Goal: Task Accomplishment & Management: Manage account settings

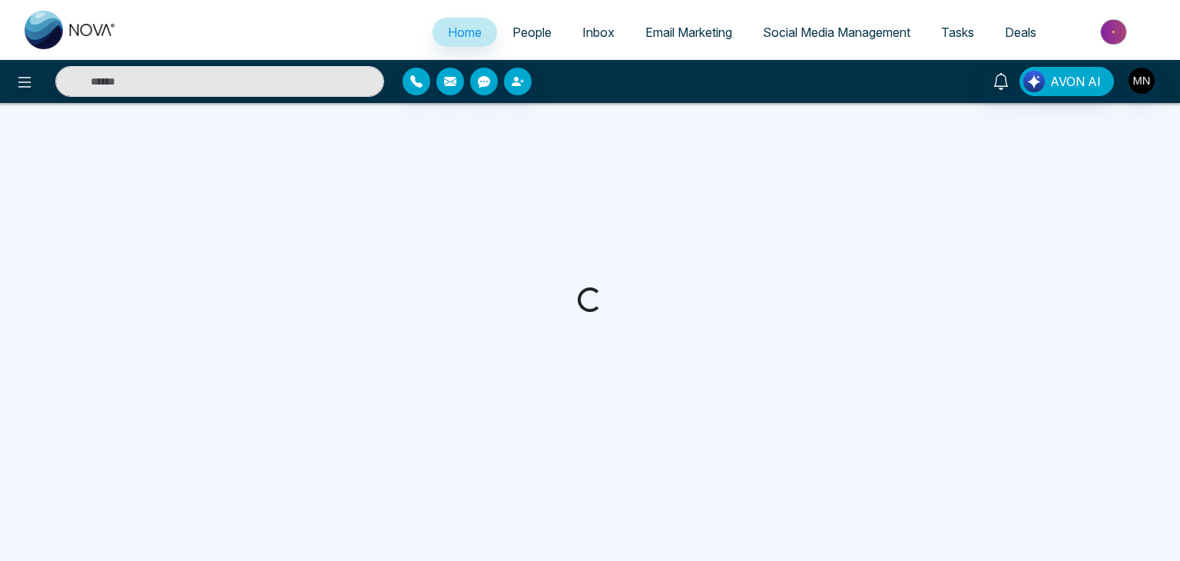
select select "*"
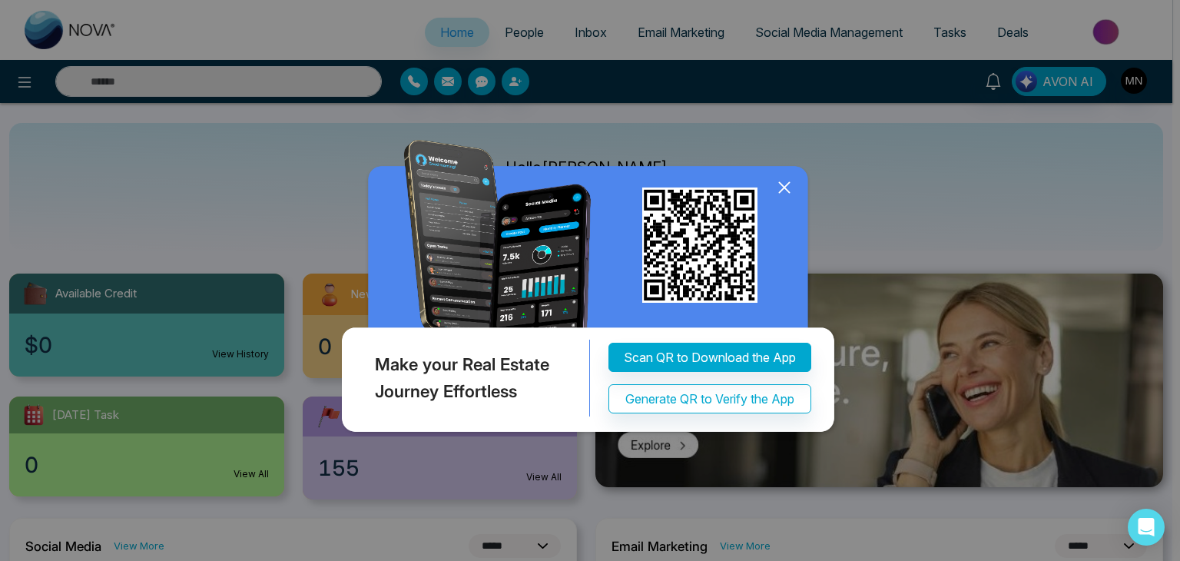
click at [781, 178] on icon at bounding box center [784, 187] width 23 height 23
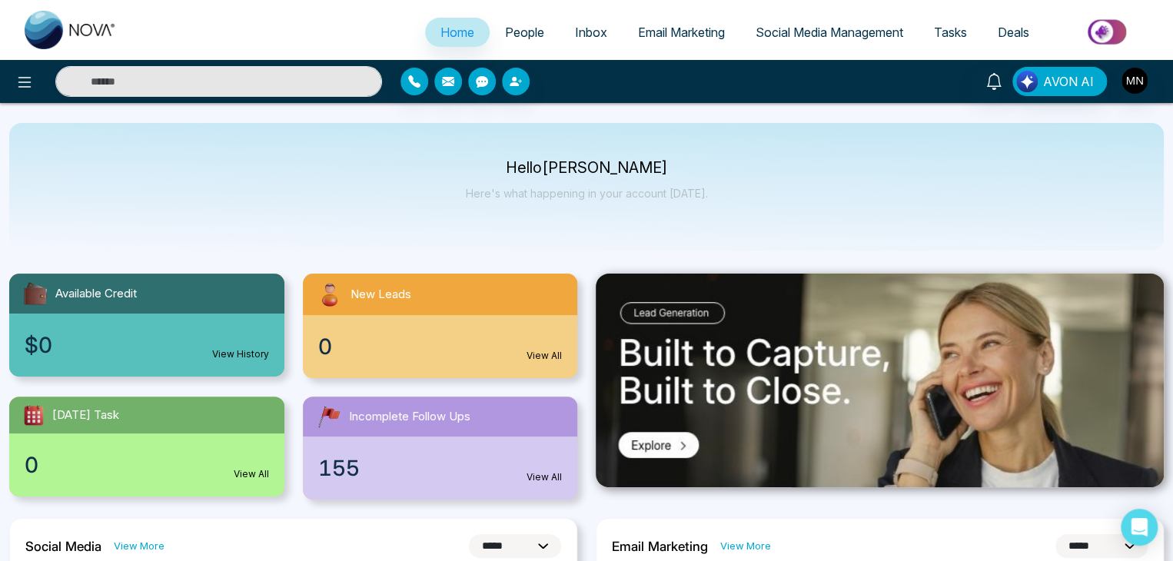
click at [984, 93] on div at bounding box center [993, 81] width 37 height 29
click at [993, 85] on icon at bounding box center [993, 81] width 15 height 17
click at [528, 36] on span "People" at bounding box center [524, 32] width 39 height 15
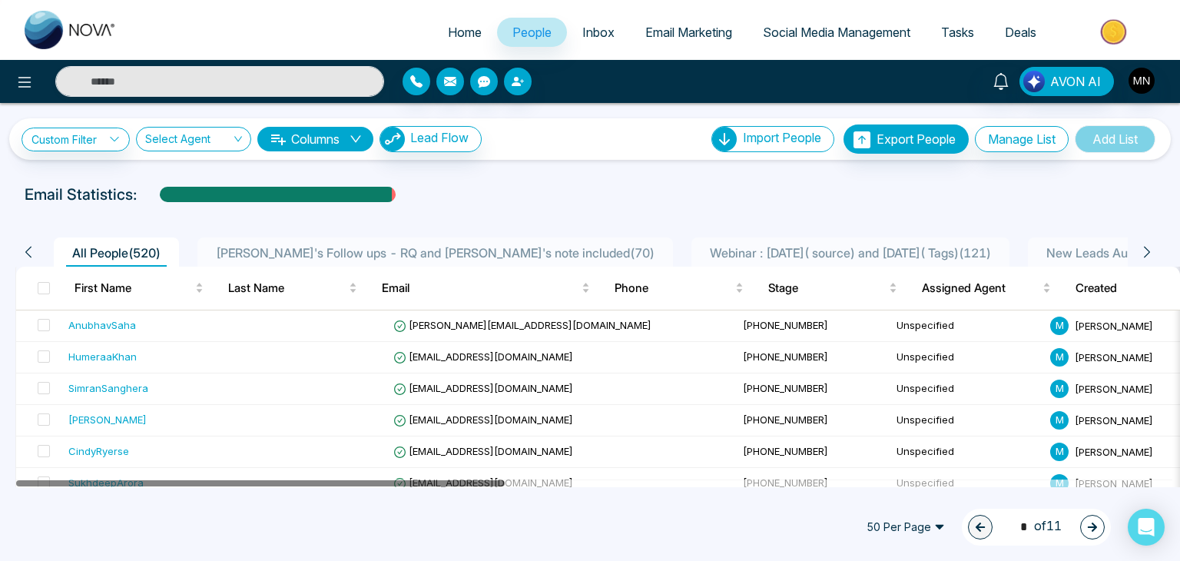
drag, startPoint x: 443, startPoint y: 483, endPoint x: 407, endPoint y: 546, distance: 72.6
click at [353, 251] on span "[PERSON_NAME]'s Follow ups - RQ and [PERSON_NAME]'s note included ( 70 )" at bounding box center [435, 252] width 451 height 15
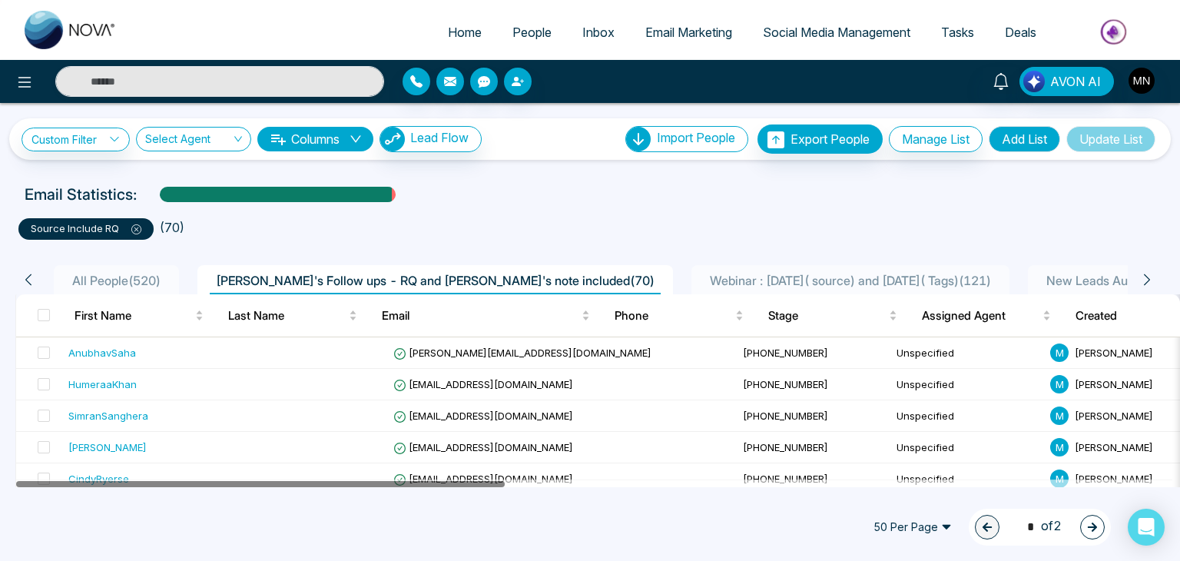
drag, startPoint x: 473, startPoint y: 483, endPoint x: 347, endPoint y: 533, distance: 135.3
click at [1146, 277] on icon at bounding box center [1147, 280] width 14 height 14
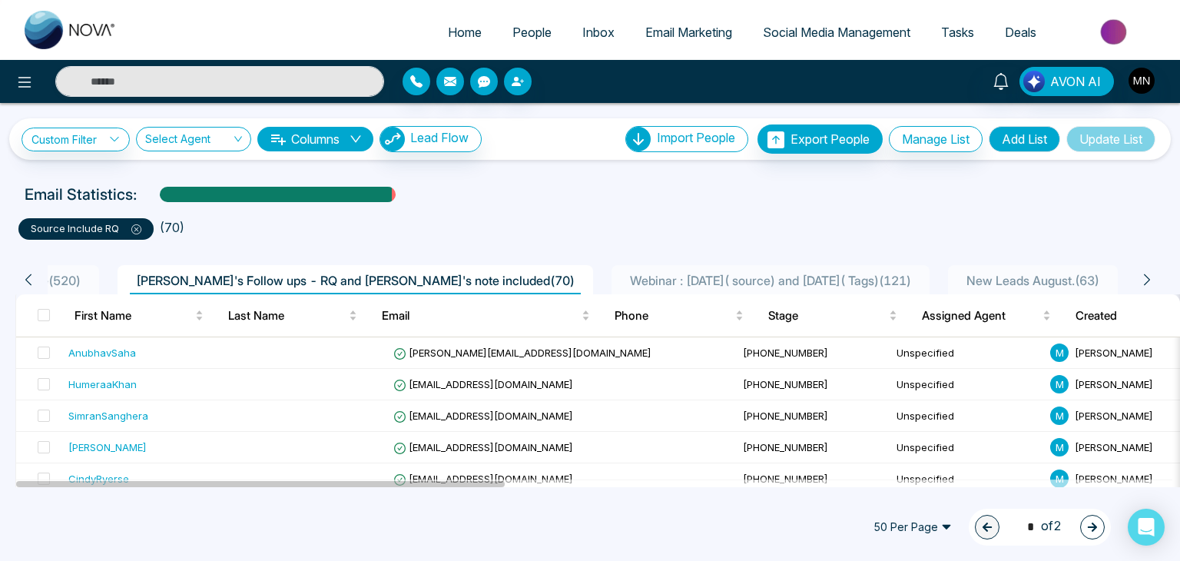
click at [1146, 277] on icon at bounding box center [1147, 280] width 14 height 14
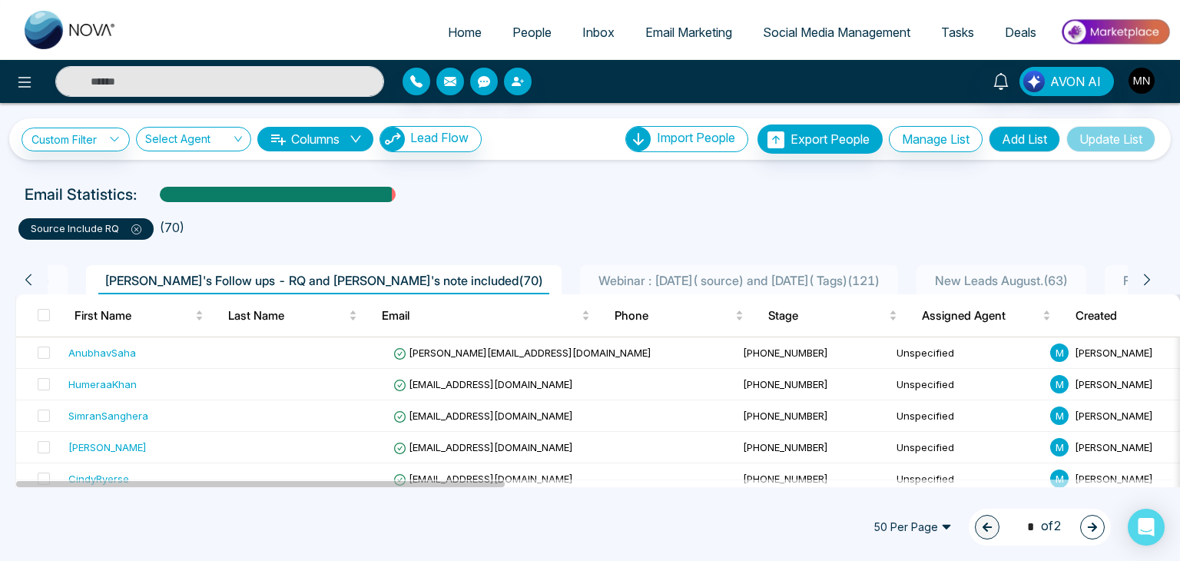
click at [1146, 277] on icon at bounding box center [1147, 280] width 14 height 14
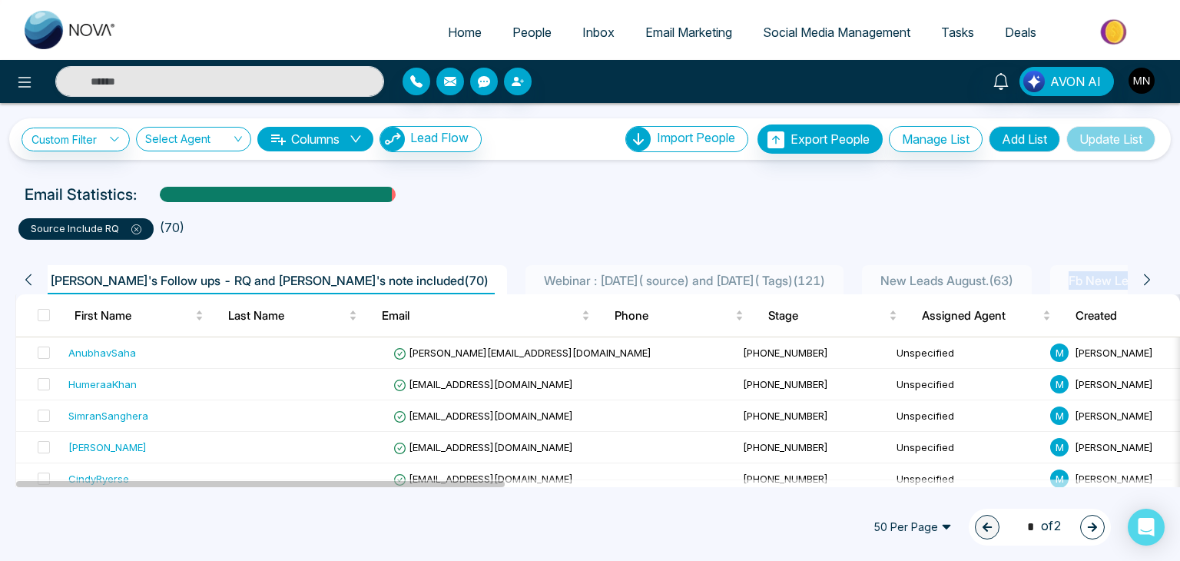
click at [1146, 277] on icon at bounding box center [1147, 280] width 14 height 14
click at [1091, 230] on ul "source include RQ ( 70 )" at bounding box center [590, 226] width 1144 height 28
click at [25, 284] on icon at bounding box center [29, 280] width 14 height 14
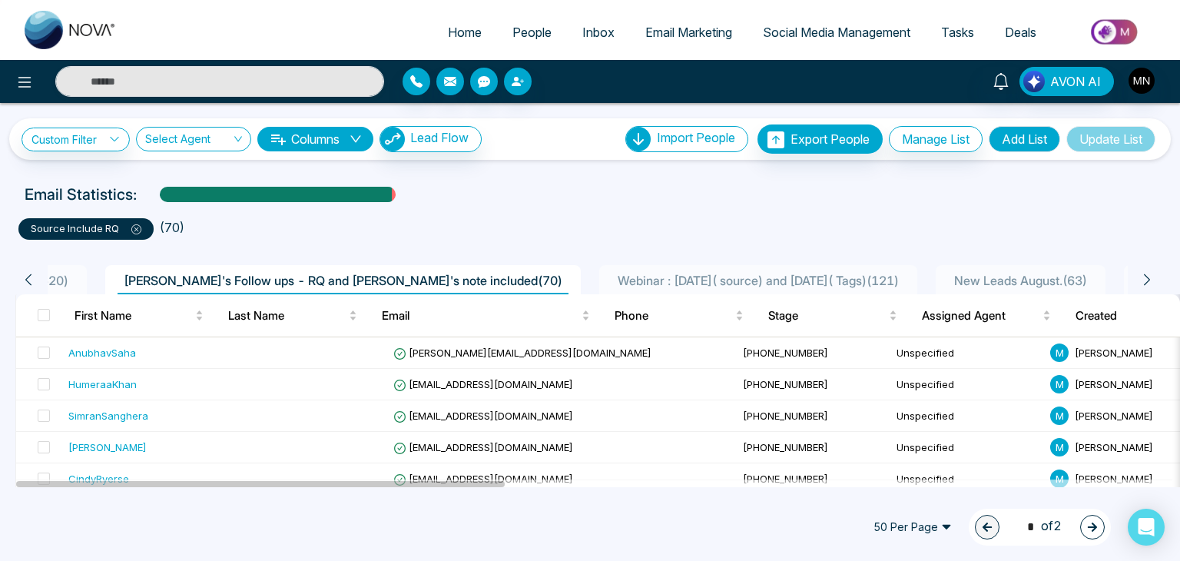
click at [25, 284] on icon at bounding box center [29, 280] width 14 height 14
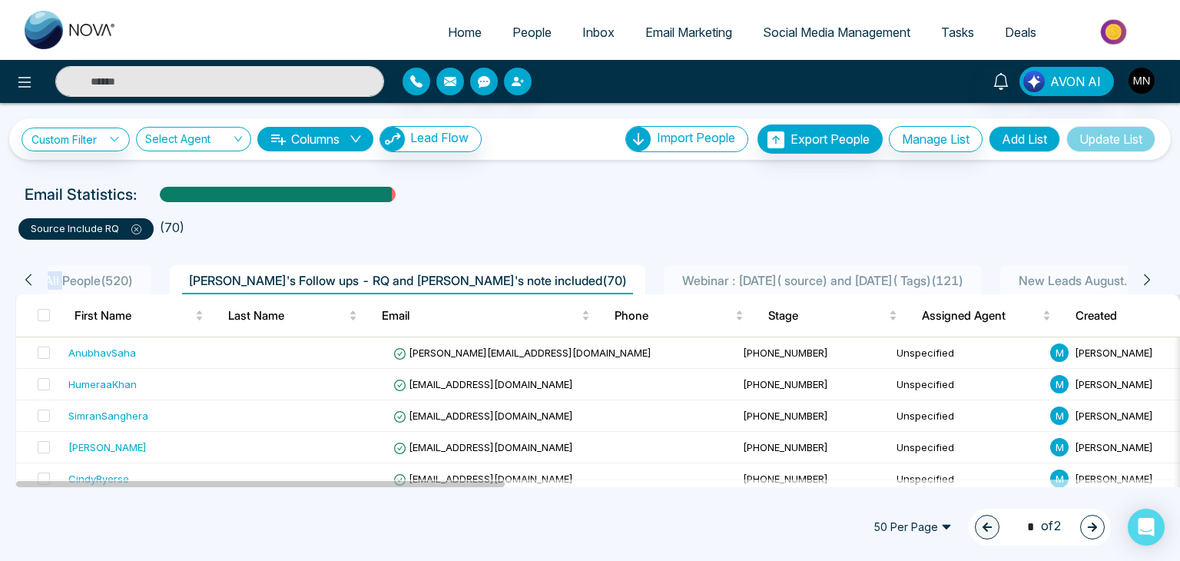
click at [25, 284] on icon at bounding box center [29, 280] width 14 height 14
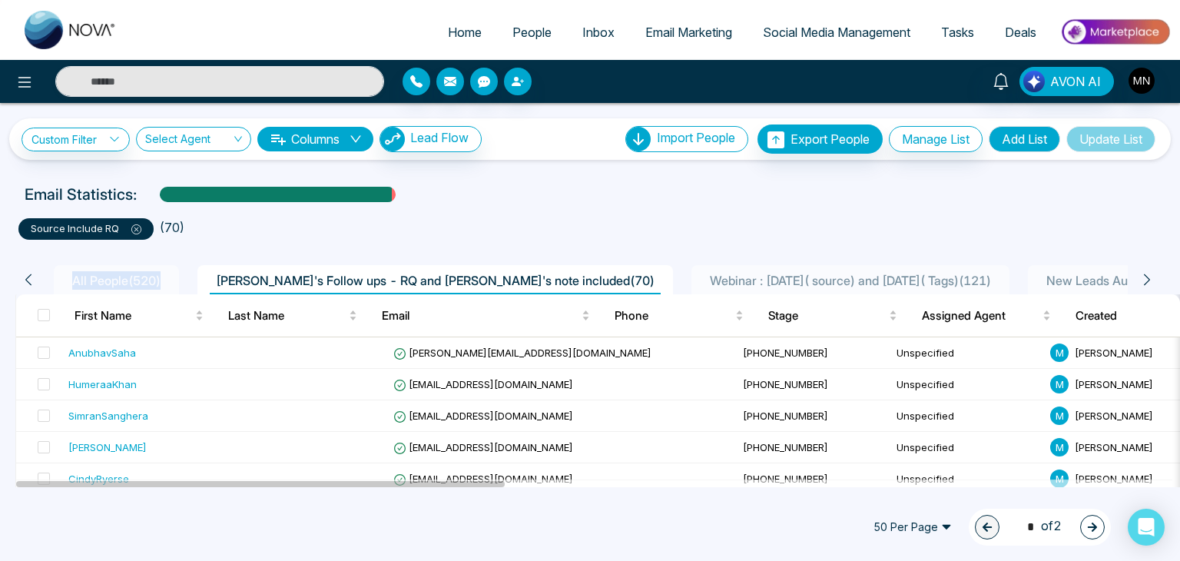
click at [25, 284] on icon at bounding box center [29, 280] width 14 height 14
click at [523, 204] on div "Email Statistics:" at bounding box center [590, 194] width 1131 height 23
click at [1146, 280] on icon at bounding box center [1147, 280] width 14 height 14
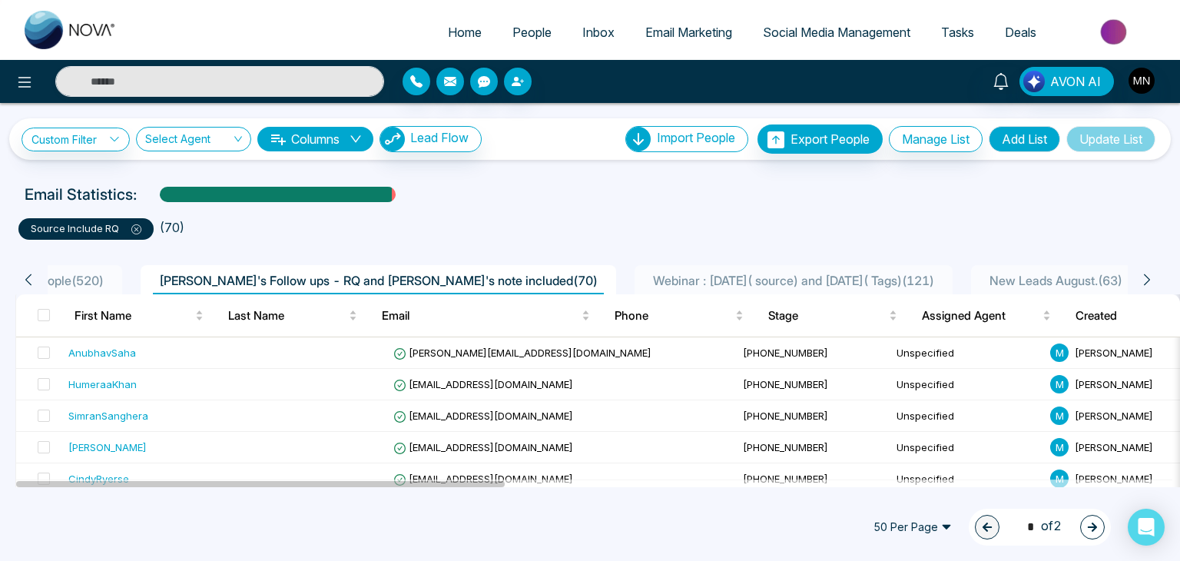
click at [1146, 280] on icon at bounding box center [1147, 280] width 14 height 14
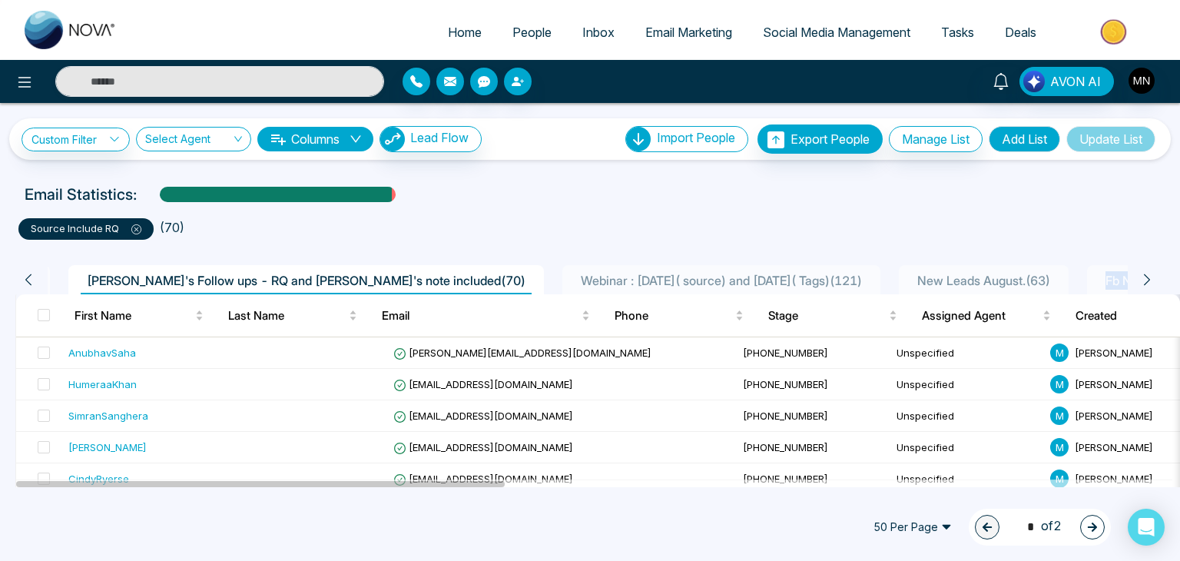
click at [1146, 280] on icon at bounding box center [1147, 280] width 14 height 14
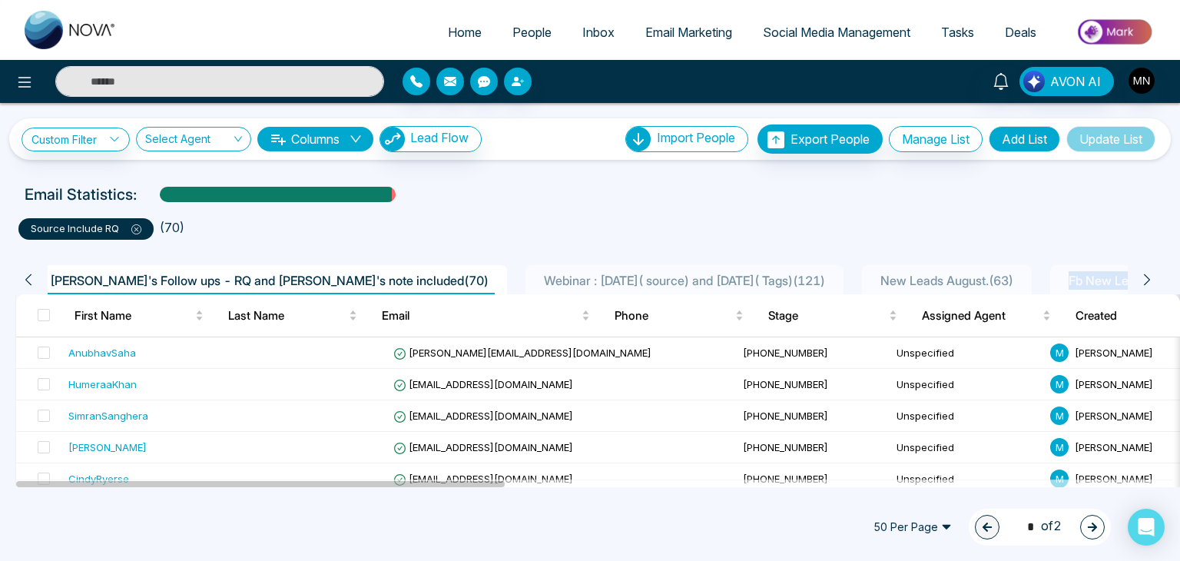
click at [1146, 280] on icon at bounding box center [1147, 280] width 14 height 14
click at [971, 219] on ul "source include RQ ( 70 )" at bounding box center [590, 226] width 1144 height 28
click at [23, 281] on icon at bounding box center [29, 280] width 14 height 14
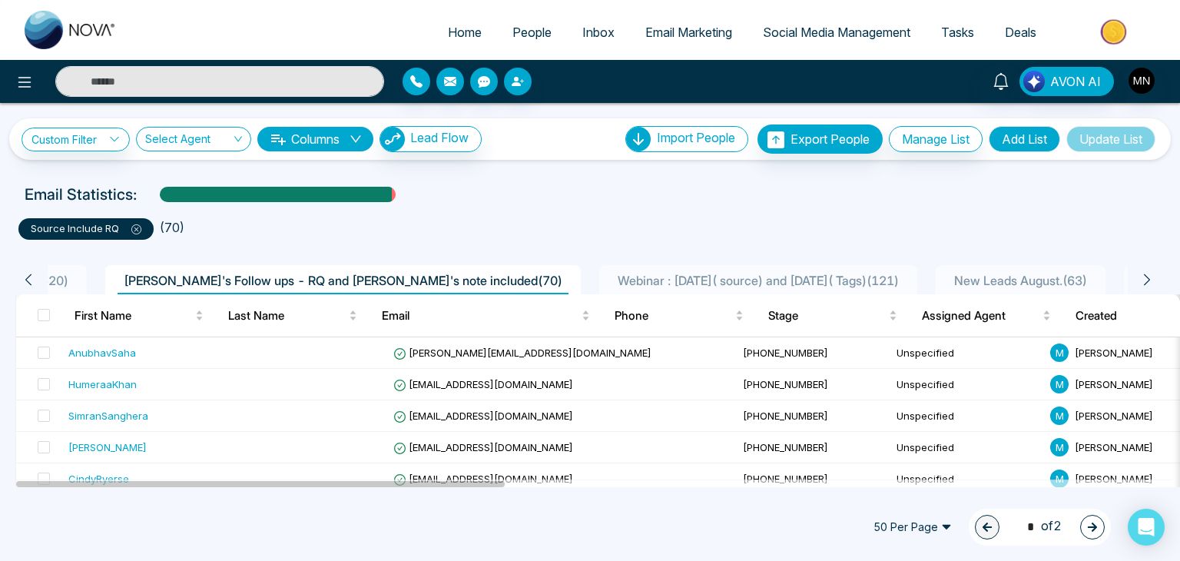
click at [23, 281] on icon at bounding box center [29, 280] width 14 height 14
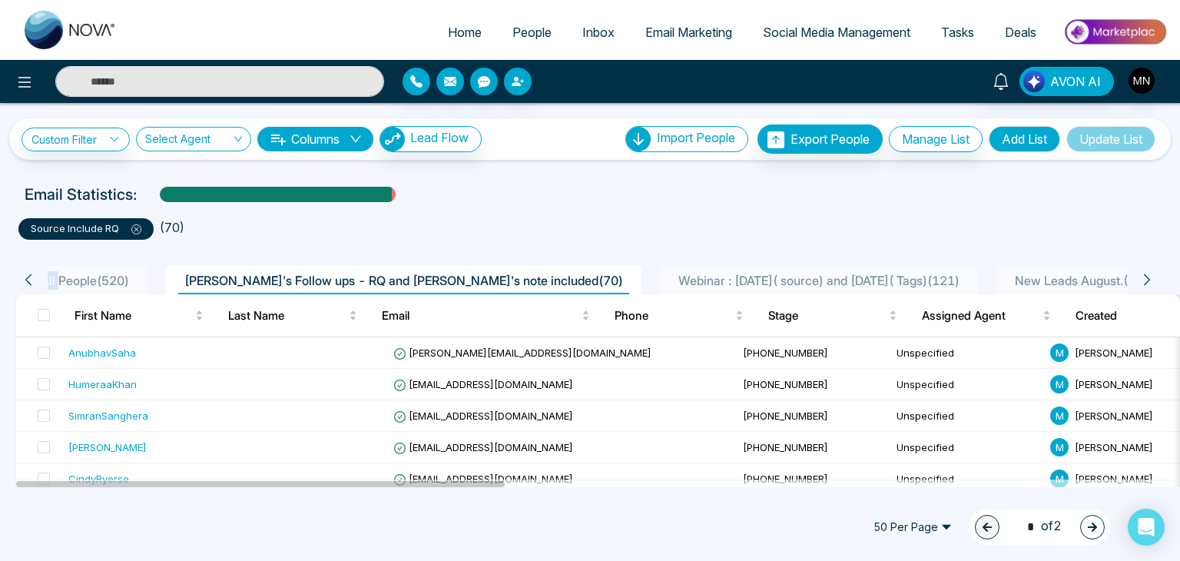
click at [23, 281] on icon at bounding box center [29, 280] width 14 height 14
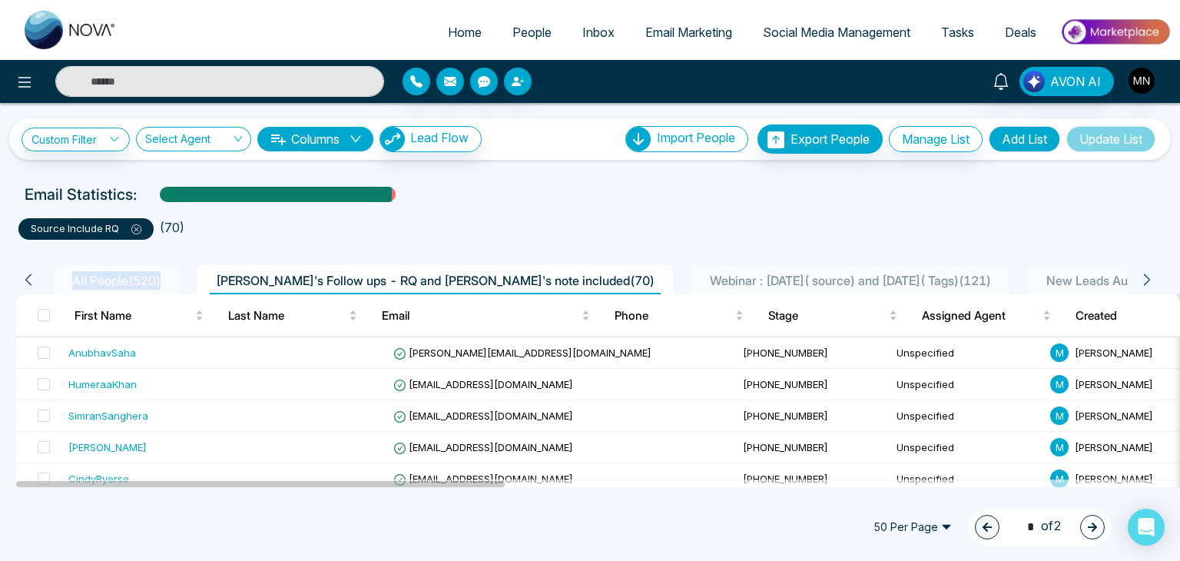
click at [23, 281] on icon at bounding box center [29, 280] width 14 height 14
click at [450, 224] on ul "source include RQ ( 70 )" at bounding box center [590, 226] width 1144 height 28
click at [529, 230] on ul "source include RQ ( 70 )" at bounding box center [590, 226] width 1144 height 28
click at [1149, 284] on icon at bounding box center [1147, 280] width 14 height 14
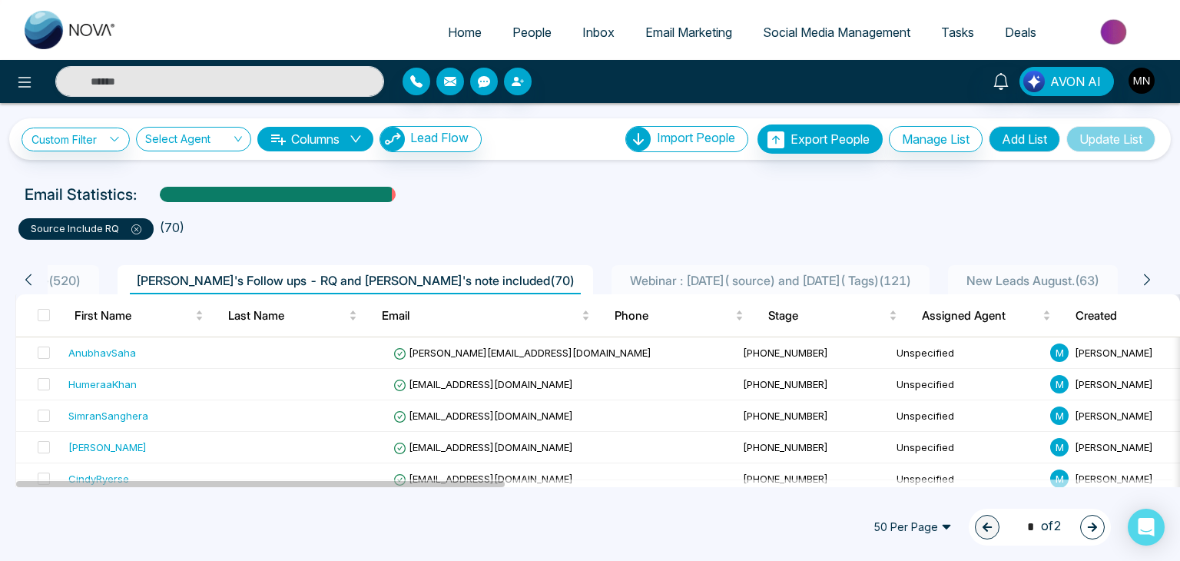
click at [1149, 284] on icon at bounding box center [1147, 280] width 14 height 14
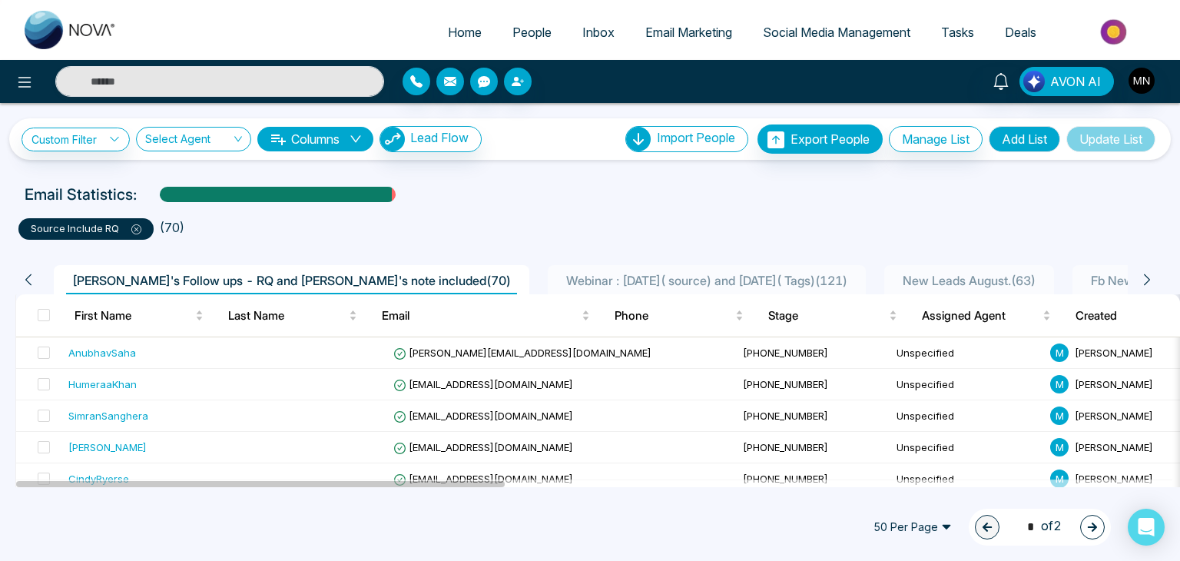
click at [1149, 284] on icon at bounding box center [1147, 280] width 14 height 14
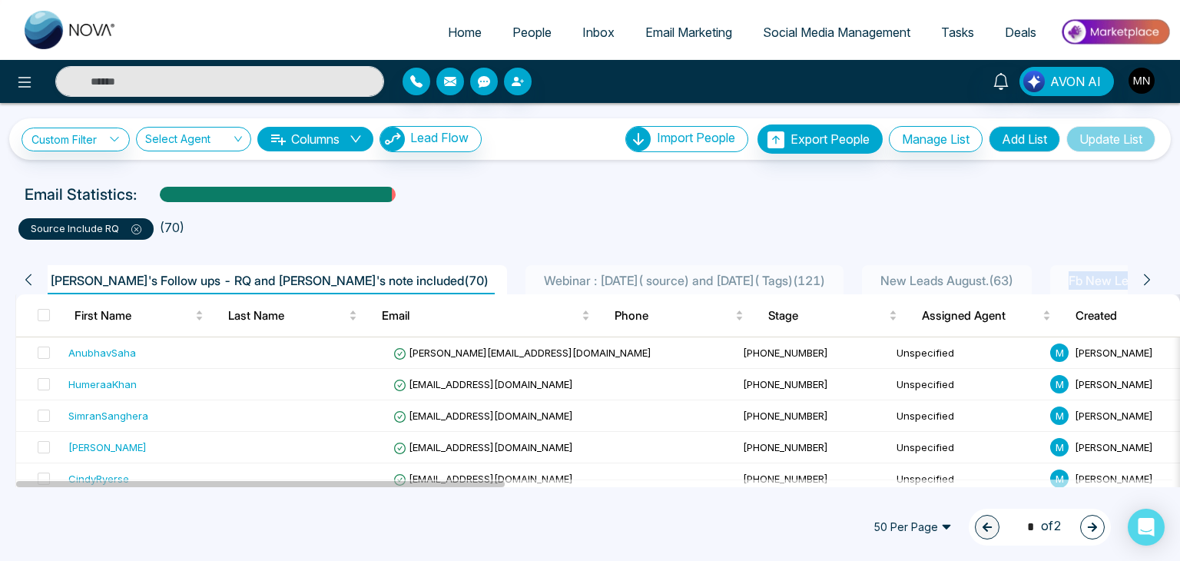
click at [1149, 284] on icon at bounding box center [1147, 280] width 14 height 14
click at [1032, 200] on div "Email Statistics:" at bounding box center [590, 194] width 1131 height 23
click at [277, 88] on input "text" at bounding box center [219, 81] width 329 height 31
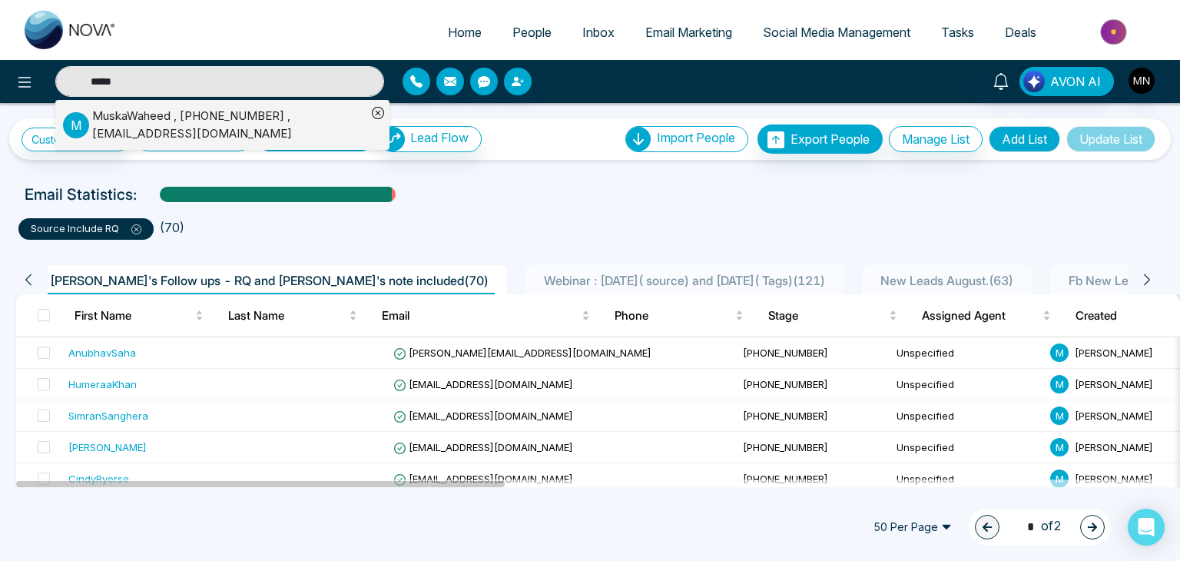
type input "*****"
click at [208, 127] on div "MuskaWaheed , [PHONE_NUMBER] , [EMAIL_ADDRESS][DOMAIN_NAME]" at bounding box center [229, 125] width 274 height 35
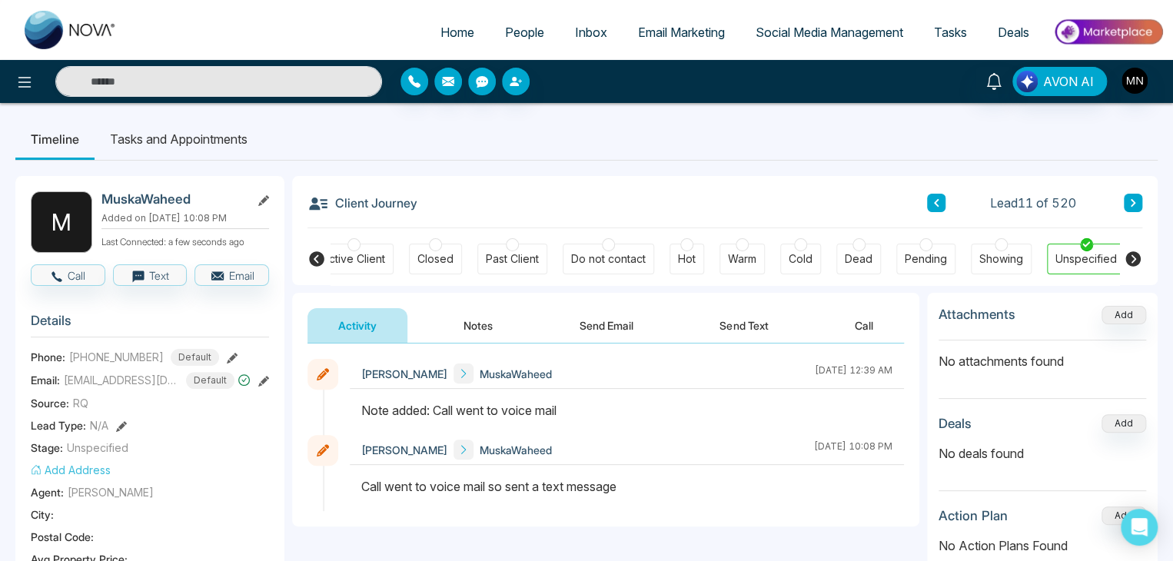
click at [227, 357] on icon at bounding box center [232, 358] width 11 height 11
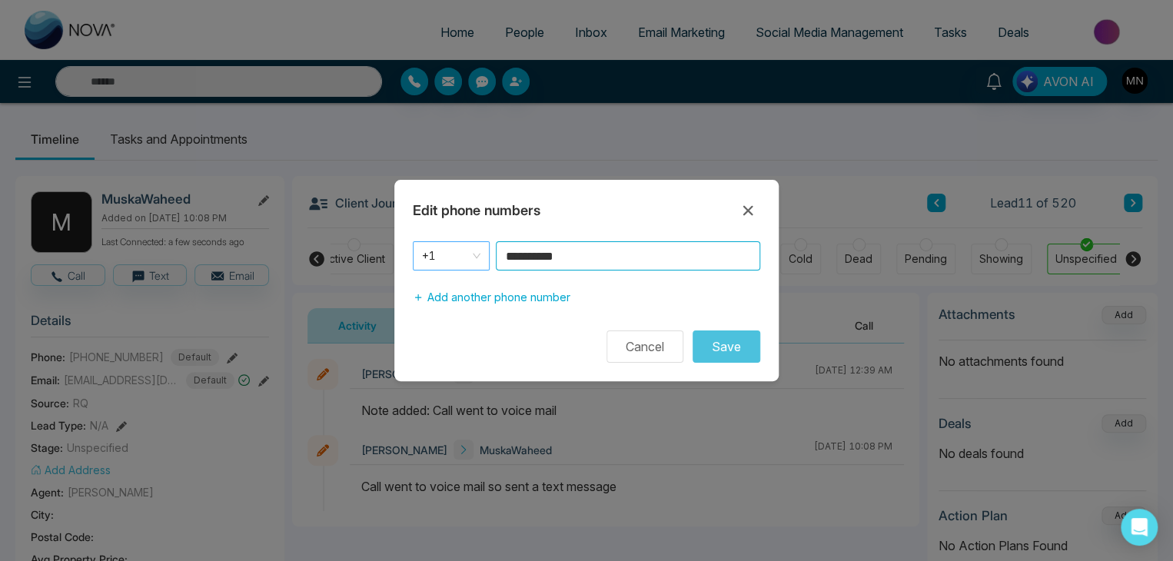
drag, startPoint x: 605, startPoint y: 265, endPoint x: 483, endPoint y: 269, distance: 121.5
click at [483, 269] on div "**********" at bounding box center [586, 255] width 347 height 29
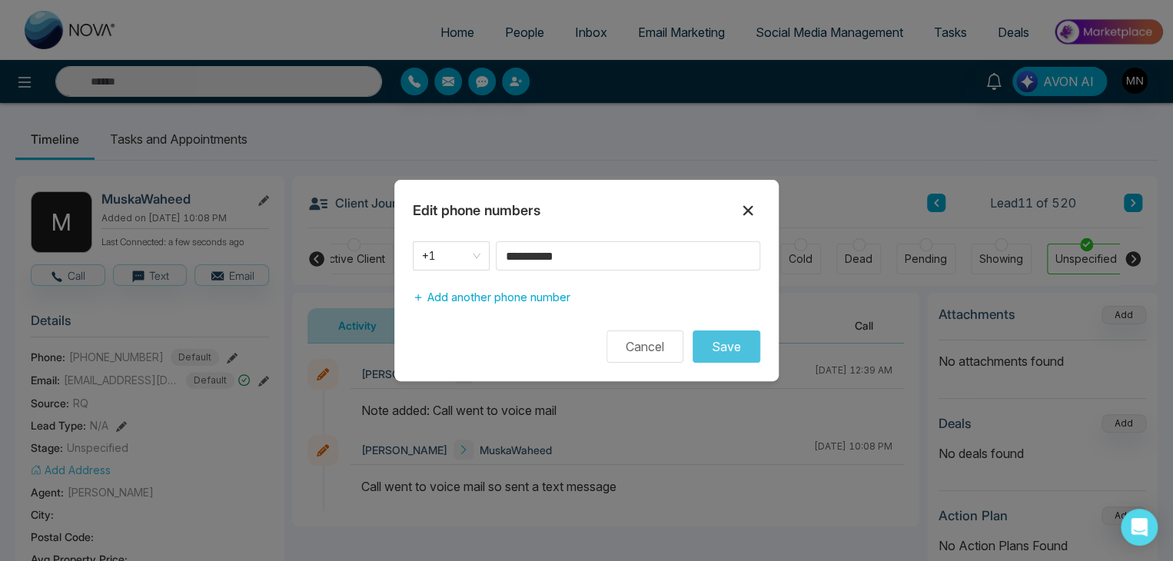
click at [746, 211] on icon at bounding box center [748, 211] width 10 height 10
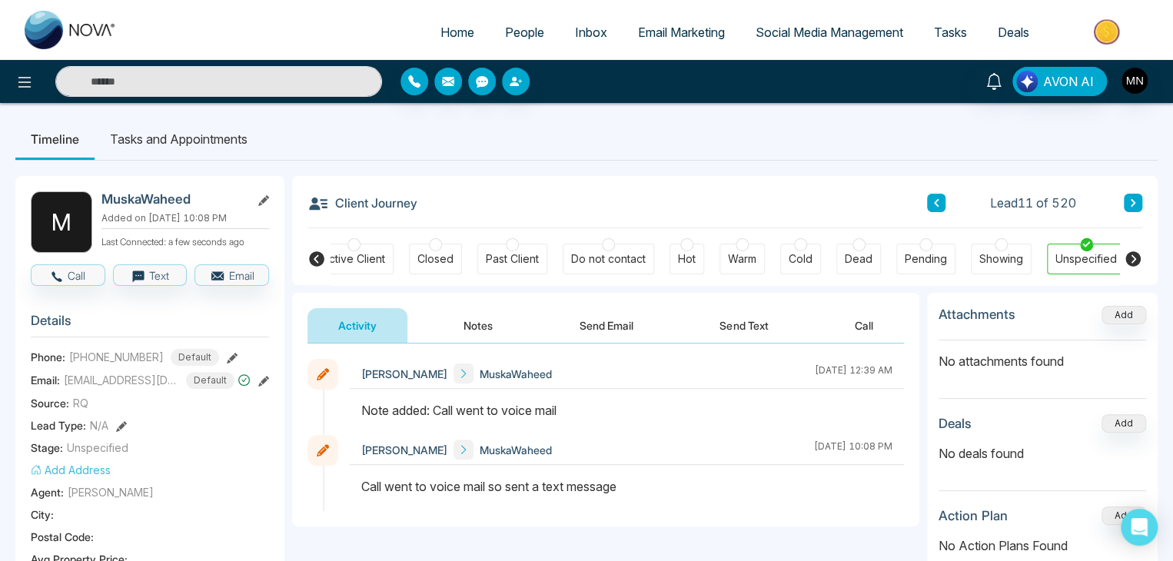
click at [932, 199] on icon at bounding box center [936, 202] width 8 height 9
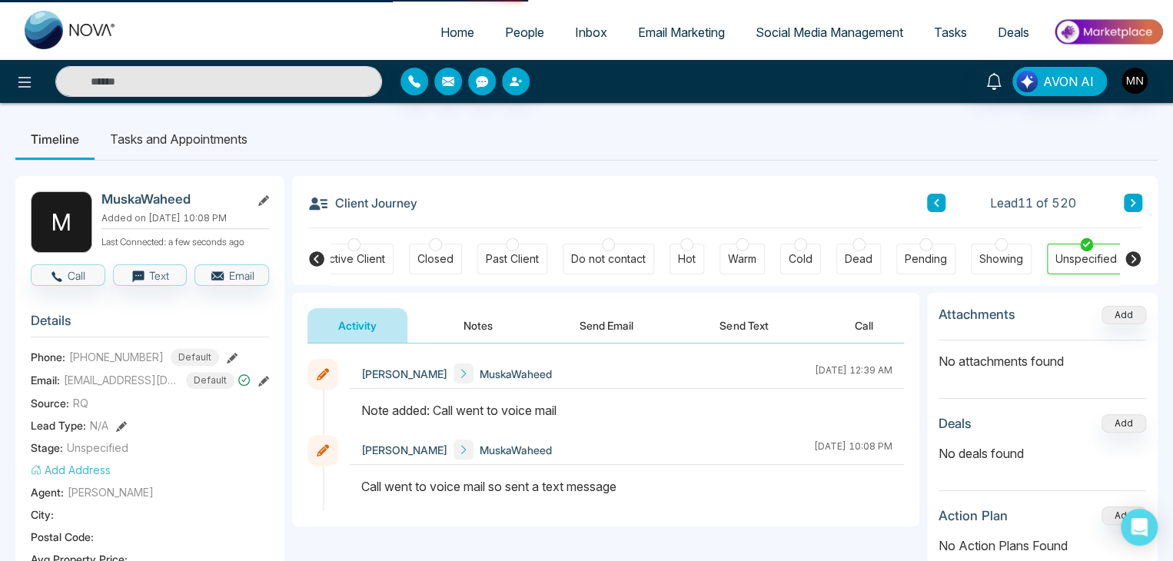
click at [932, 199] on icon at bounding box center [936, 202] width 8 height 9
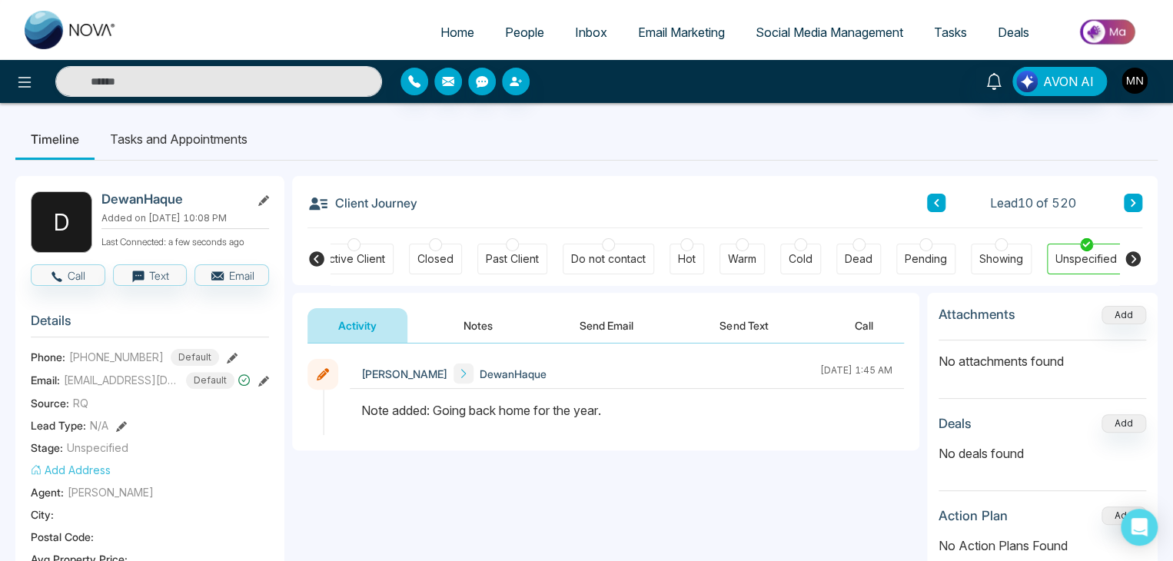
click at [932, 199] on icon at bounding box center [936, 202] width 8 height 9
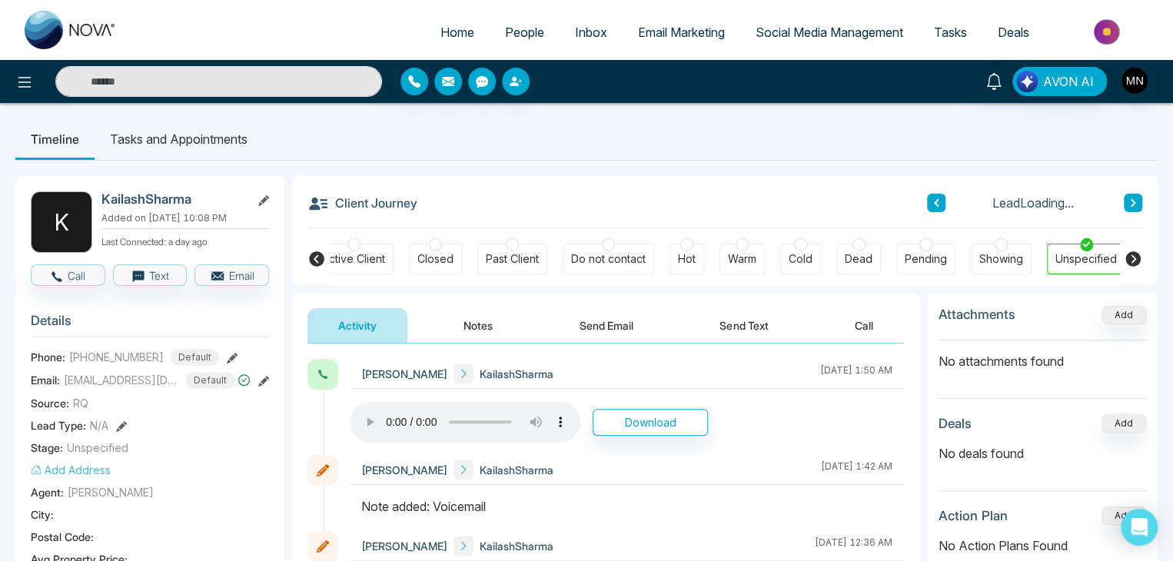
click at [505, 26] on span "People" at bounding box center [524, 32] width 39 height 15
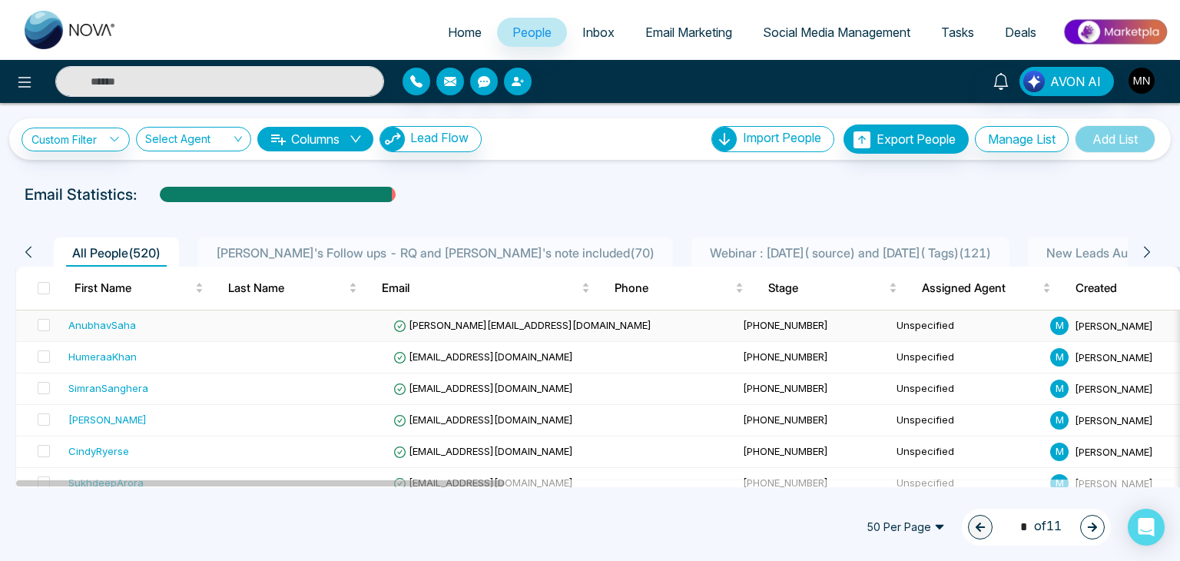
click at [125, 317] on div "AnubhavSaha" at bounding box center [102, 324] width 68 height 15
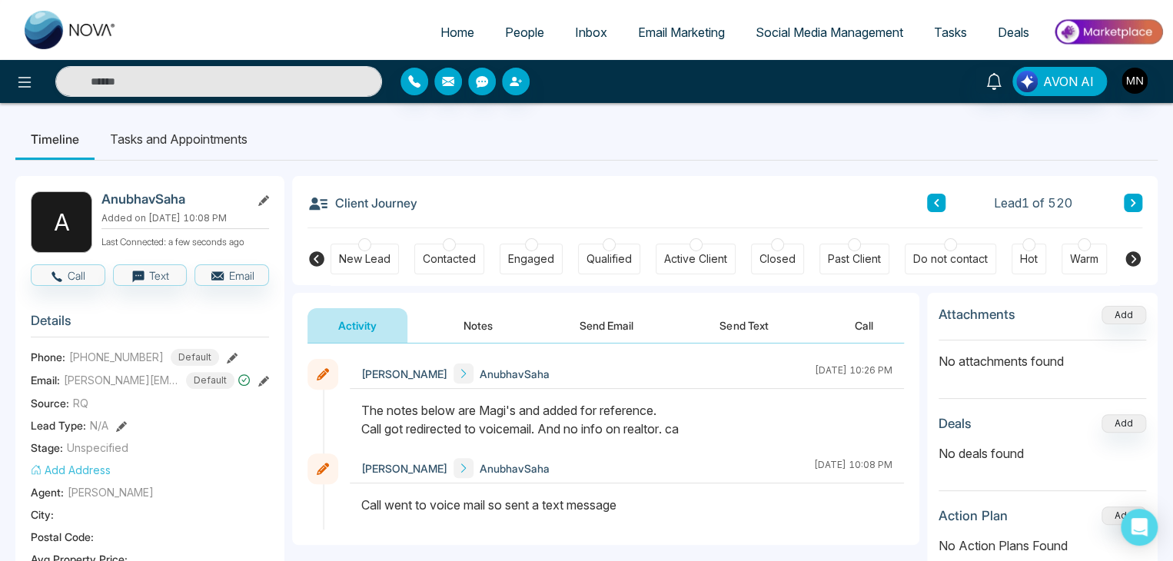
click at [1144, 203] on div "Client Journey Lead 1 of 520 New Lead Contacted Engaged Qualified Active Client…" at bounding box center [724, 230] width 865 height 109
click at [1129, 204] on icon at bounding box center [1133, 202] width 8 height 9
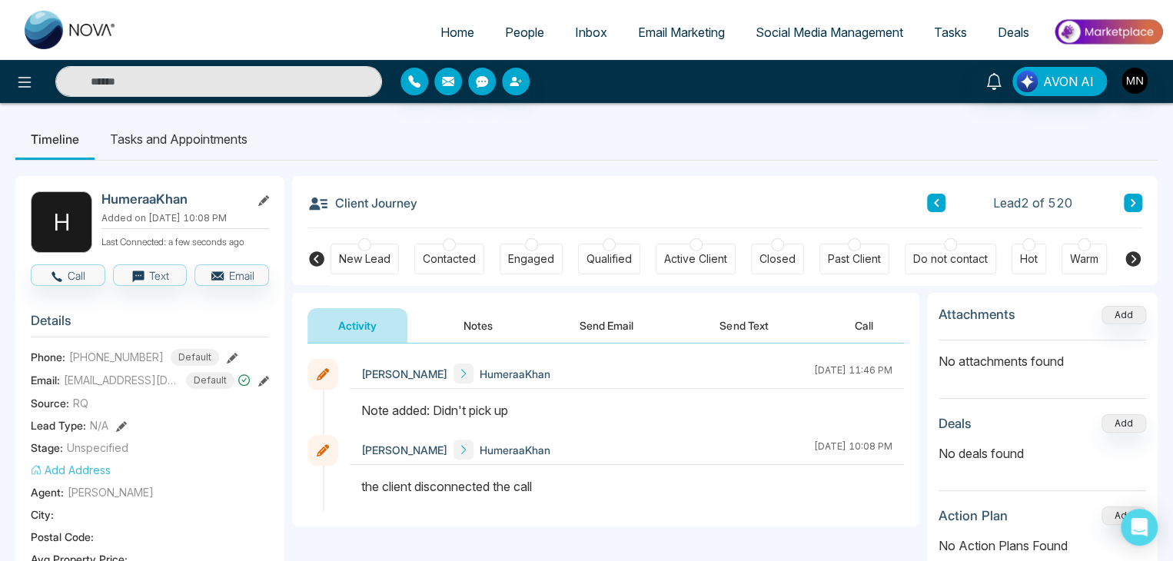
click at [520, 32] on span "People" at bounding box center [524, 32] width 39 height 15
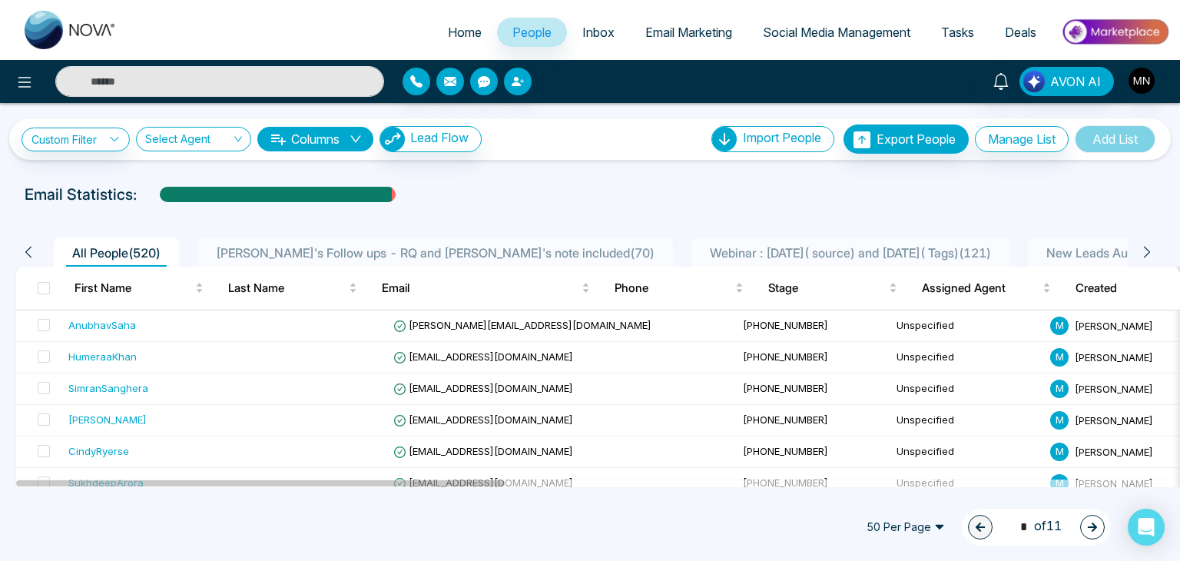
click at [274, 247] on span "[PERSON_NAME]'s Follow ups - RQ and [PERSON_NAME]'s note included ( 70 )" at bounding box center [435, 252] width 451 height 15
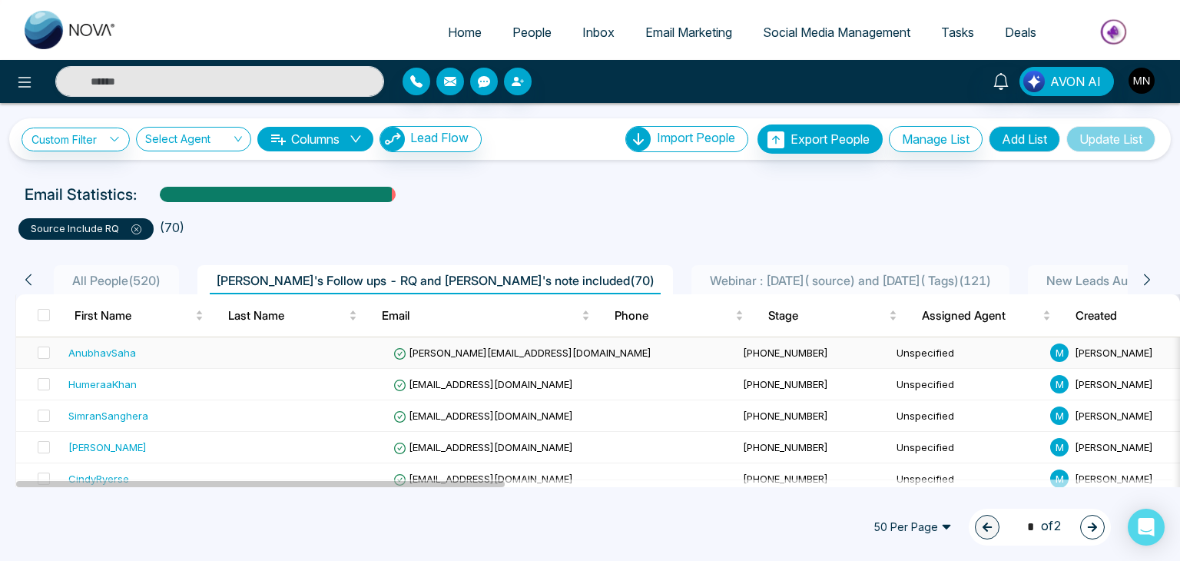
click at [103, 349] on div "AnubhavSaha" at bounding box center [102, 352] width 68 height 15
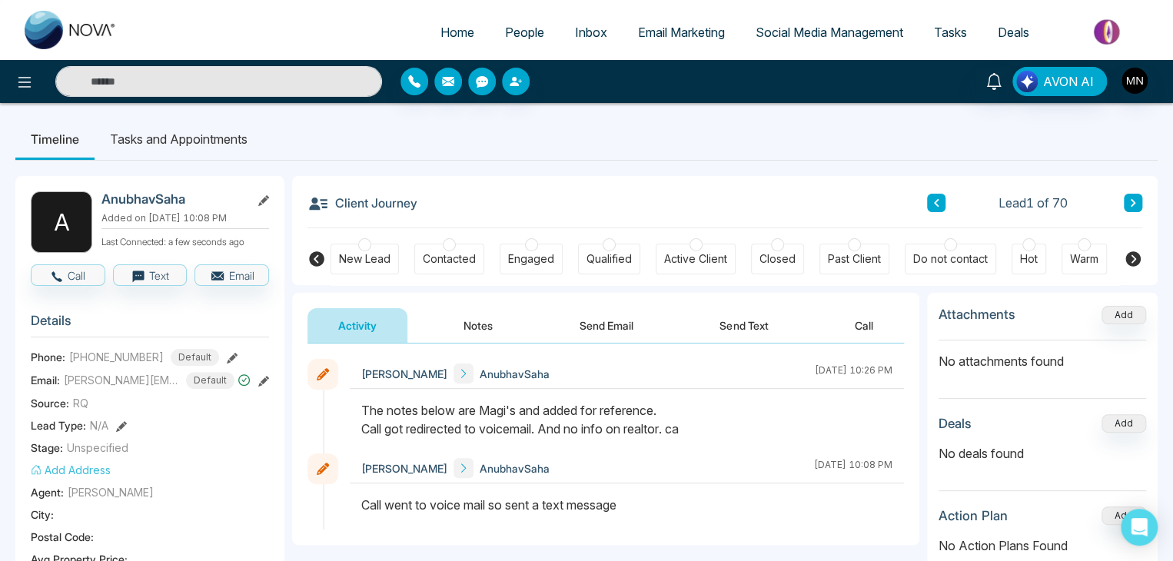
click at [1127, 204] on button at bounding box center [1133, 203] width 18 height 18
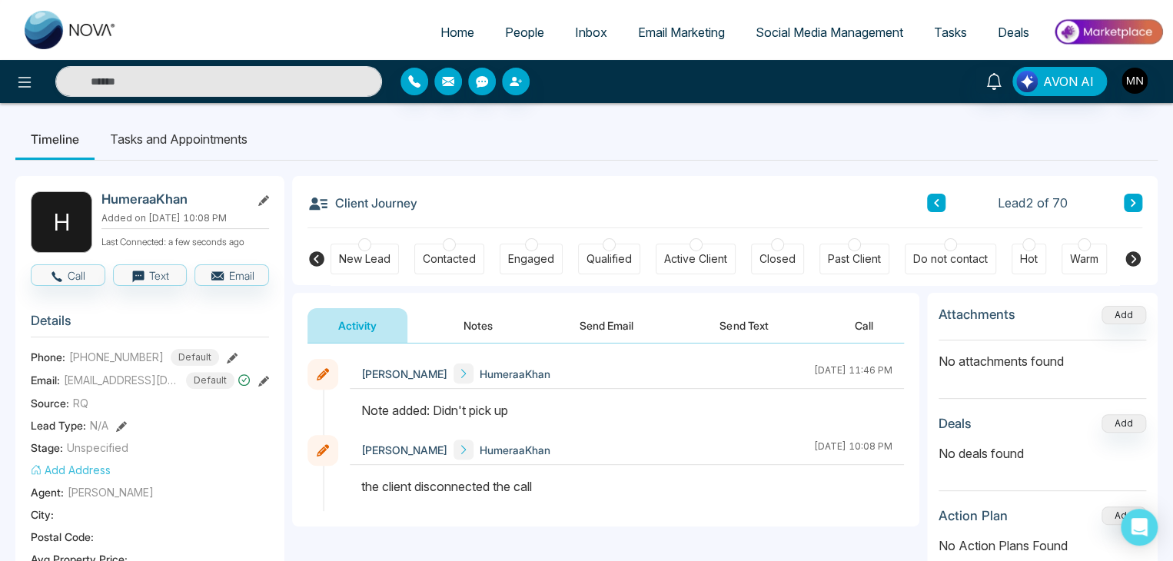
click at [227, 356] on icon at bounding box center [232, 358] width 11 height 11
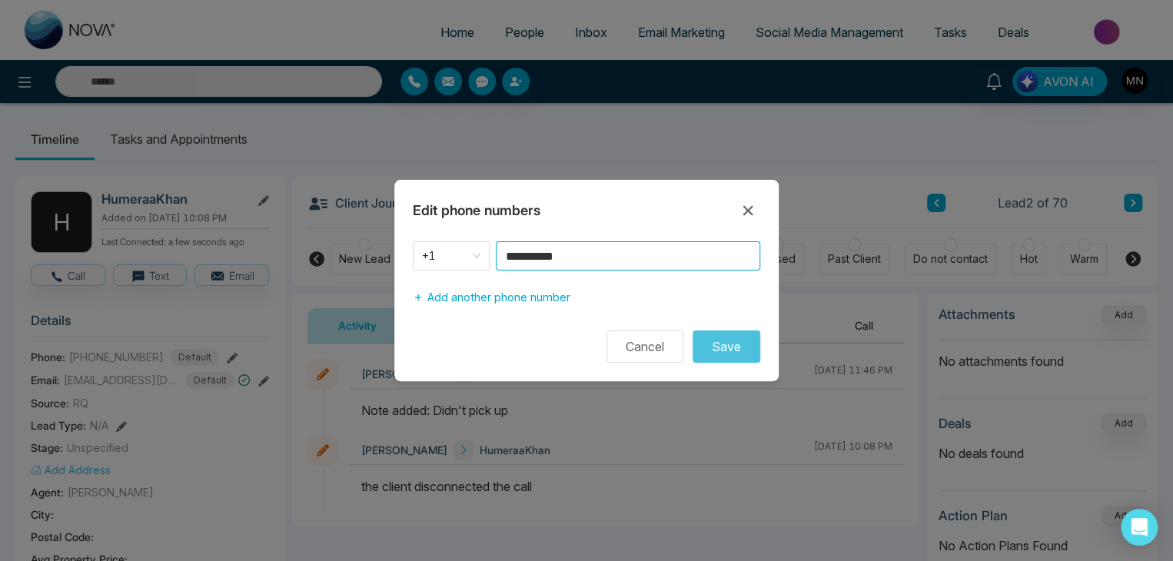
click at [587, 251] on input "**********" at bounding box center [628, 255] width 264 height 29
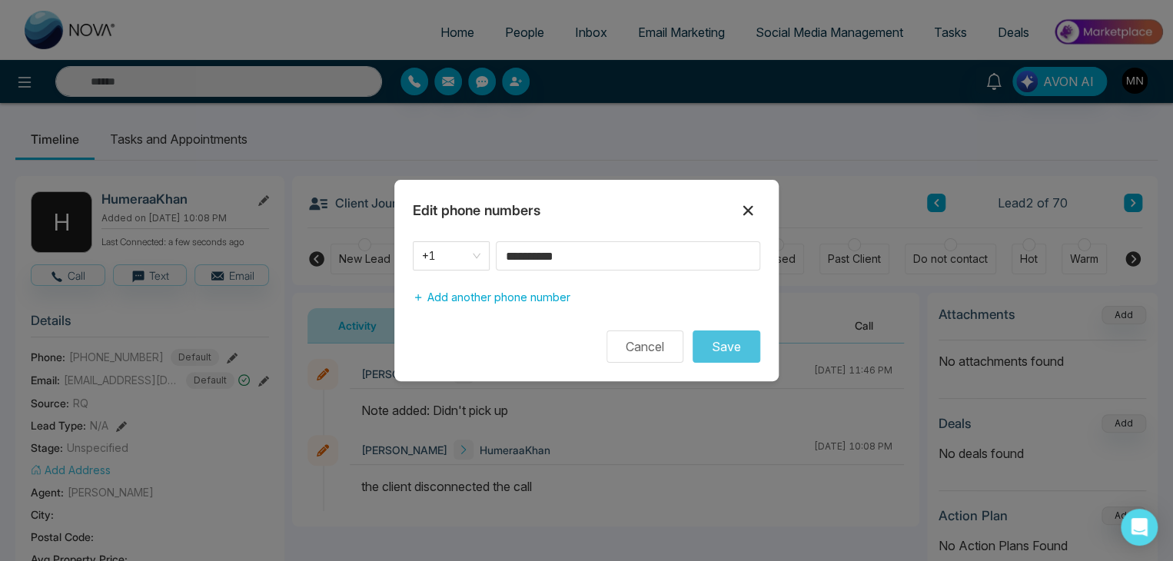
click at [750, 214] on icon at bounding box center [748, 211] width 10 height 10
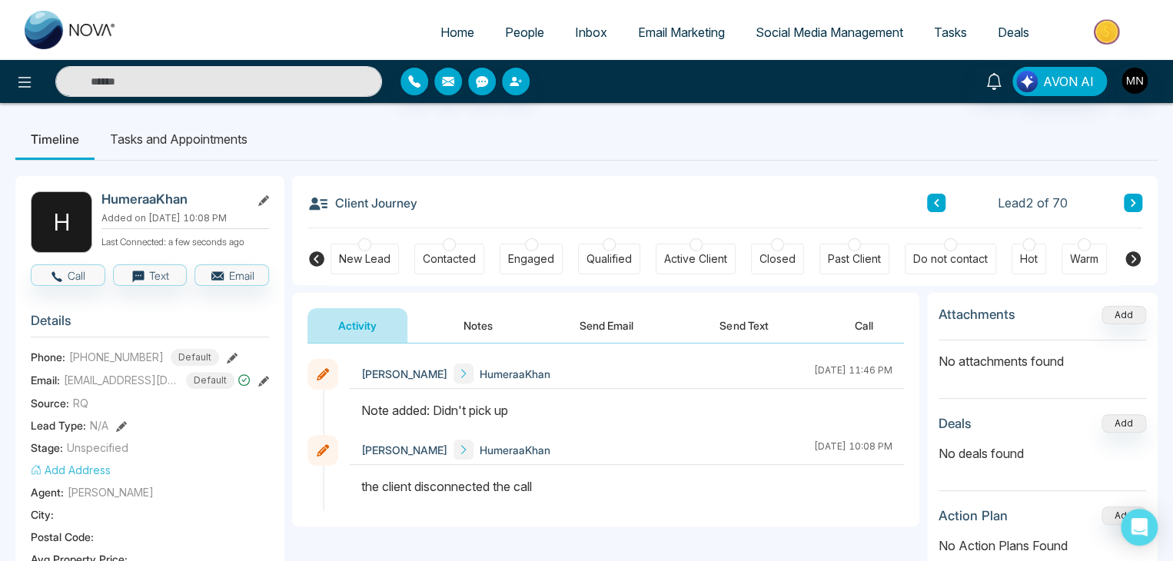
click at [1130, 202] on icon at bounding box center [1133, 202] width 8 height 9
click at [227, 354] on icon at bounding box center [232, 358] width 11 height 11
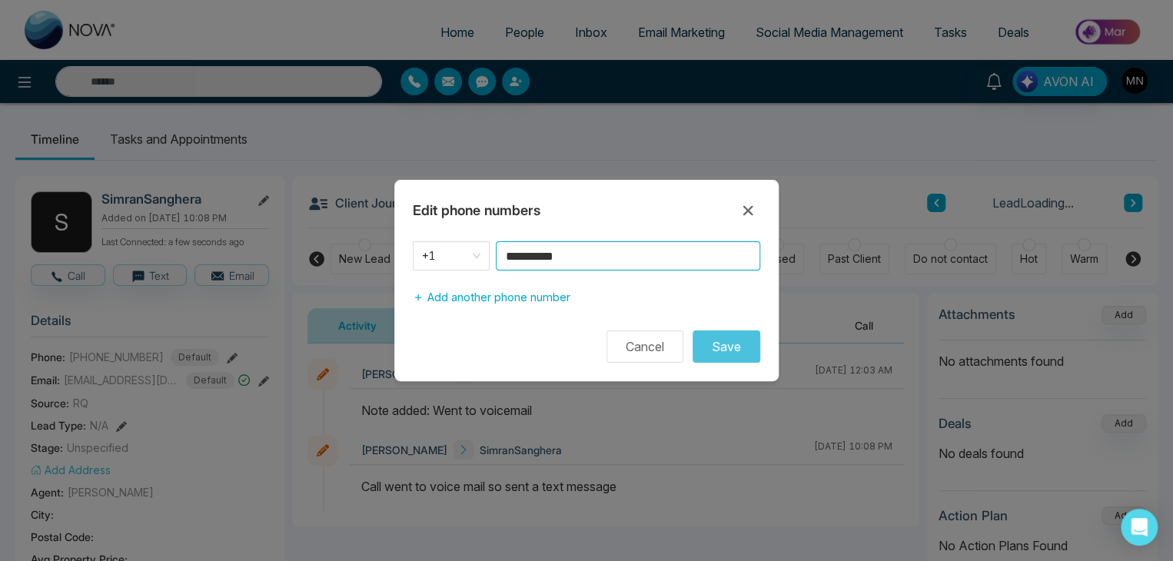
click at [600, 259] on input "**********" at bounding box center [628, 255] width 264 height 29
click at [745, 216] on icon at bounding box center [748, 210] width 18 height 18
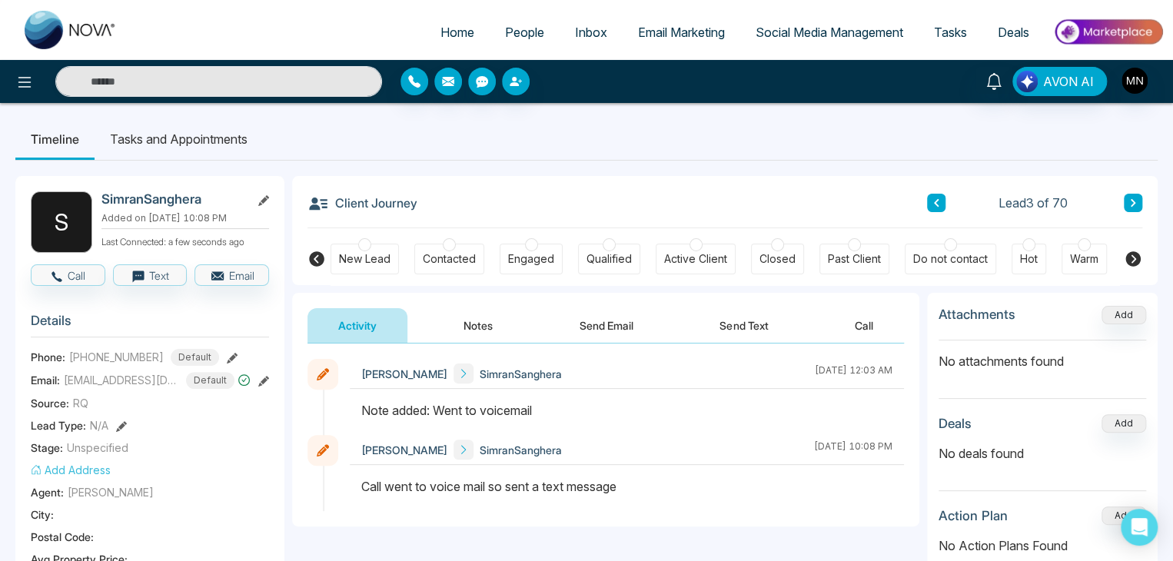
click at [1133, 203] on icon at bounding box center [1133, 203] width 5 height 8
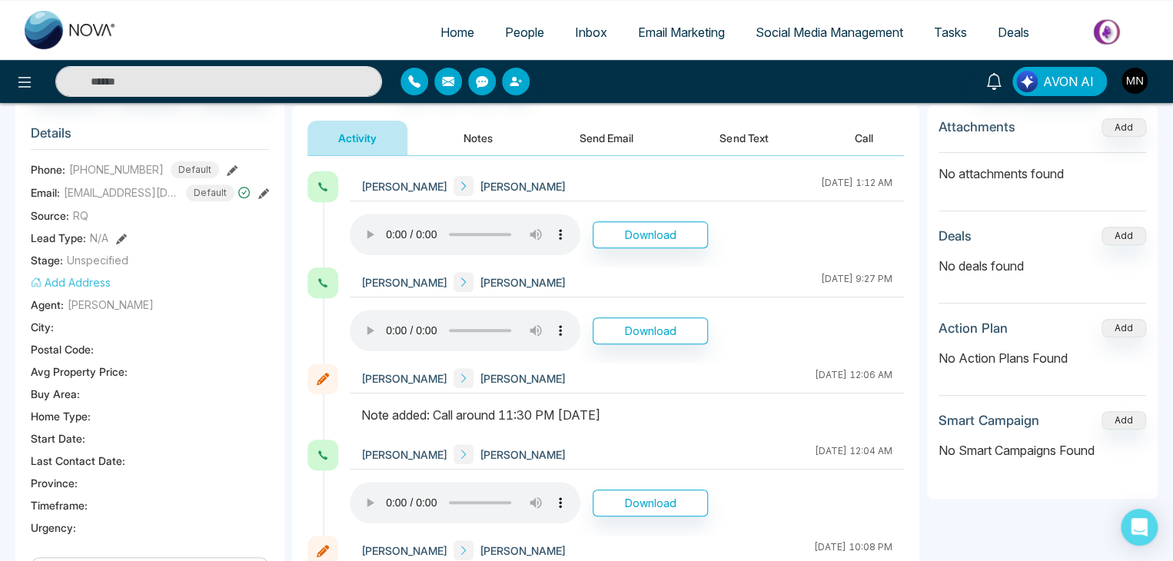
scroll to position [77, 0]
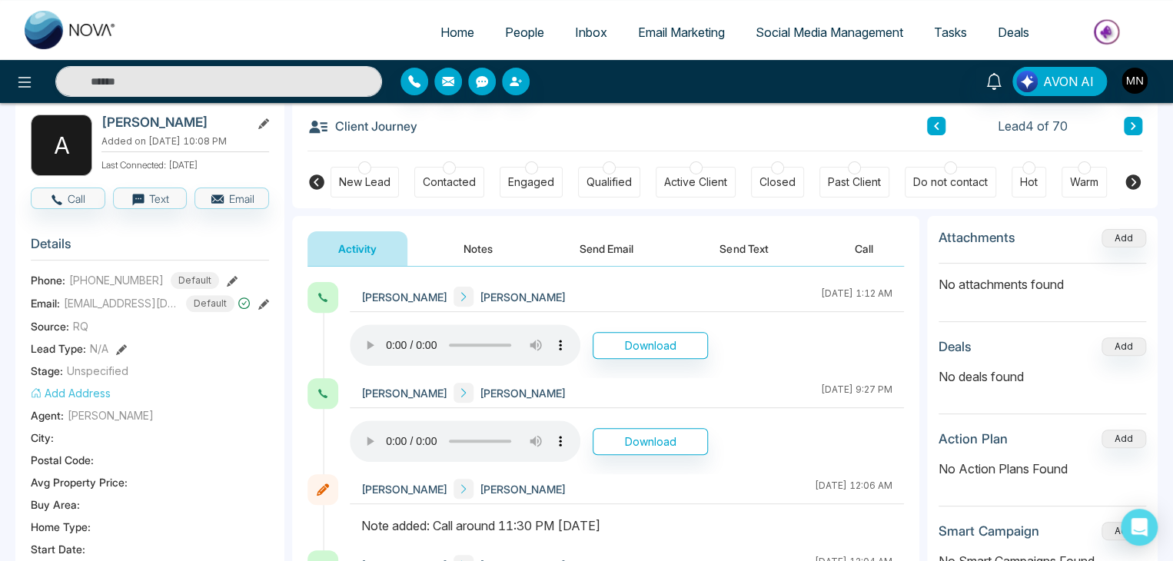
click at [1130, 118] on button at bounding box center [1133, 126] width 18 height 18
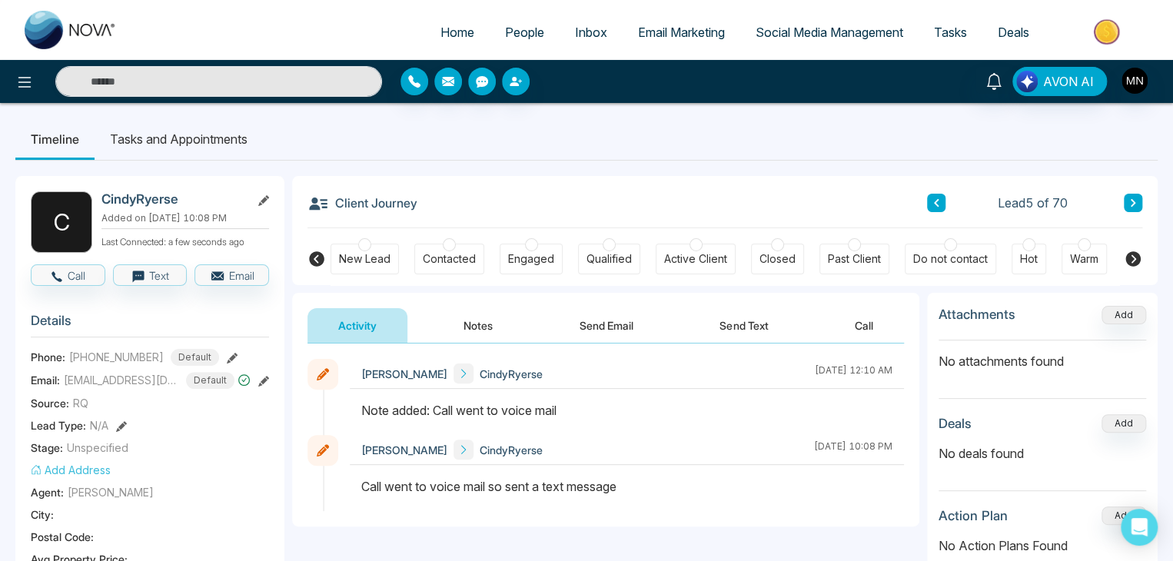
click at [227, 354] on icon at bounding box center [232, 358] width 11 height 11
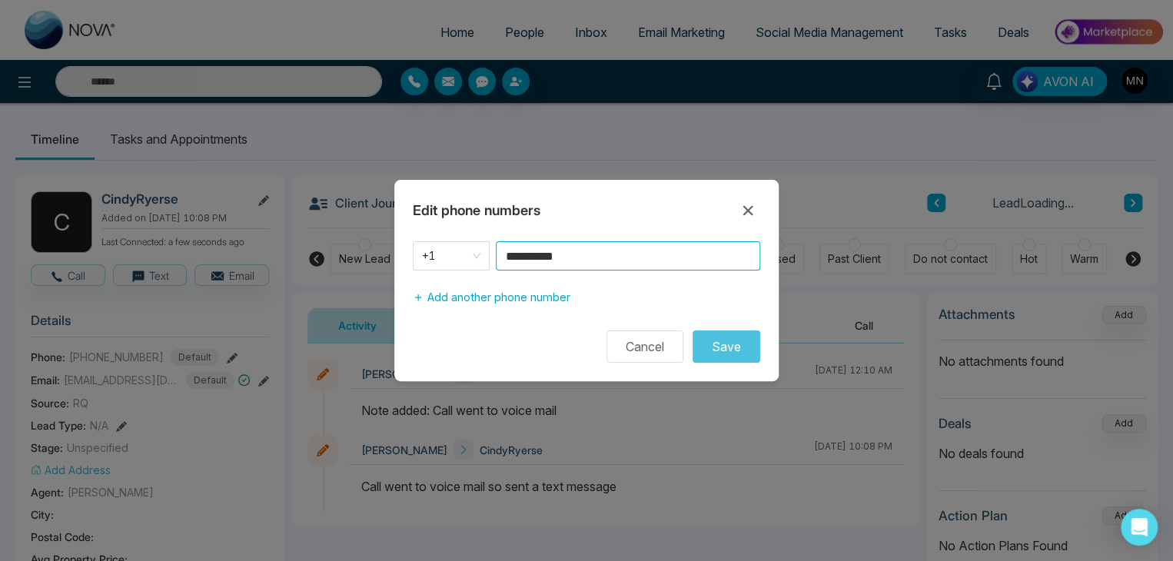
click at [625, 247] on input "**********" at bounding box center [628, 255] width 264 height 29
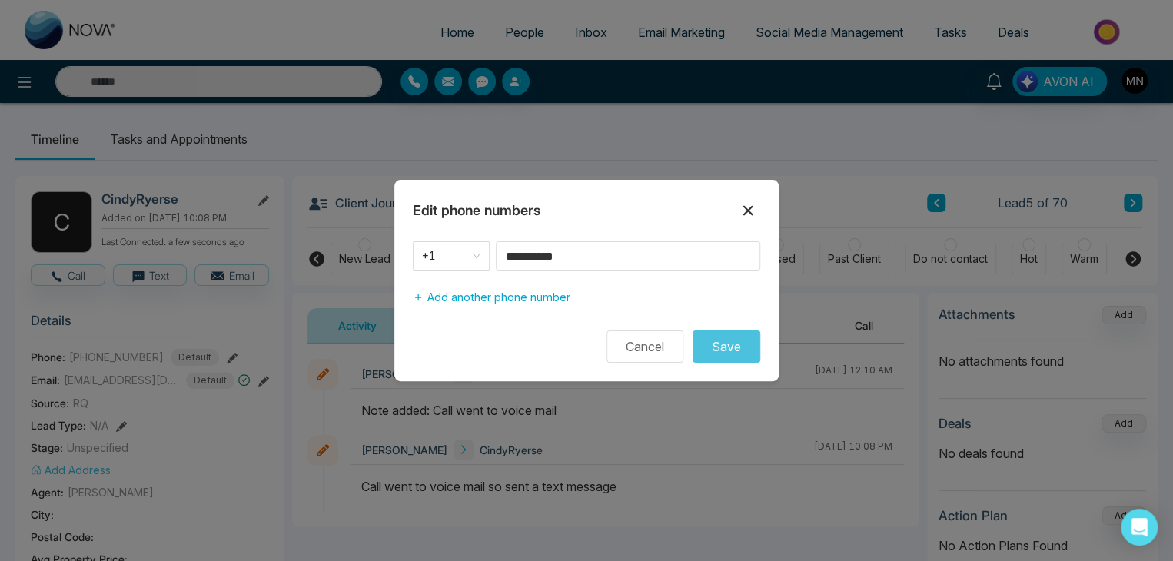
click at [737, 212] on button at bounding box center [747, 210] width 25 height 25
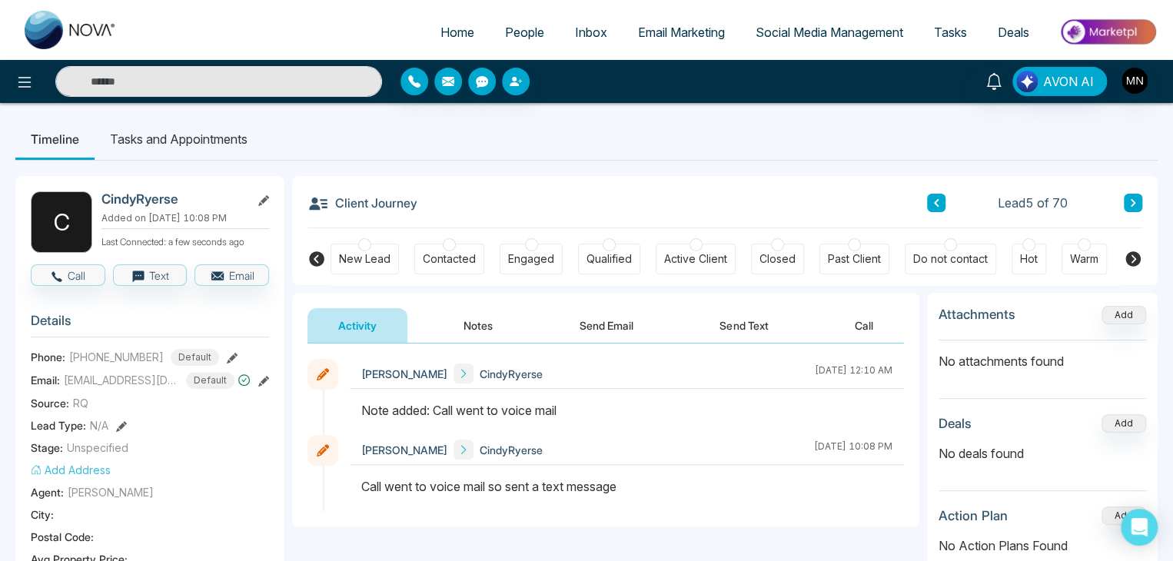
click at [795, 183] on div "Client Journey Lead 5 of 70" at bounding box center [724, 202] width 835 height 52
click at [1130, 200] on icon at bounding box center [1133, 202] width 8 height 9
click at [264, 200] on icon at bounding box center [263, 200] width 11 height 11
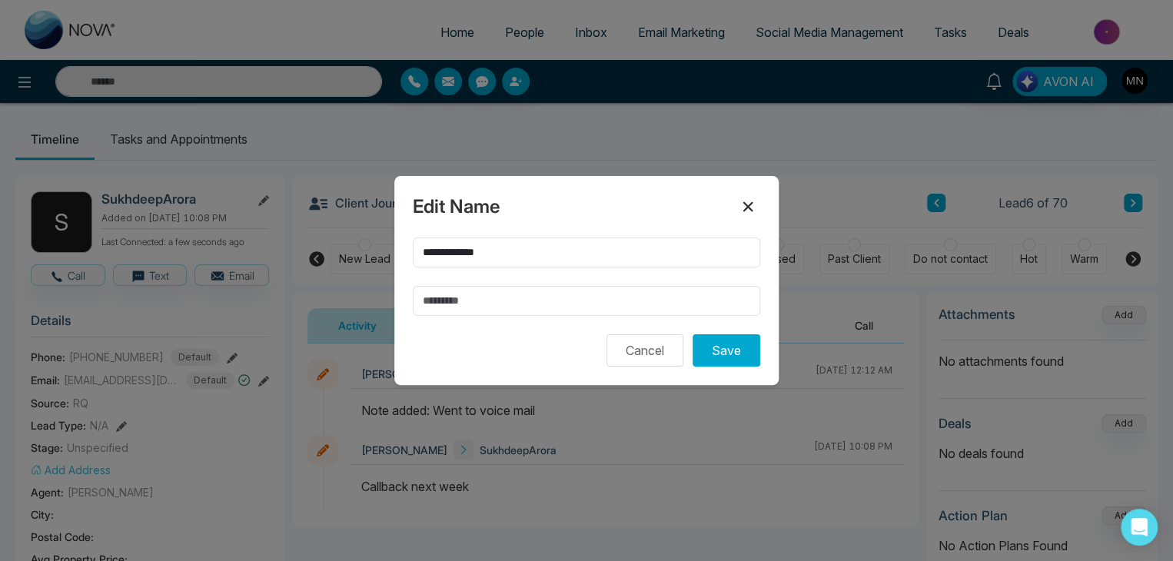
click at [745, 204] on icon at bounding box center [748, 207] width 10 height 10
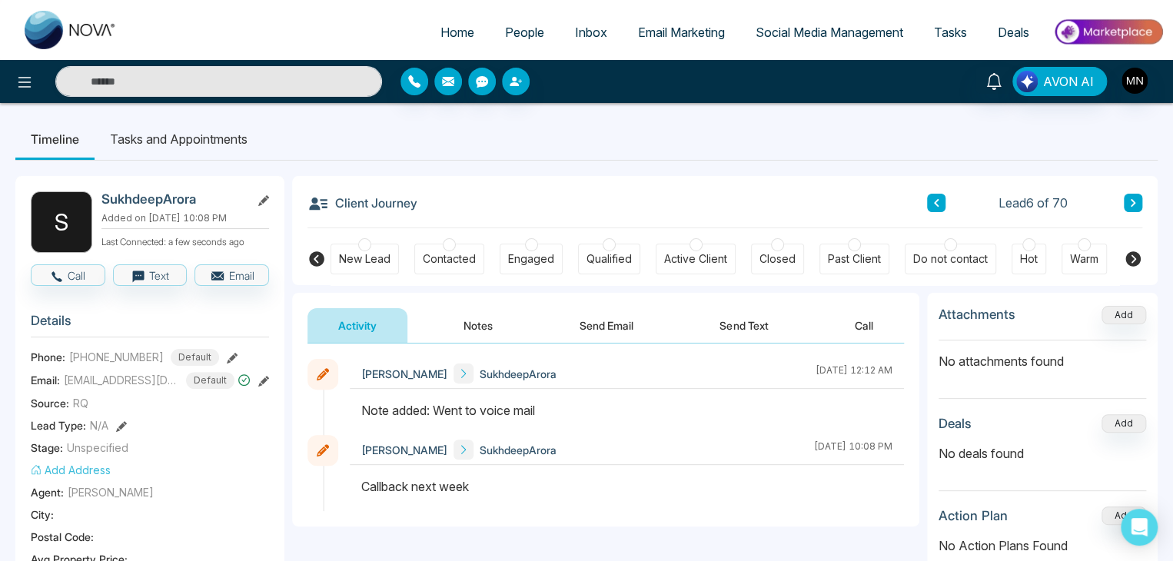
click at [227, 353] on icon at bounding box center [232, 358] width 11 height 11
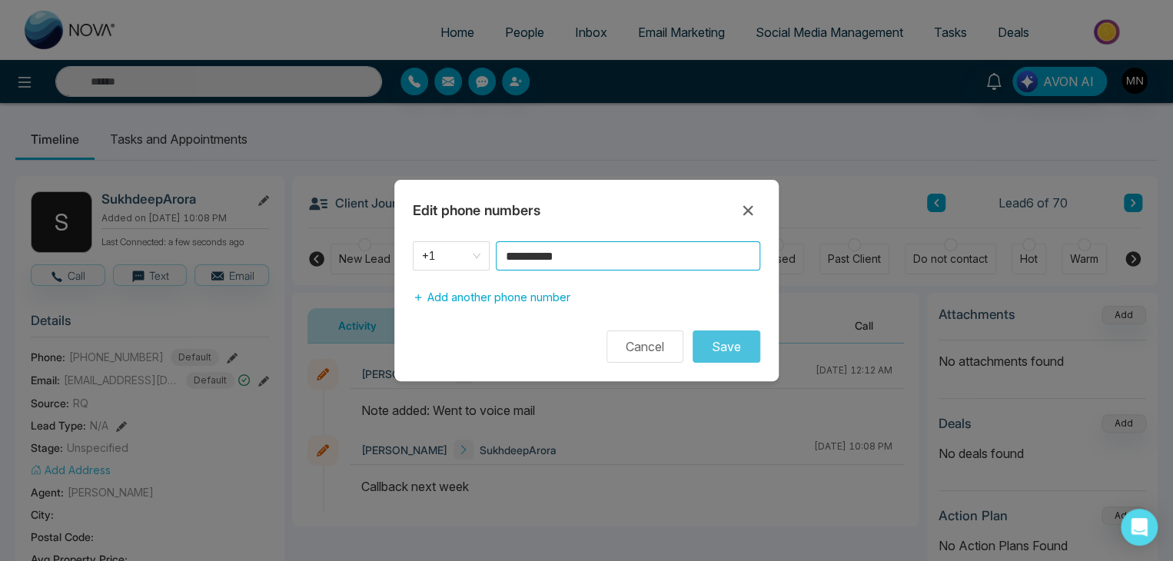
click at [659, 251] on input "**********" at bounding box center [628, 255] width 264 height 29
click at [747, 209] on icon at bounding box center [748, 210] width 18 height 18
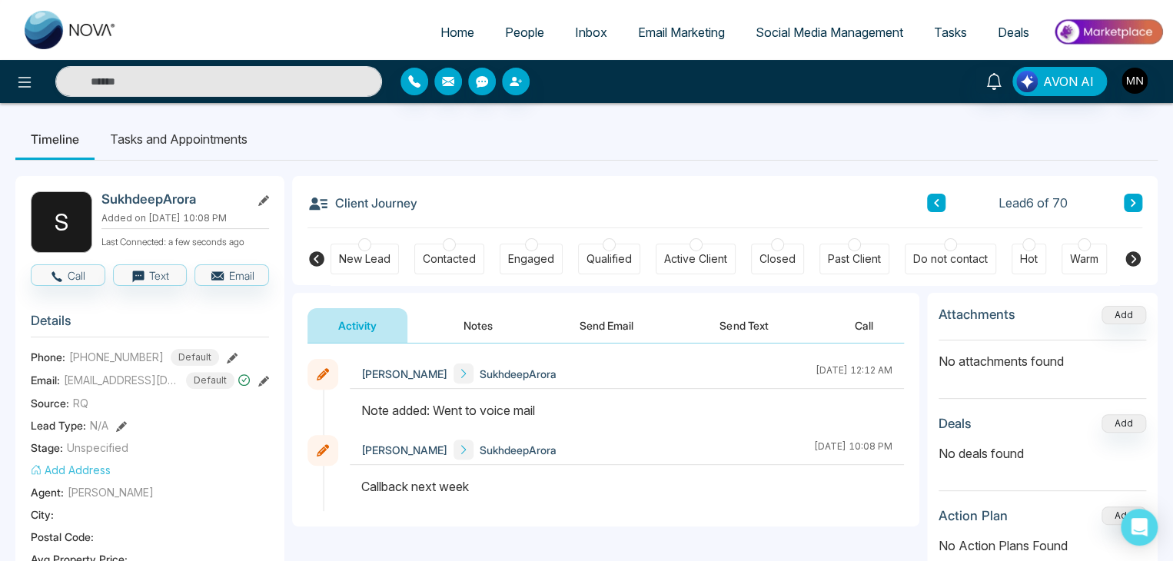
click at [816, 208] on div "Client Journey Lead 6 of 70" at bounding box center [724, 202] width 835 height 52
click at [1136, 203] on icon at bounding box center [1133, 202] width 8 height 9
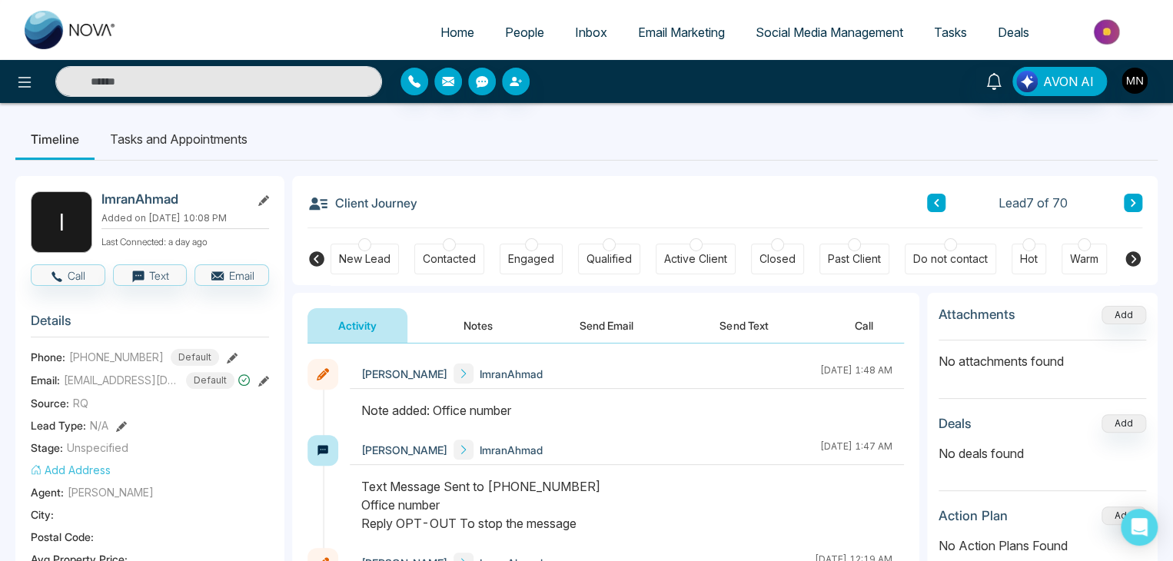
click at [1127, 196] on button at bounding box center [1133, 203] width 18 height 18
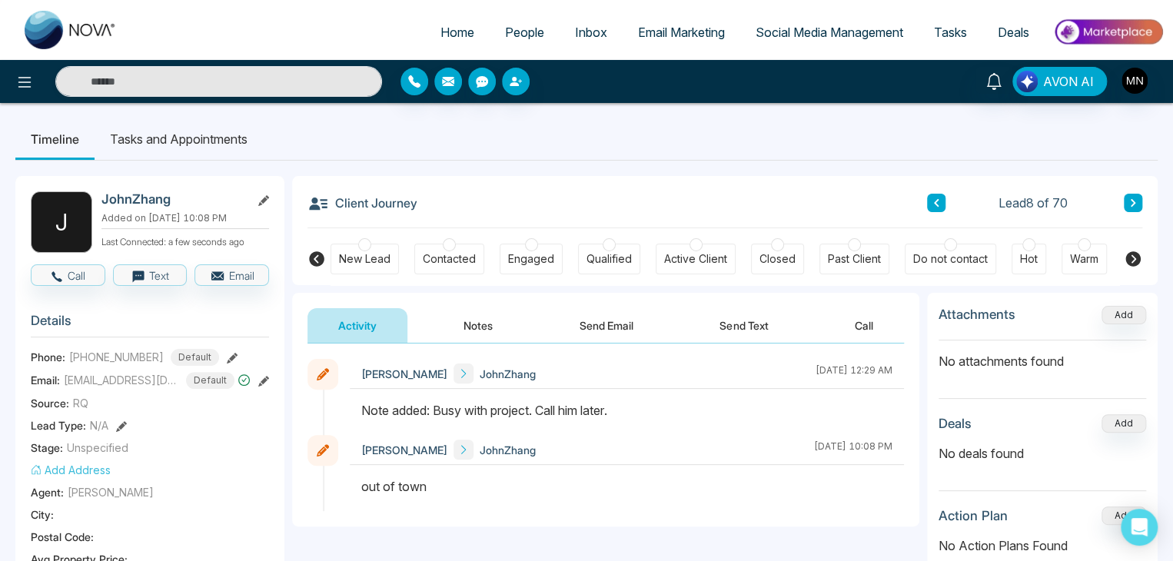
click at [1131, 197] on button at bounding box center [1133, 203] width 18 height 18
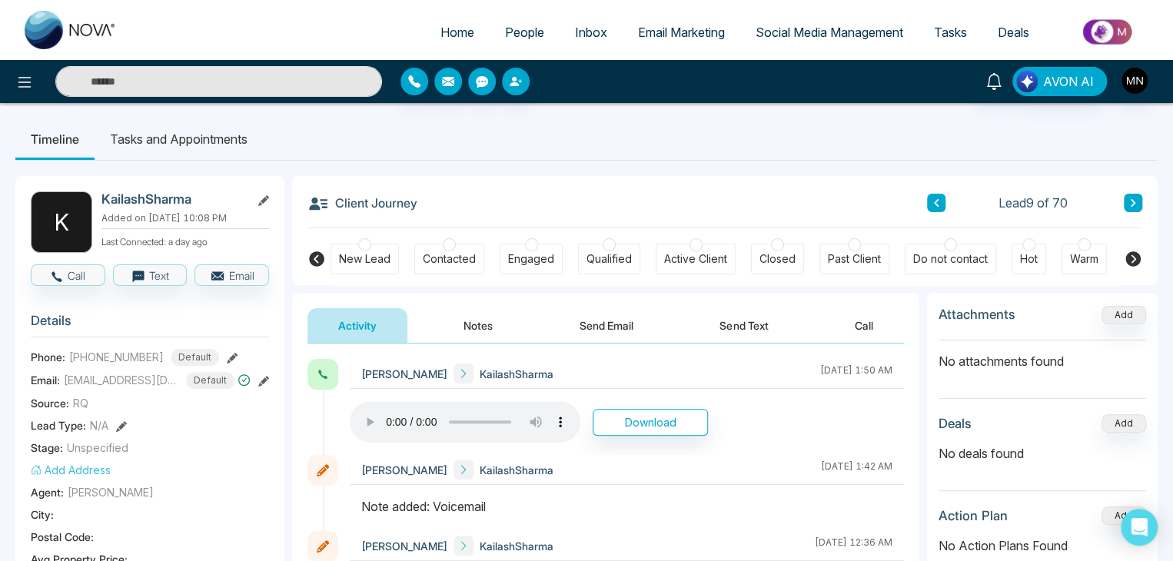
click at [227, 353] on icon at bounding box center [232, 358] width 11 height 11
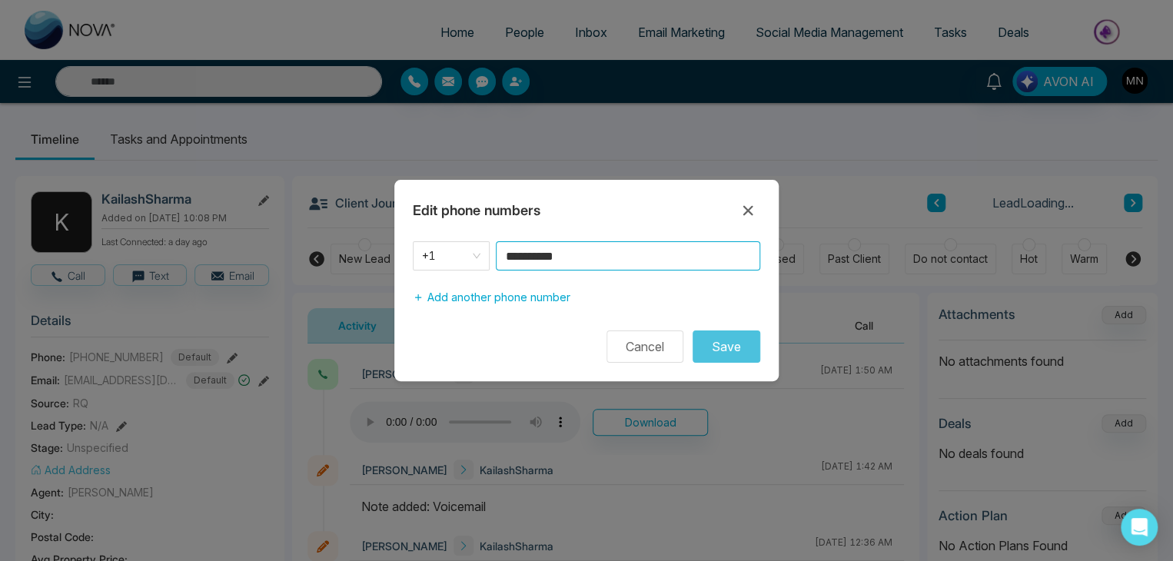
click at [620, 258] on input "**********" at bounding box center [628, 255] width 264 height 29
click at [744, 210] on icon at bounding box center [748, 210] width 18 height 18
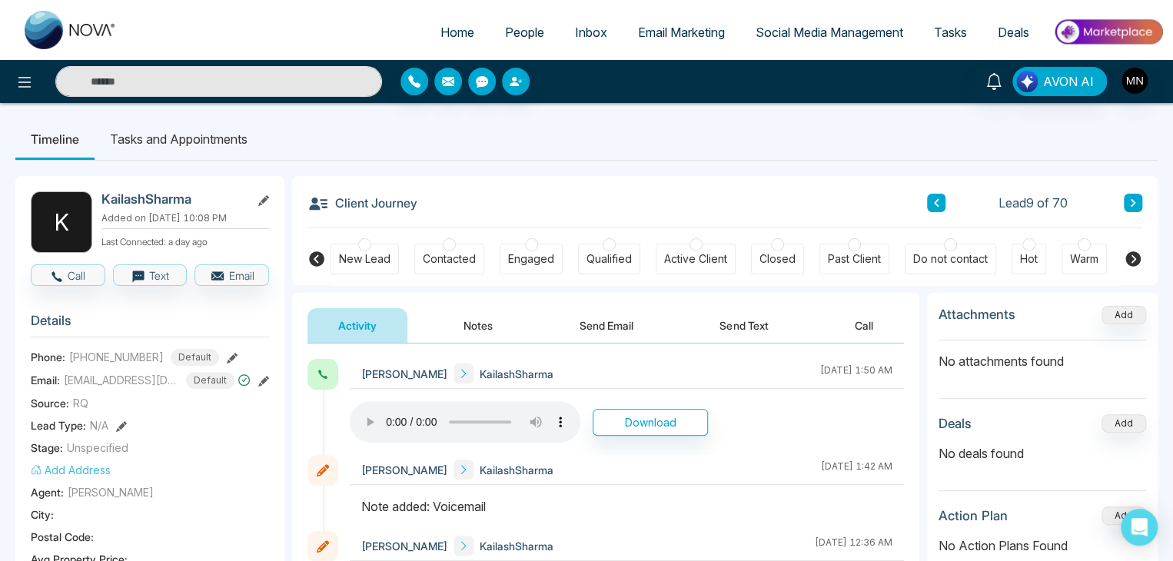
click at [1129, 201] on icon at bounding box center [1133, 202] width 8 height 9
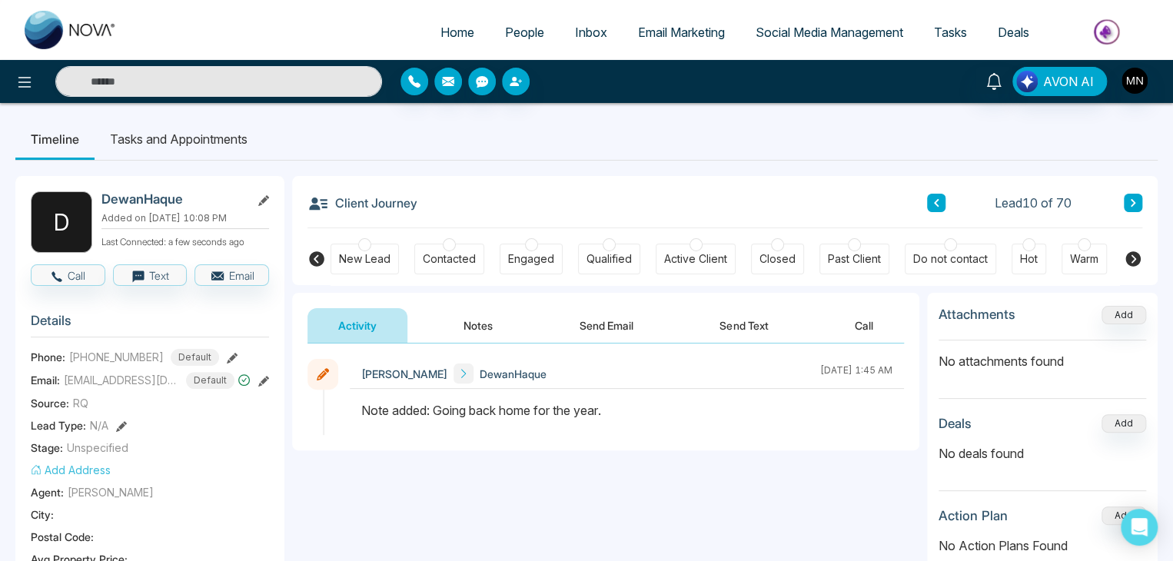
click at [1127, 198] on button at bounding box center [1133, 203] width 18 height 18
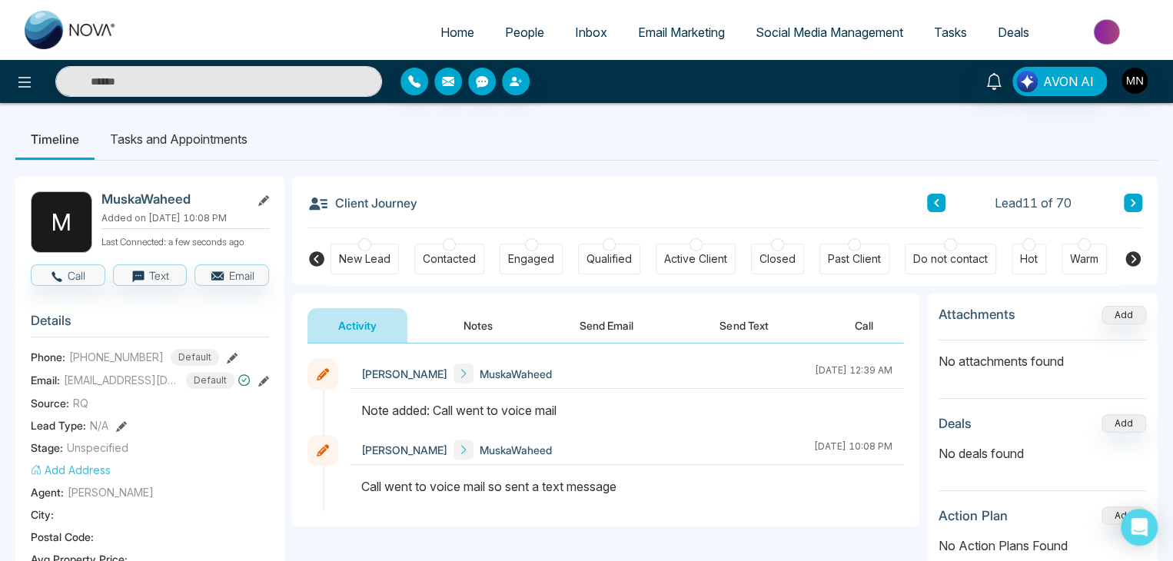
click at [1124, 204] on button at bounding box center [1133, 203] width 18 height 18
click at [446, 550] on div "**********" at bounding box center [605, 497] width 627 height 307
click at [227, 358] on icon at bounding box center [232, 358] width 11 height 11
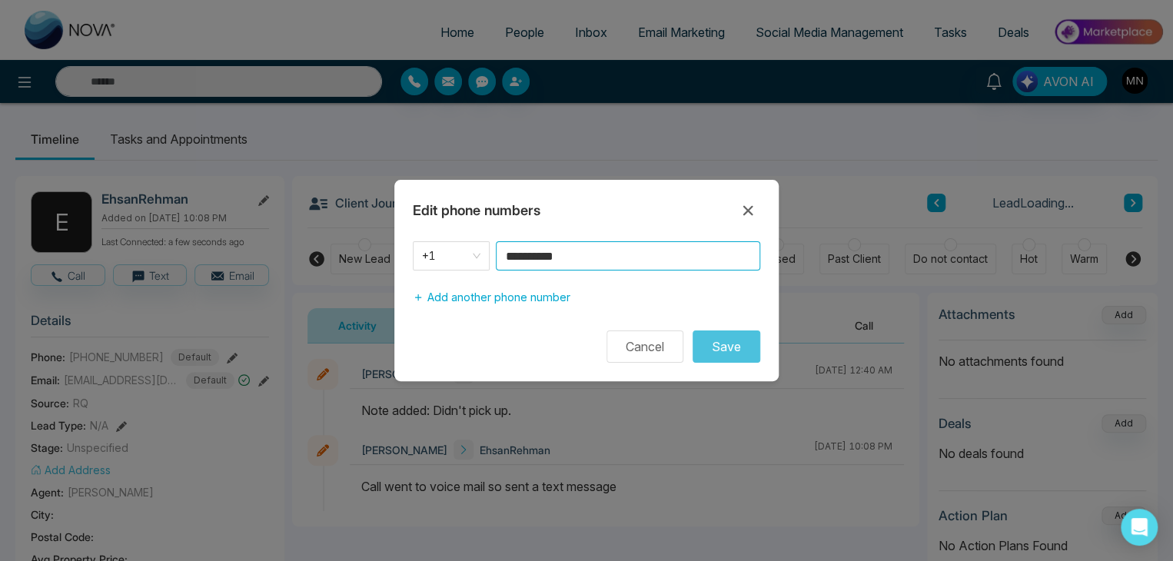
click at [609, 250] on input "**********" at bounding box center [628, 255] width 264 height 29
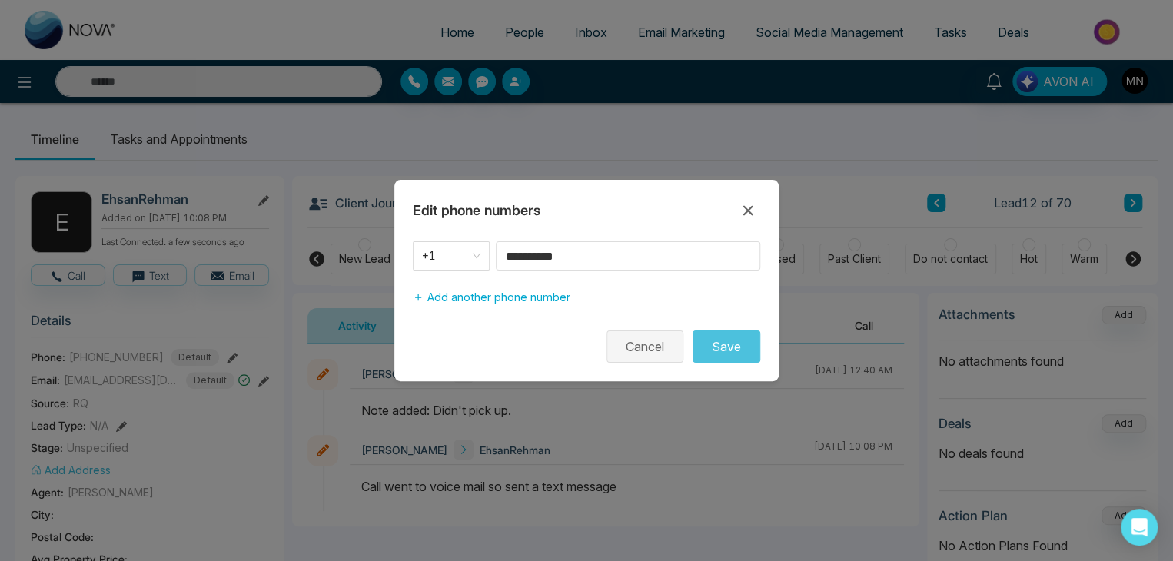
click at [645, 359] on button "Cancel" at bounding box center [644, 346] width 77 height 32
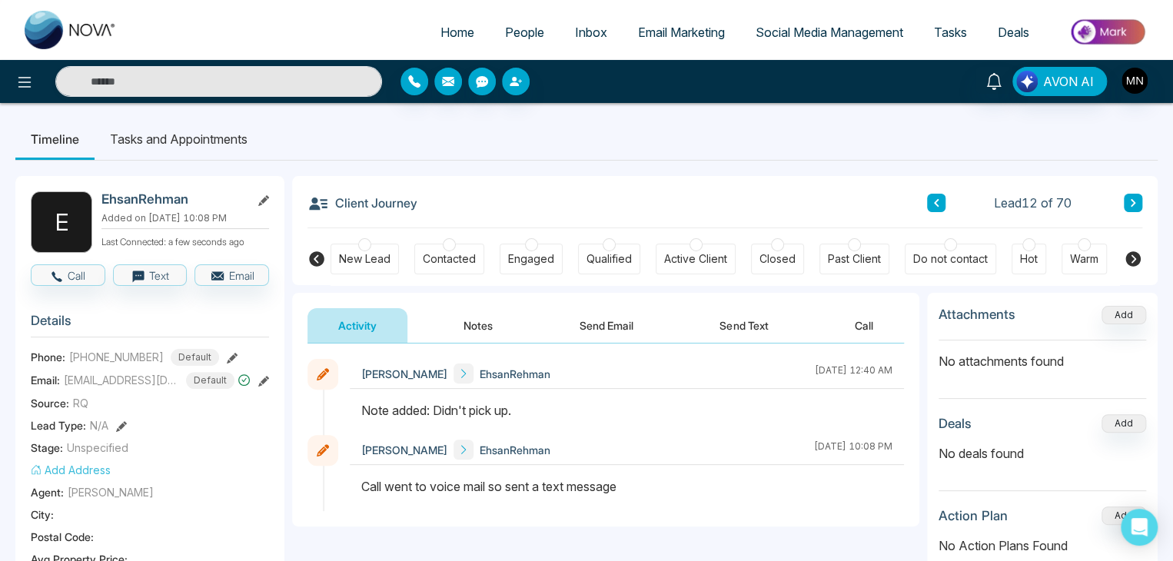
click at [845, 211] on div "Client Journey Lead 12 of 70" at bounding box center [724, 202] width 835 height 52
click at [1134, 205] on icon at bounding box center [1133, 202] width 8 height 9
click at [227, 350] on button at bounding box center [232, 357] width 11 height 16
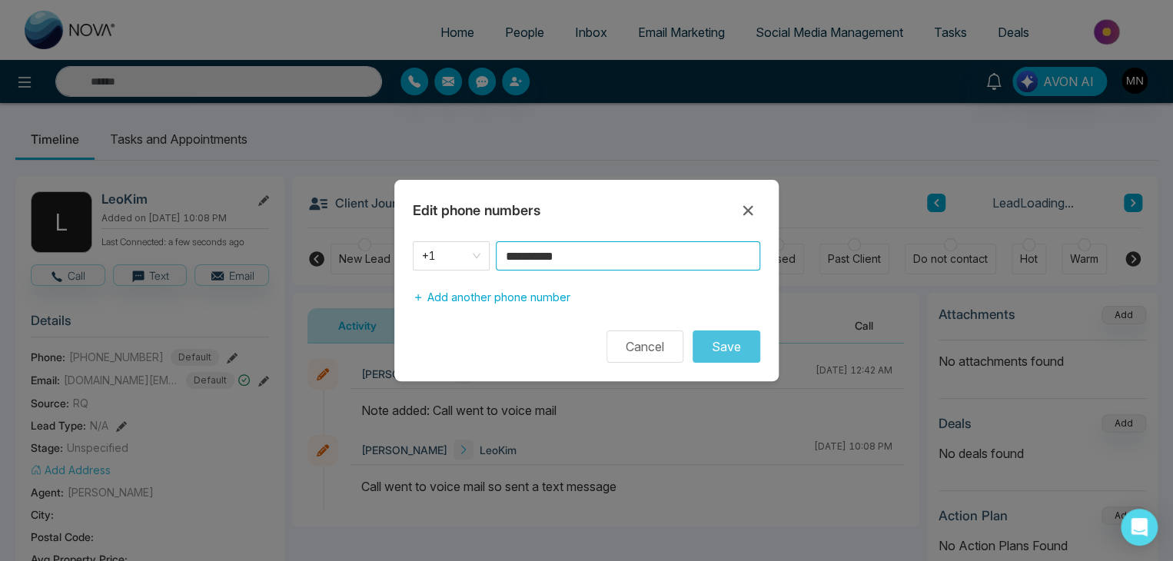
click at [594, 260] on input "**********" at bounding box center [628, 255] width 264 height 29
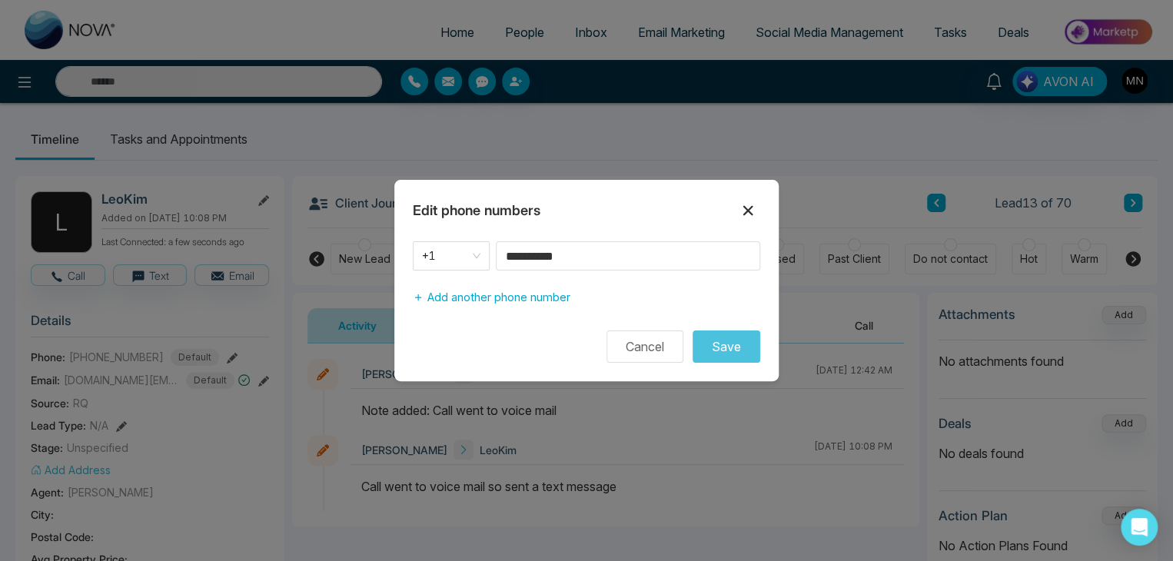
click at [750, 219] on icon at bounding box center [748, 210] width 18 height 18
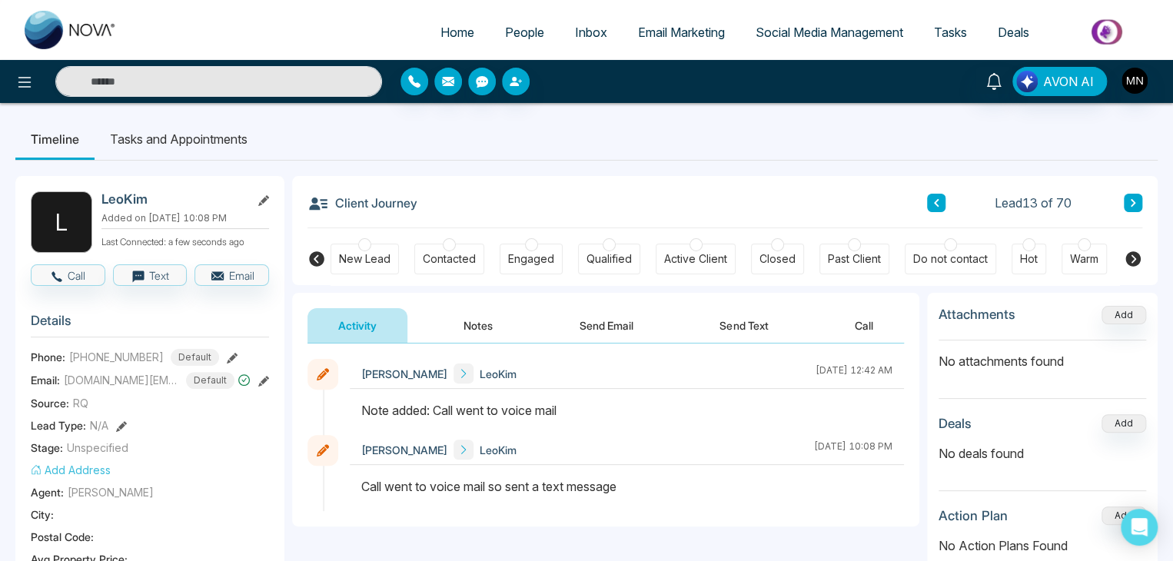
click at [1124, 201] on button at bounding box center [1133, 203] width 18 height 18
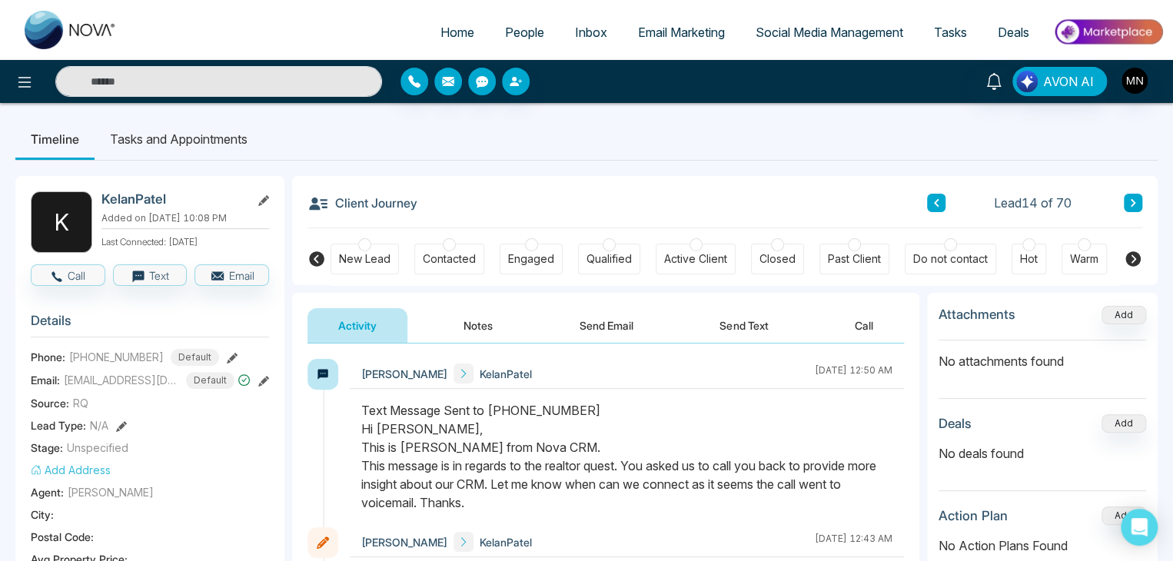
click at [1131, 198] on icon at bounding box center [1133, 202] width 8 height 9
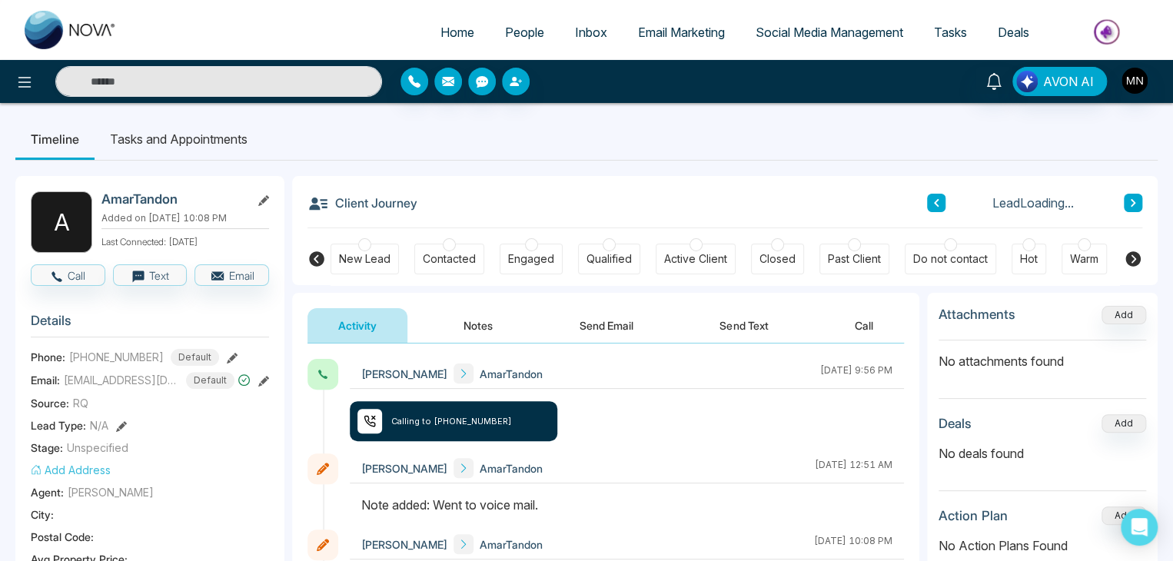
click at [935, 203] on icon at bounding box center [936, 202] width 8 height 9
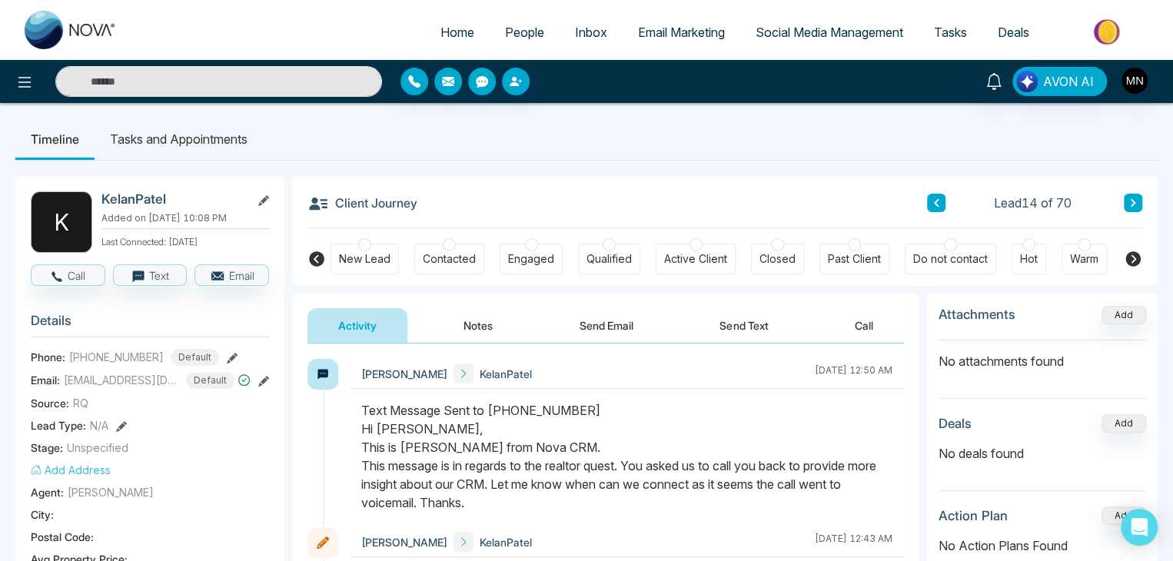
click at [227, 349] on button at bounding box center [232, 357] width 11 height 16
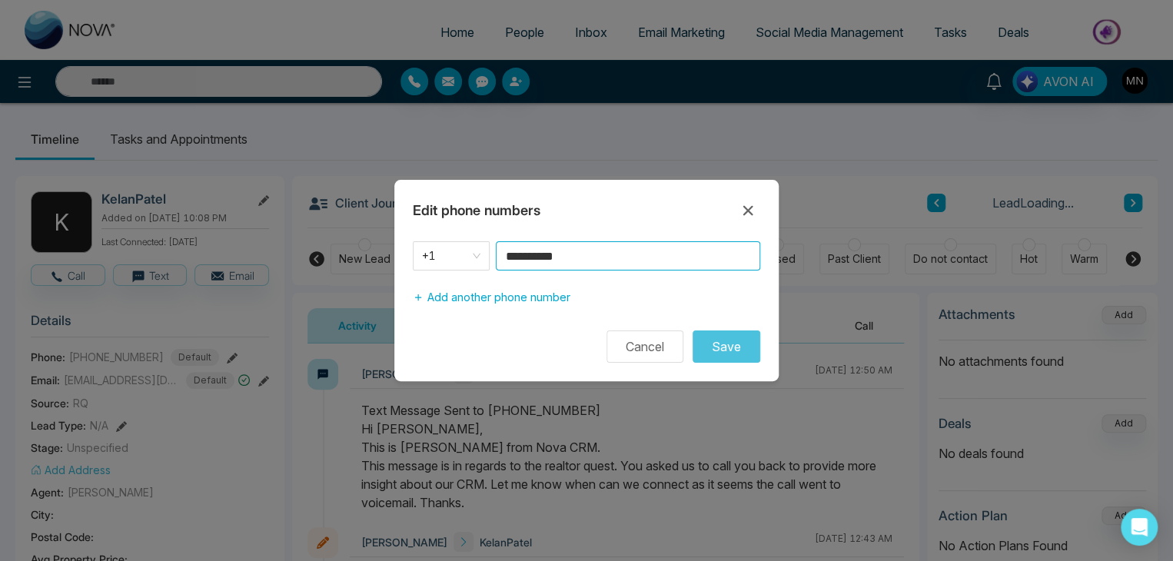
click at [595, 259] on input "**********" at bounding box center [628, 255] width 264 height 29
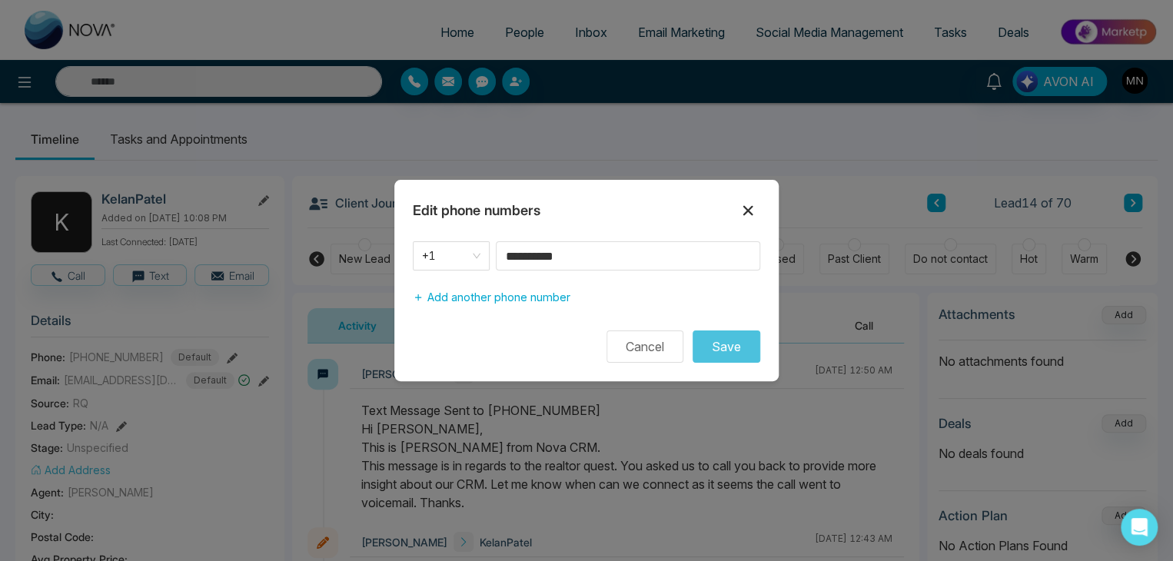
click at [745, 210] on icon at bounding box center [748, 211] width 10 height 10
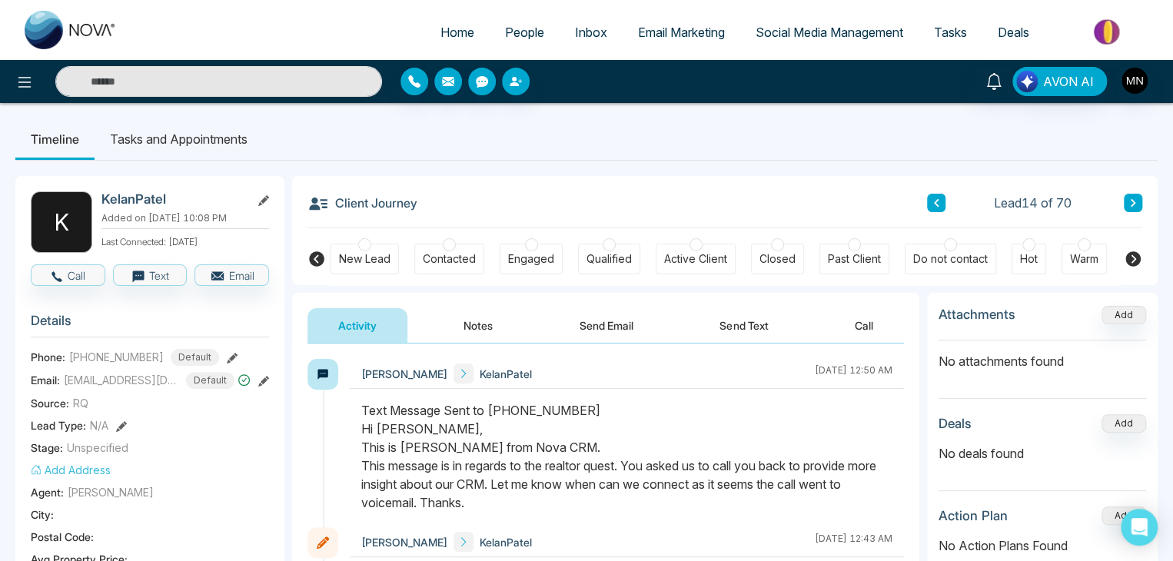
click at [1132, 201] on icon at bounding box center [1133, 203] width 5 height 8
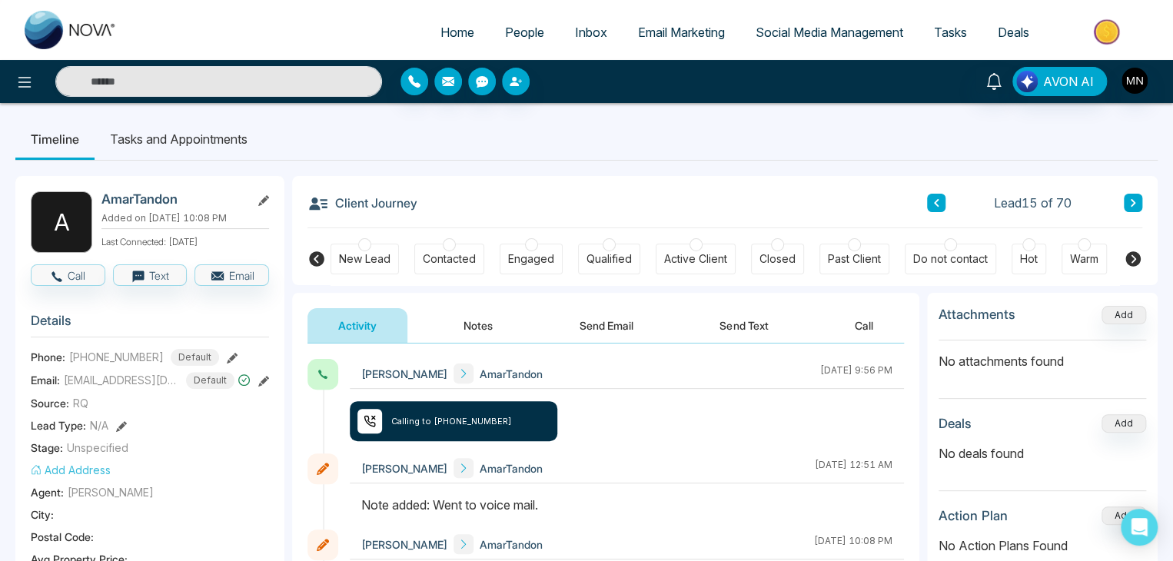
click at [227, 359] on icon at bounding box center [232, 358] width 11 height 11
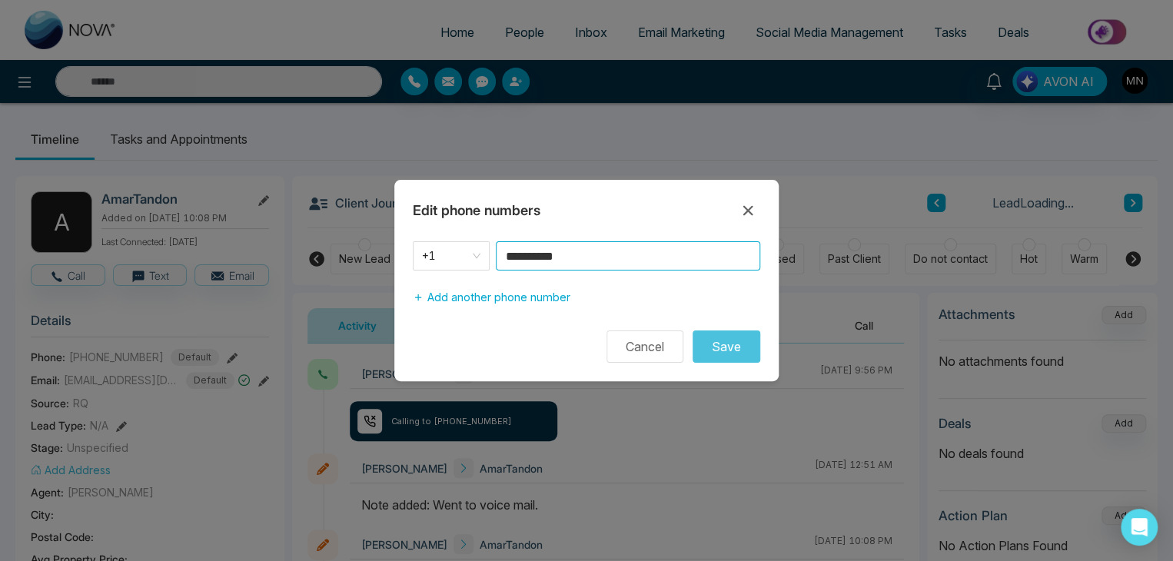
click at [597, 270] on input "**********" at bounding box center [628, 255] width 264 height 29
click at [746, 214] on icon at bounding box center [748, 210] width 18 height 18
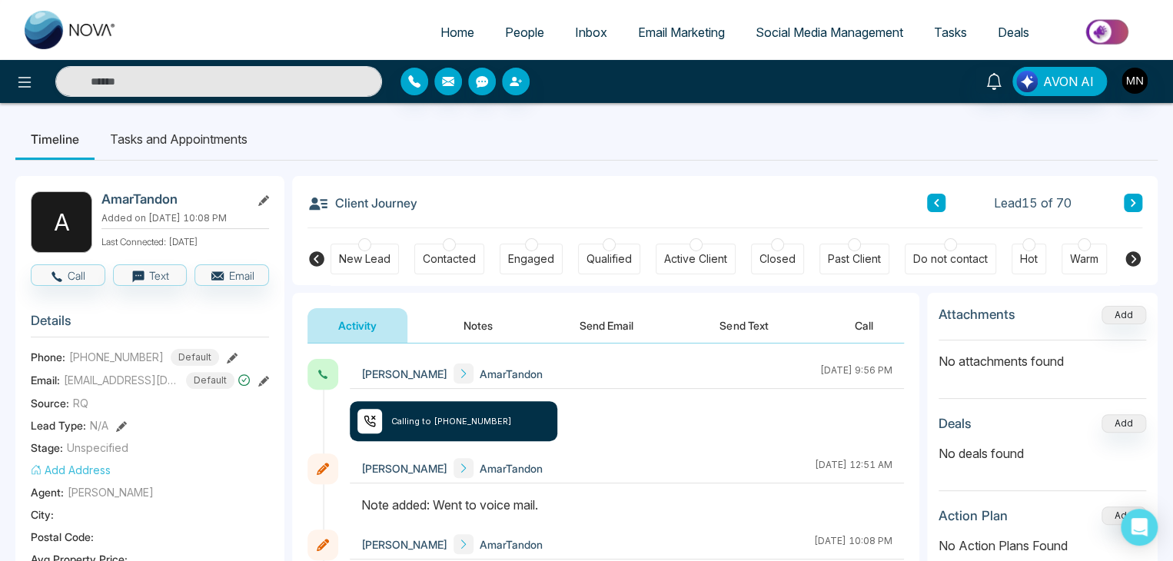
click at [1130, 197] on button at bounding box center [1133, 203] width 18 height 18
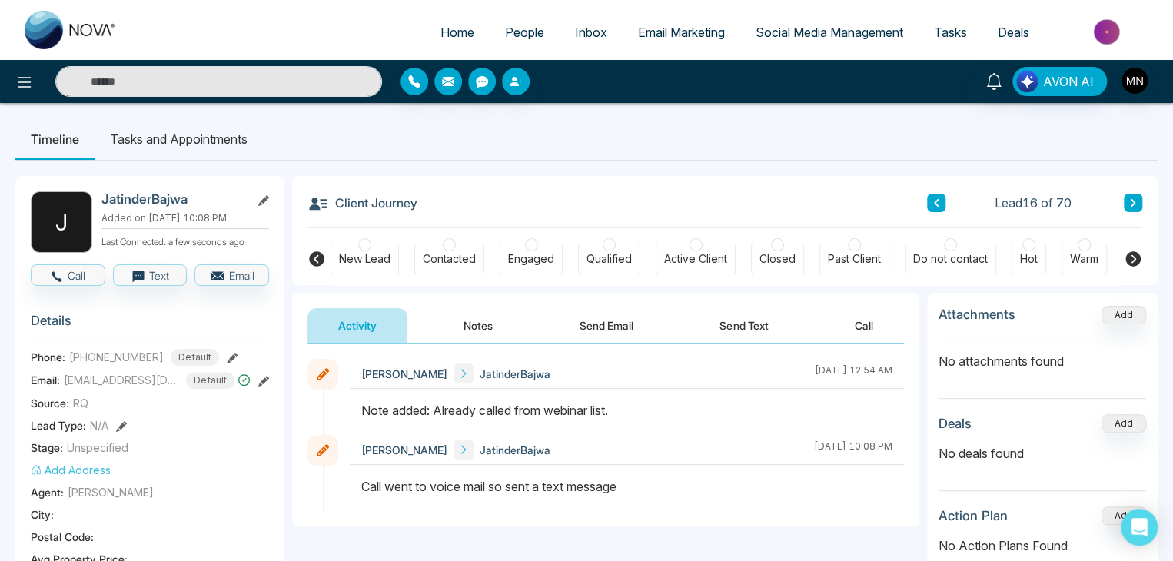
click at [1131, 197] on button at bounding box center [1133, 203] width 18 height 18
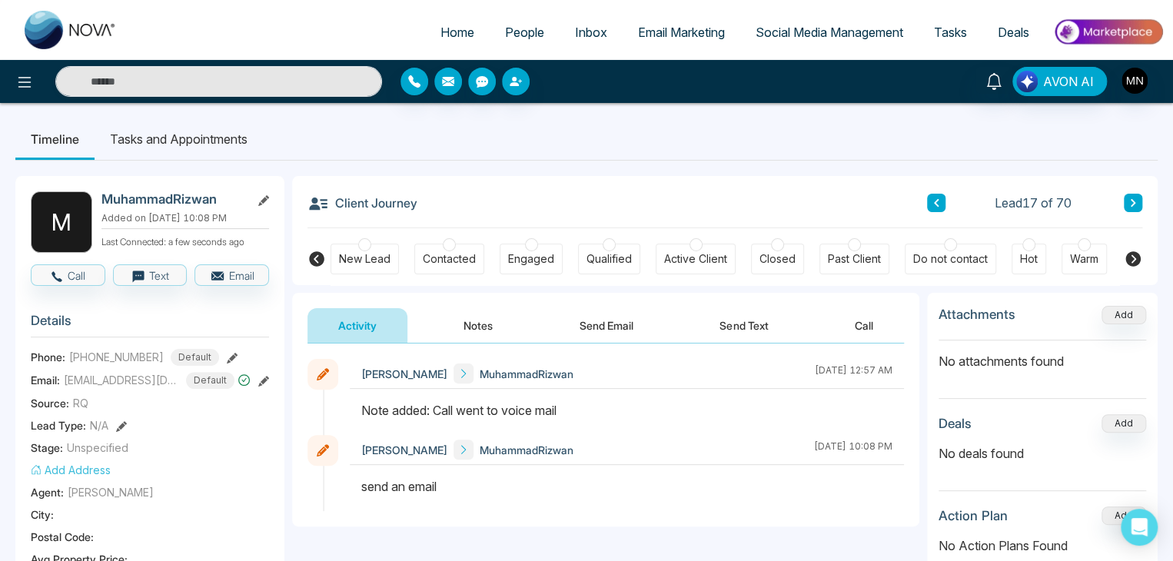
click at [227, 354] on icon at bounding box center [232, 358] width 11 height 11
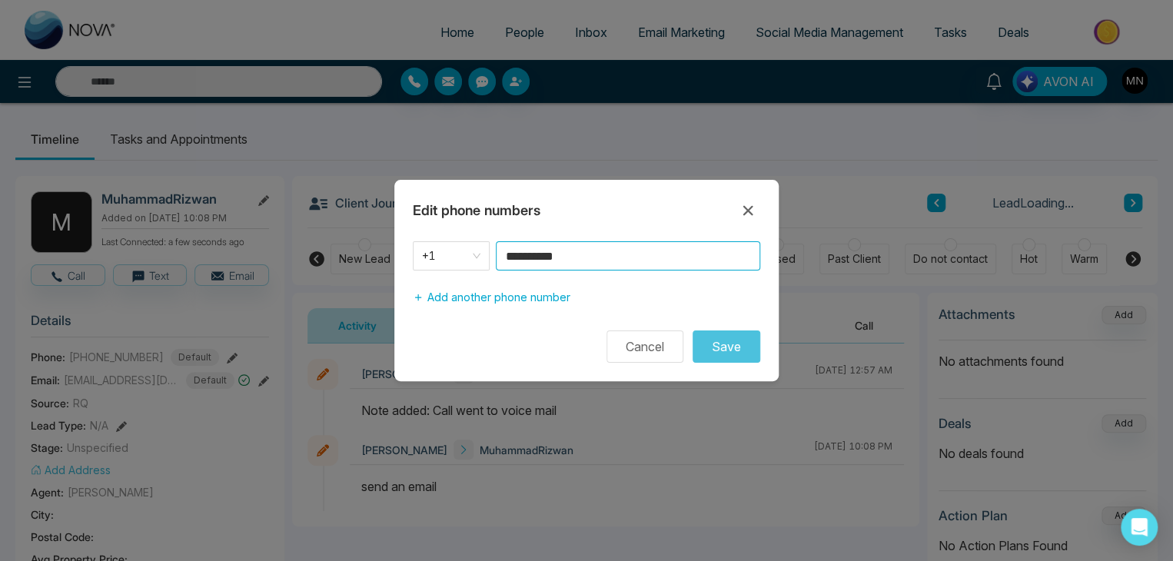
click at [613, 251] on input "**********" at bounding box center [628, 255] width 264 height 29
click at [750, 210] on icon at bounding box center [748, 210] width 18 height 18
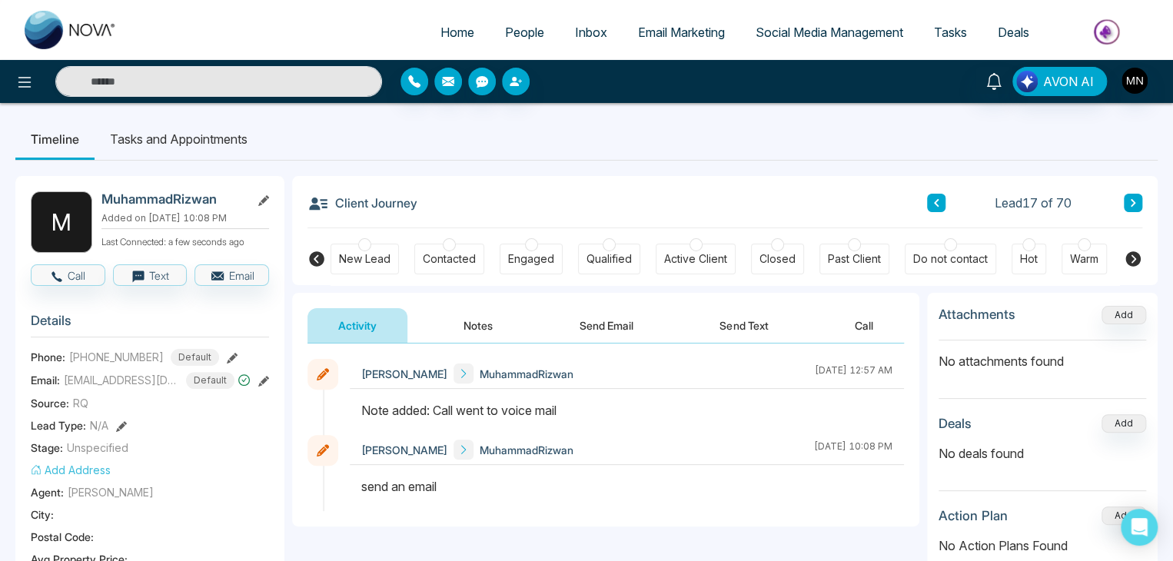
click at [1131, 199] on icon at bounding box center [1133, 202] width 8 height 9
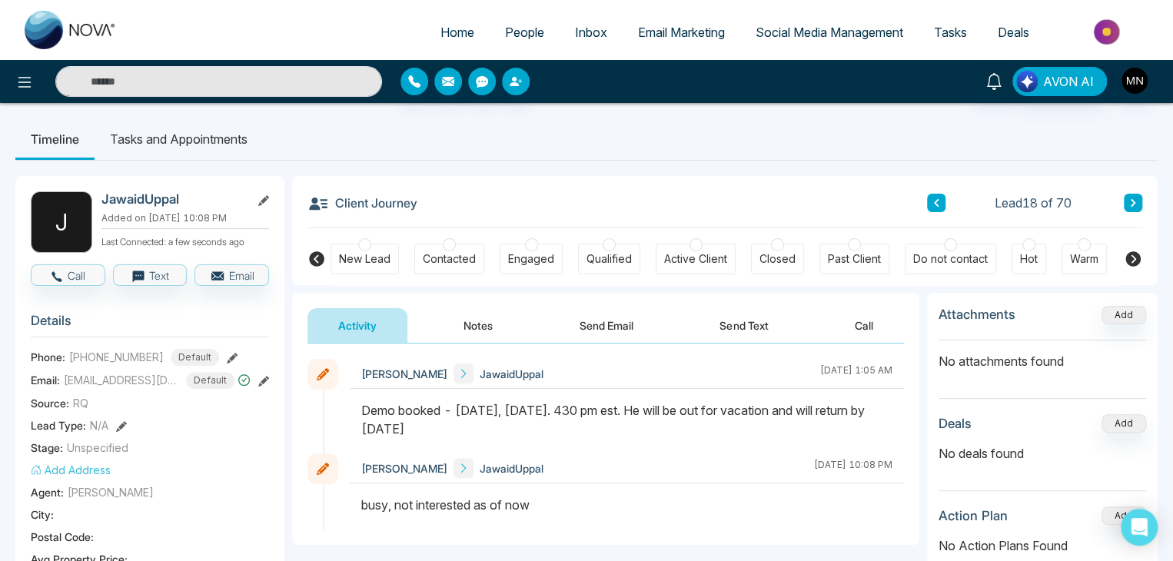
click at [1134, 205] on icon at bounding box center [1133, 202] width 8 height 9
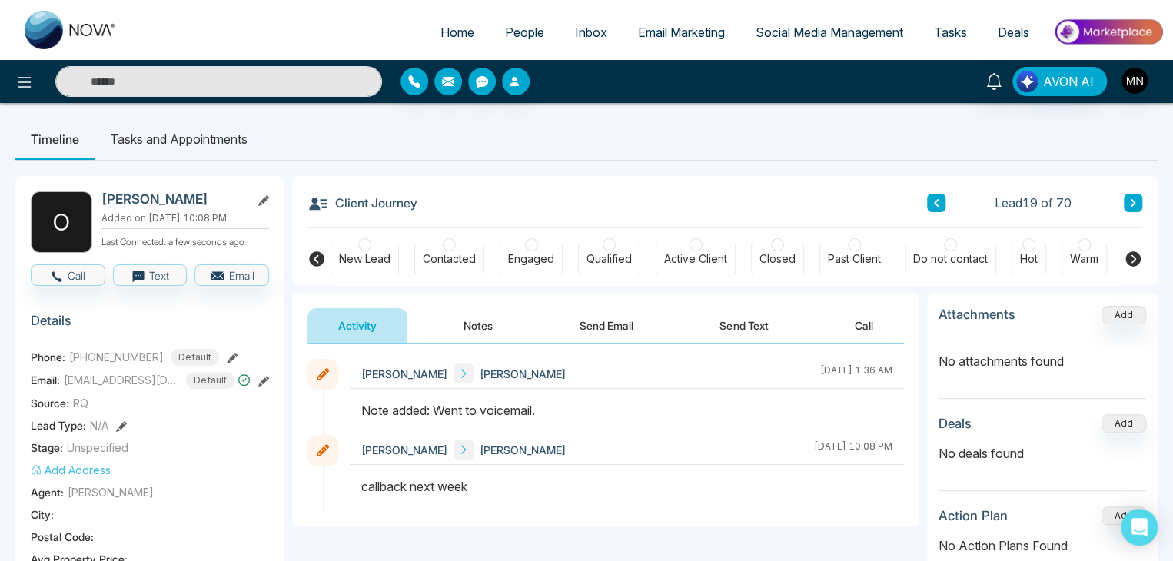
click at [933, 203] on icon at bounding box center [936, 202] width 8 height 9
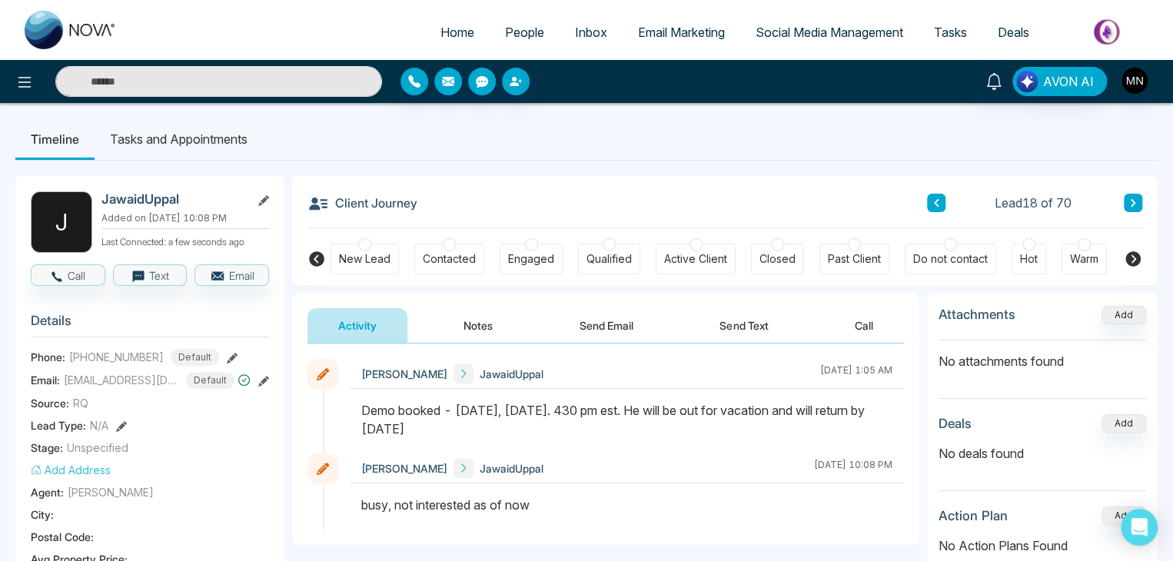
click at [1131, 199] on icon at bounding box center [1133, 203] width 5 height 8
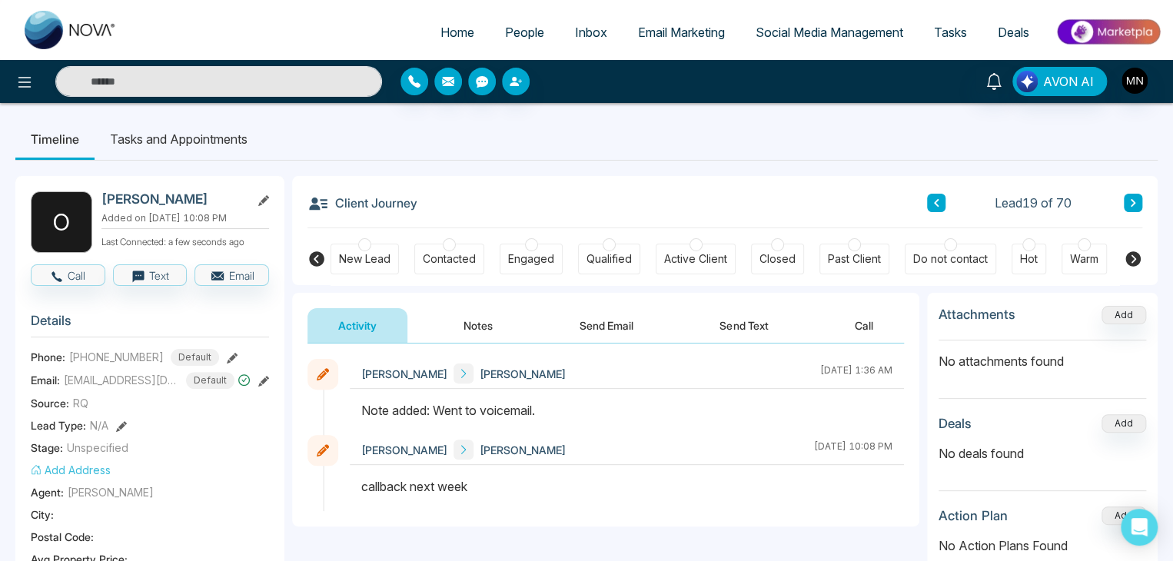
click at [227, 353] on icon at bounding box center [232, 358] width 11 height 11
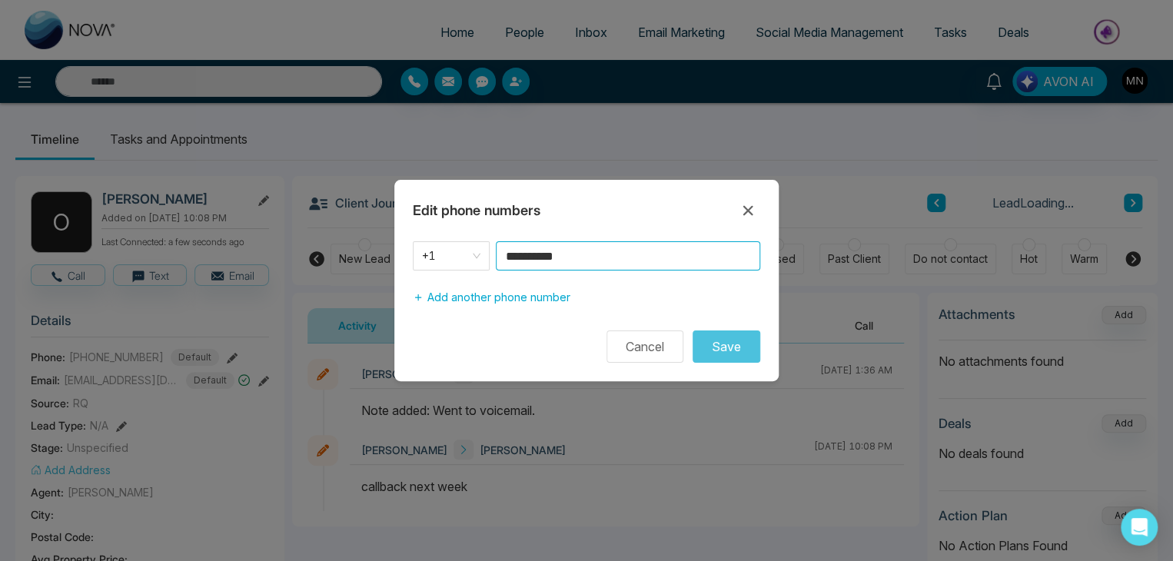
click at [636, 267] on input "**********" at bounding box center [628, 255] width 264 height 29
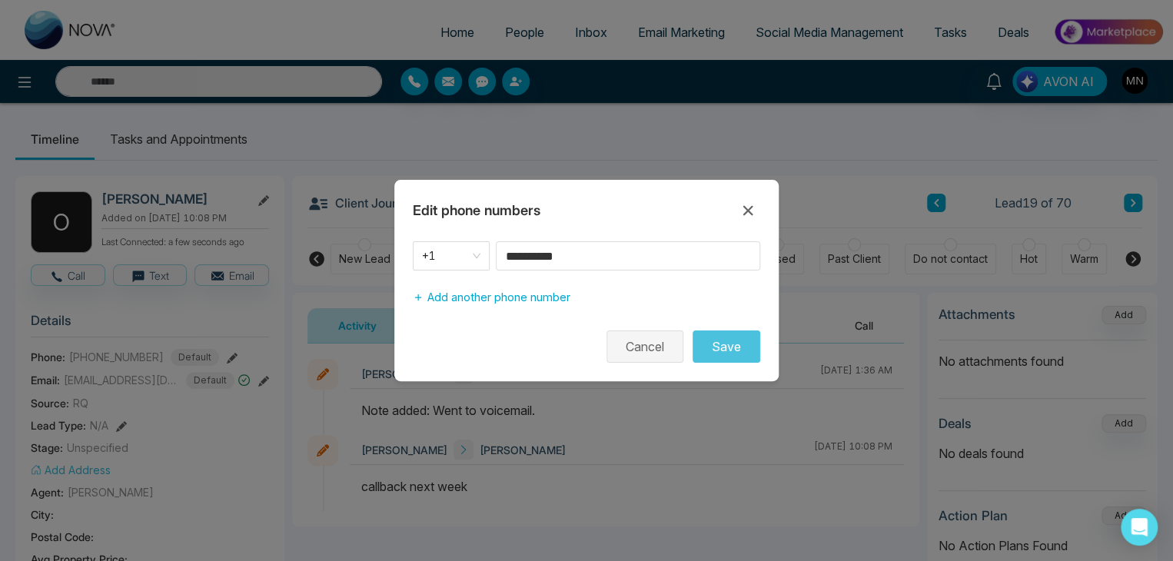
click at [636, 340] on button "Cancel" at bounding box center [644, 346] width 77 height 32
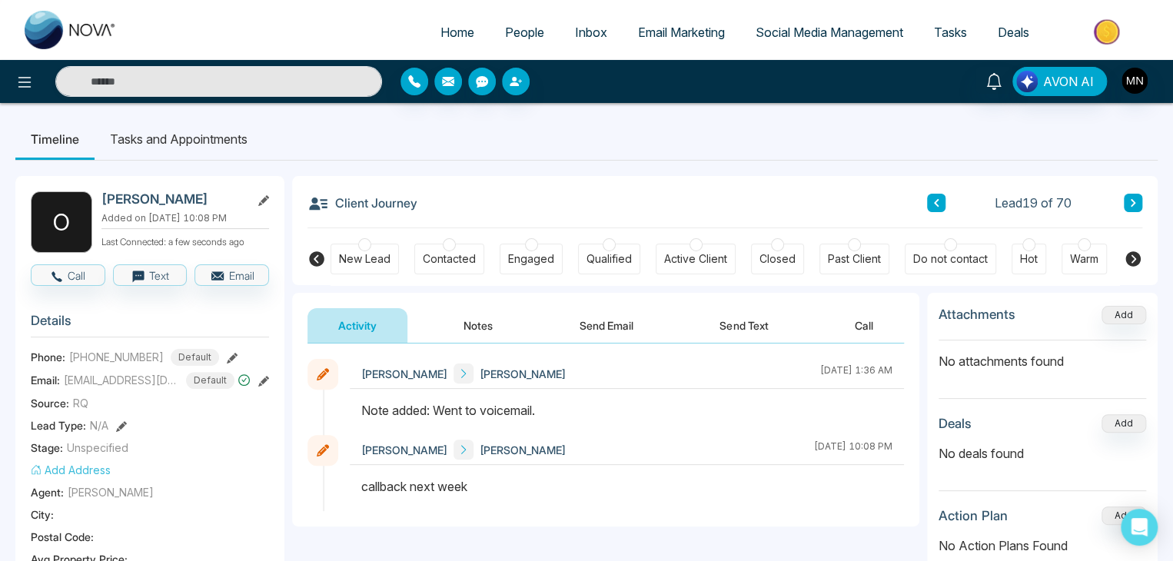
click at [1131, 201] on icon at bounding box center [1133, 202] width 8 height 9
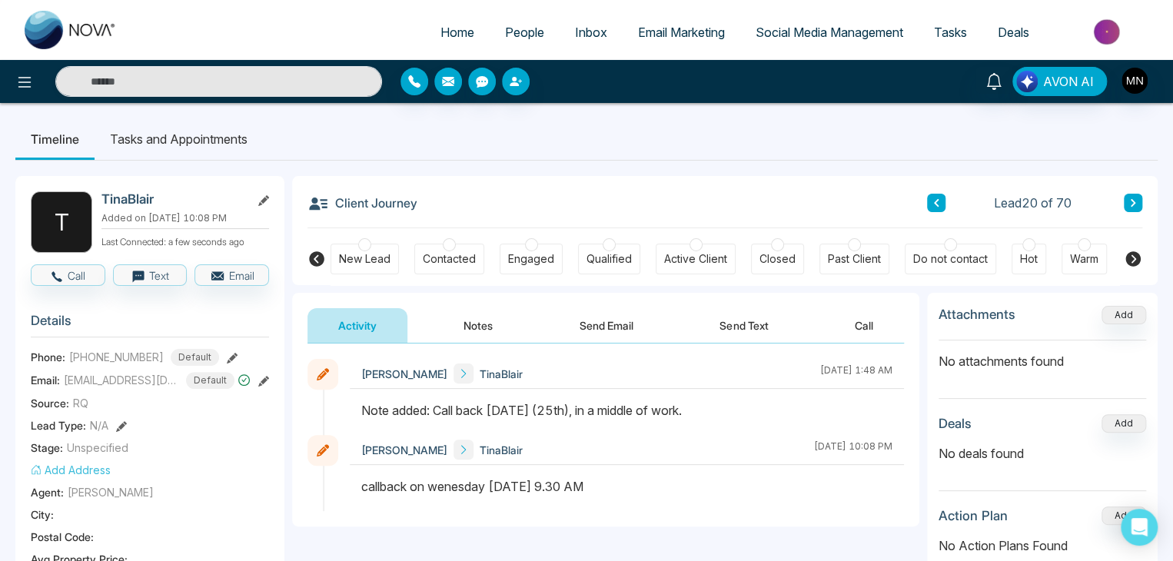
click at [1132, 201] on icon at bounding box center [1133, 203] width 5 height 8
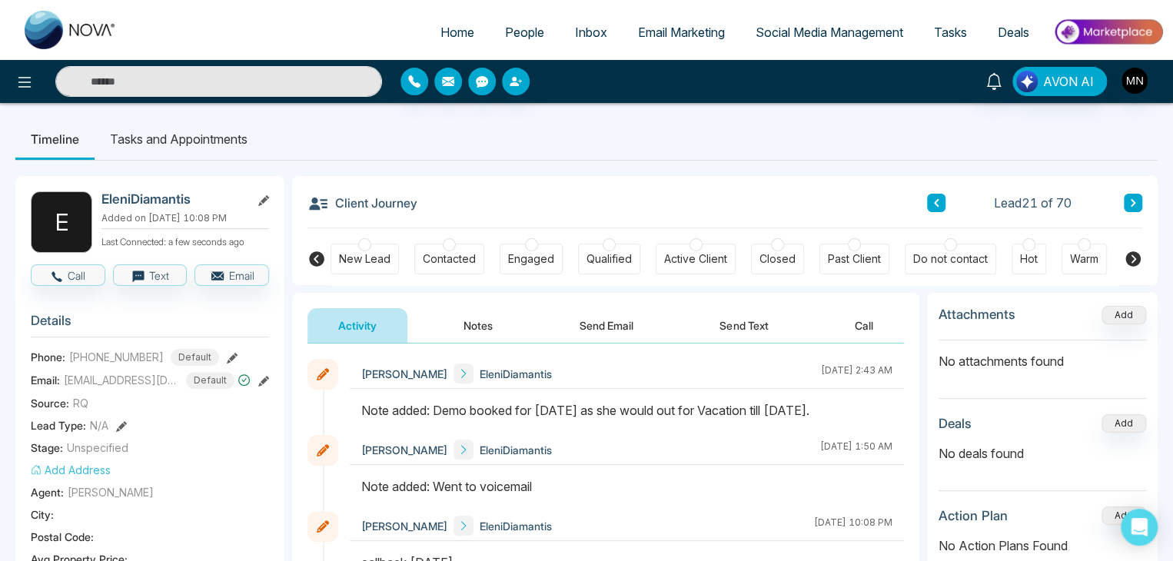
click at [1125, 204] on button at bounding box center [1133, 203] width 18 height 18
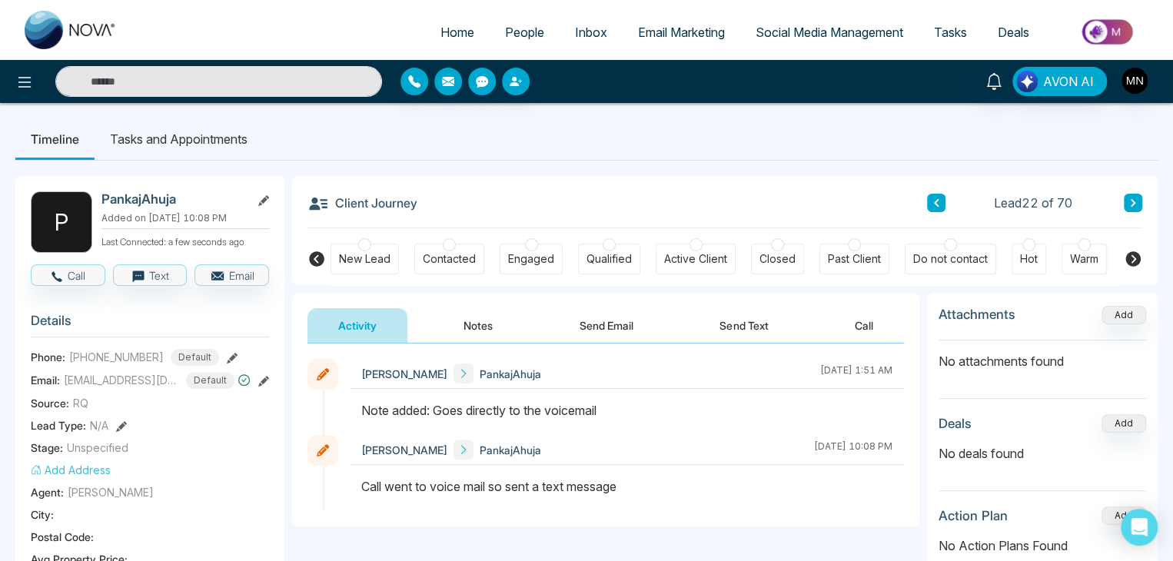
click at [227, 357] on icon at bounding box center [232, 358] width 11 height 11
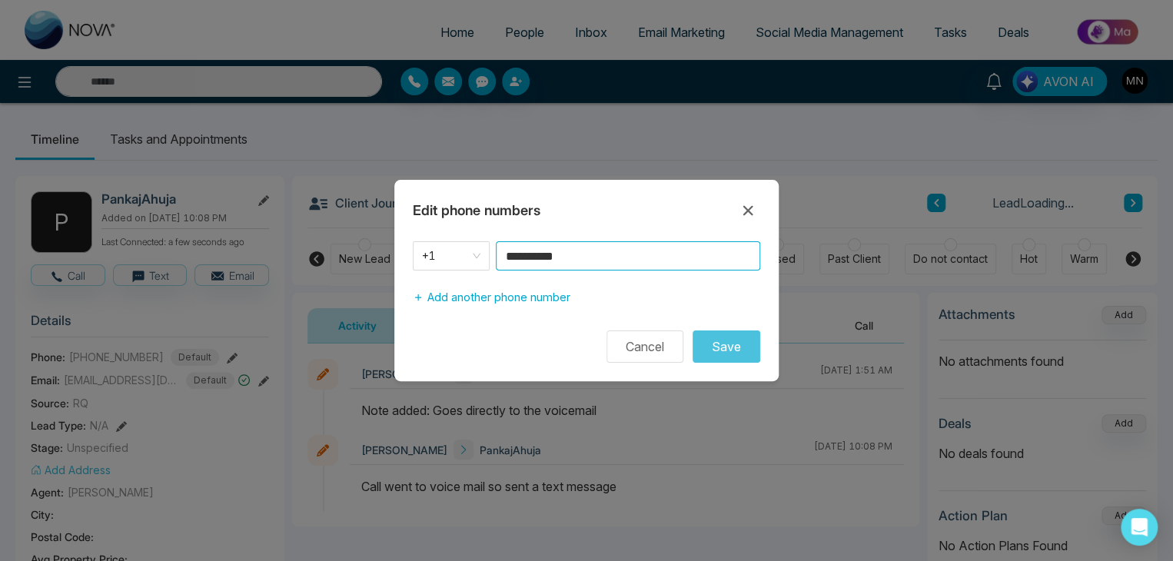
click at [587, 255] on input "**********" at bounding box center [628, 255] width 264 height 29
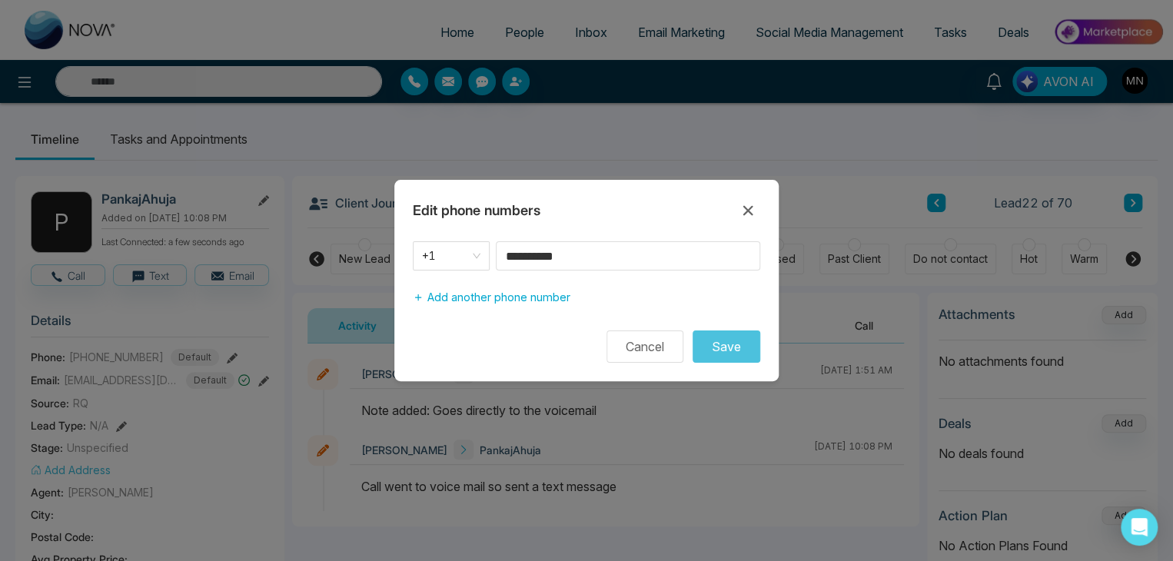
click at [750, 214] on icon at bounding box center [748, 211] width 10 height 10
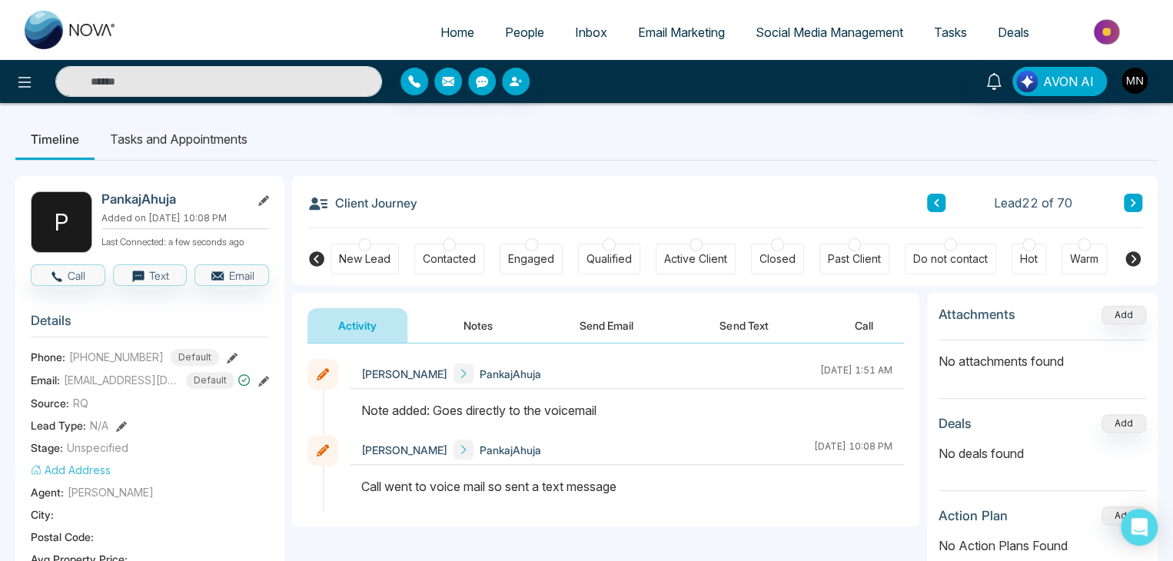
click at [1134, 198] on icon at bounding box center [1133, 202] width 8 height 9
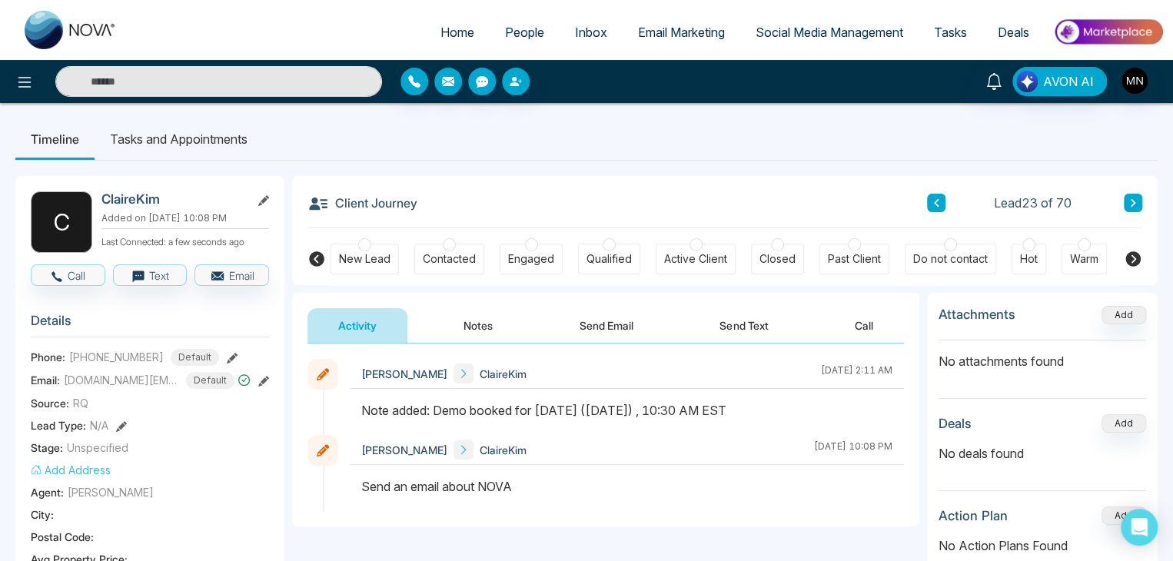
click at [1134, 198] on icon at bounding box center [1133, 202] width 8 height 9
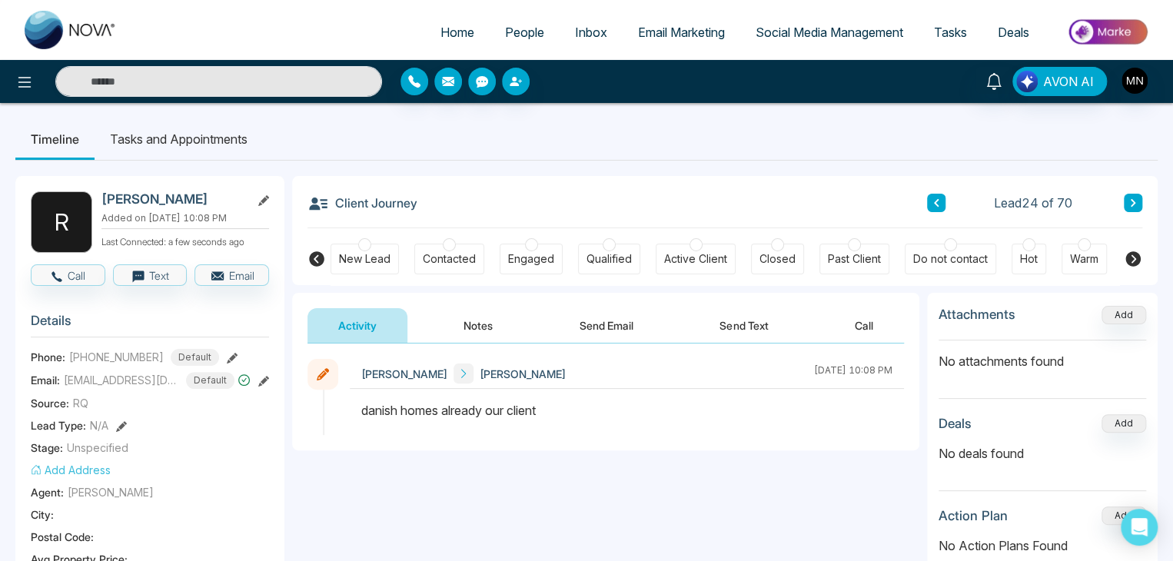
click at [1134, 198] on icon at bounding box center [1133, 202] width 8 height 9
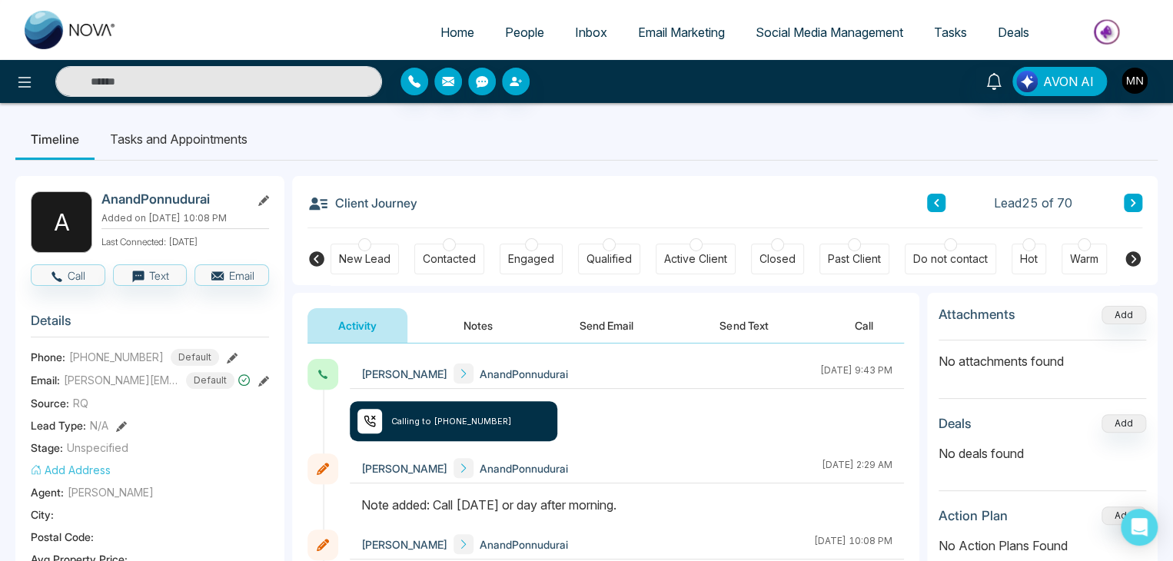
click at [227, 354] on icon at bounding box center [232, 358] width 11 height 11
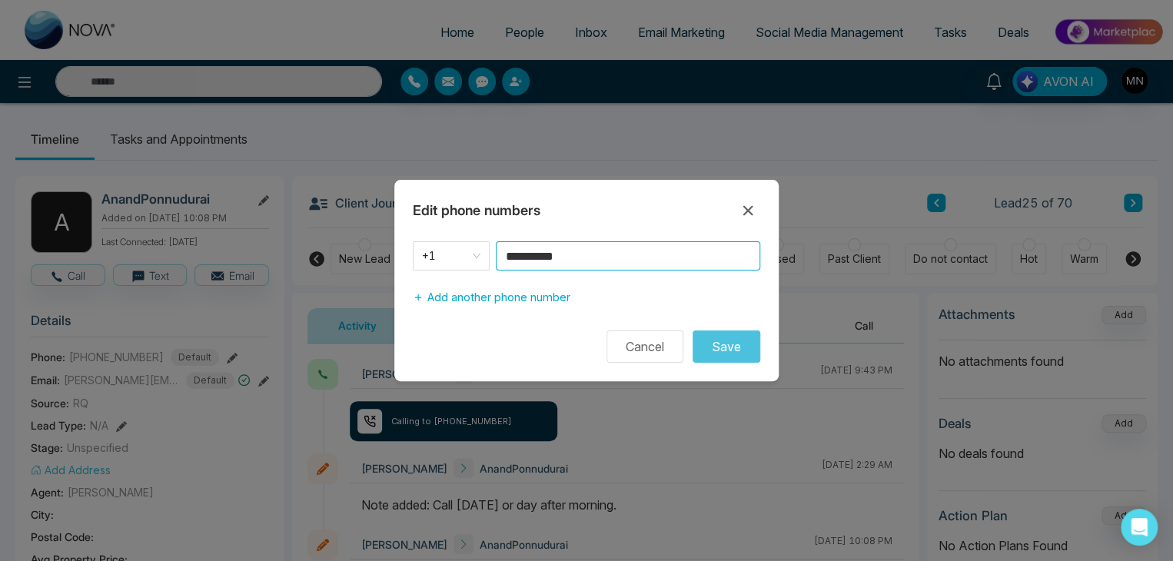
click at [588, 247] on input "**********" at bounding box center [628, 255] width 264 height 29
click at [752, 210] on icon at bounding box center [748, 210] width 18 height 18
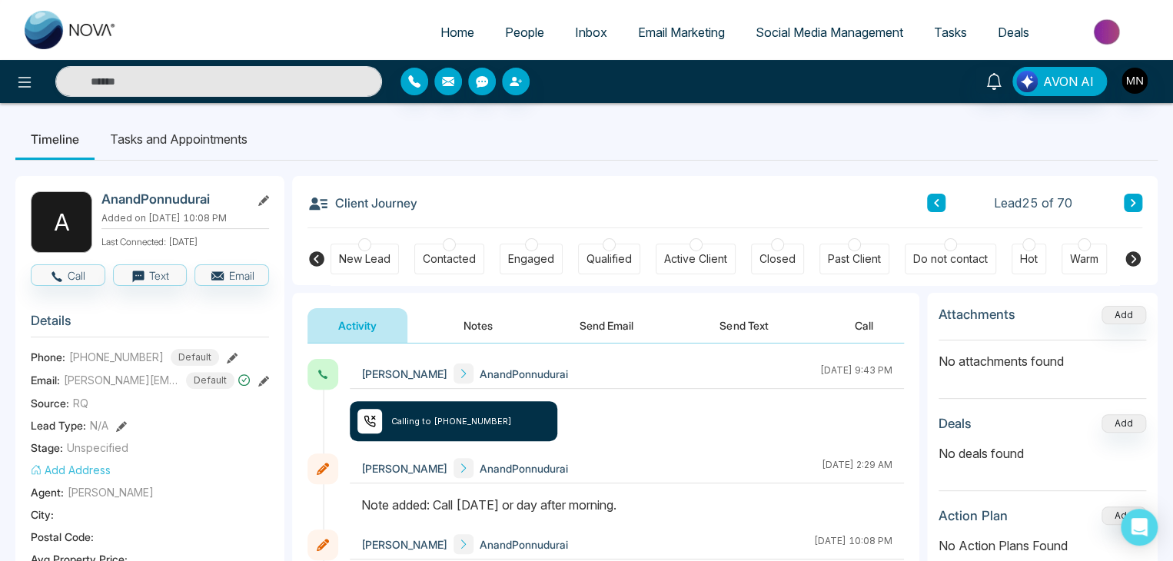
click at [1140, 204] on button at bounding box center [1133, 203] width 18 height 18
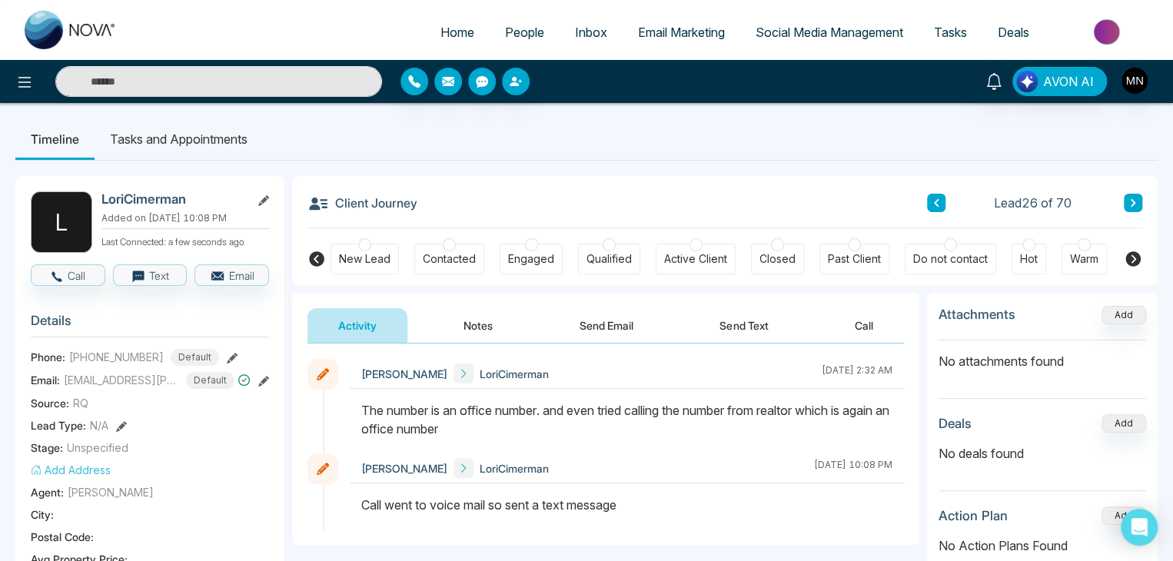
click at [1125, 200] on button at bounding box center [1133, 203] width 18 height 18
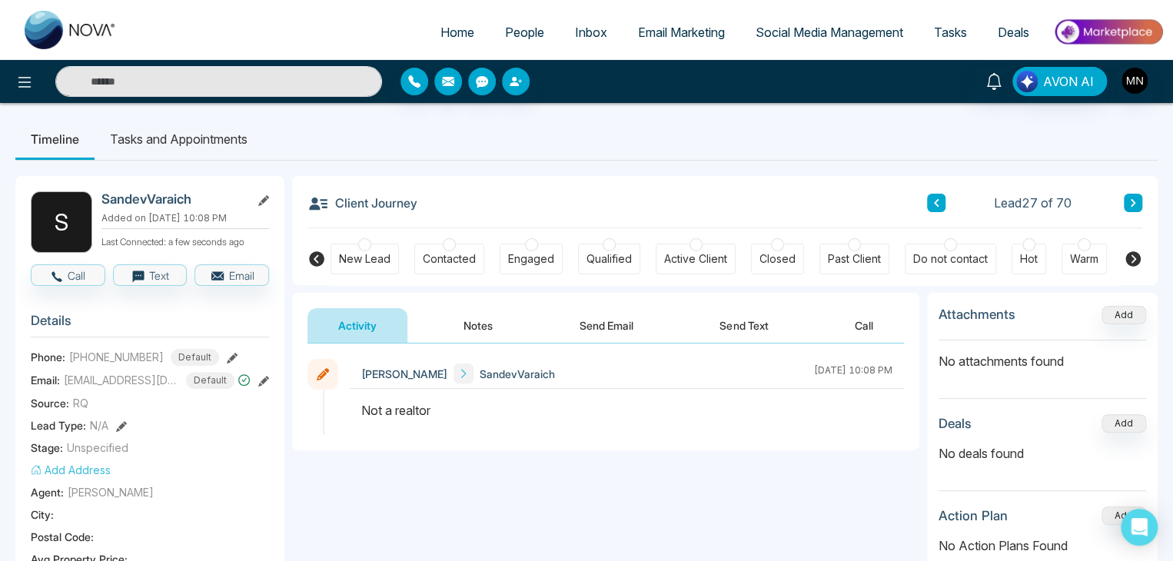
click at [1125, 200] on button at bounding box center [1133, 203] width 18 height 18
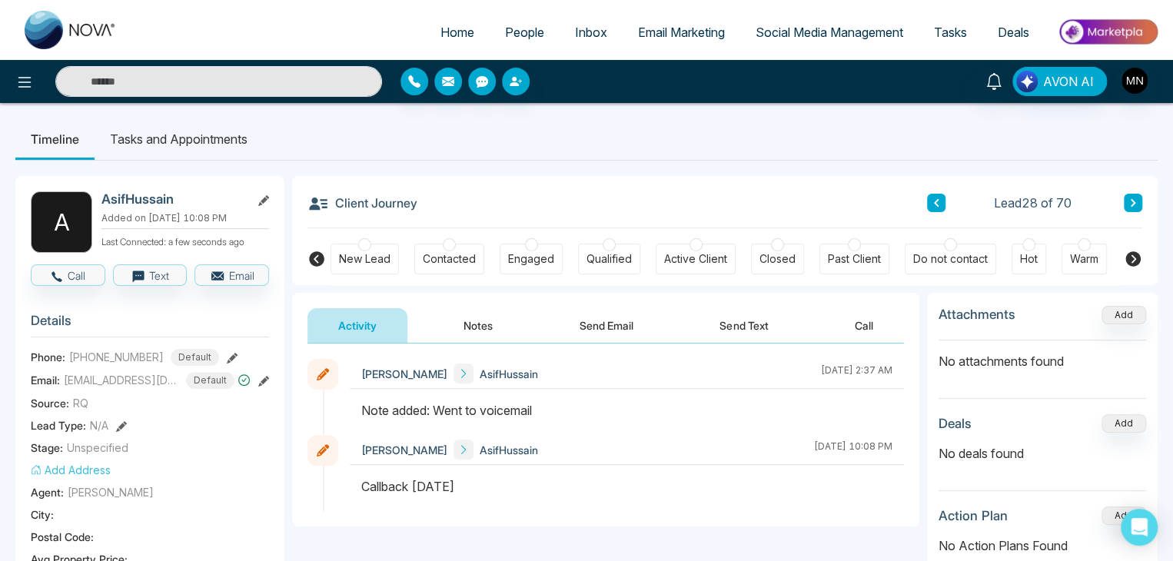
click at [227, 355] on icon at bounding box center [232, 358] width 11 height 11
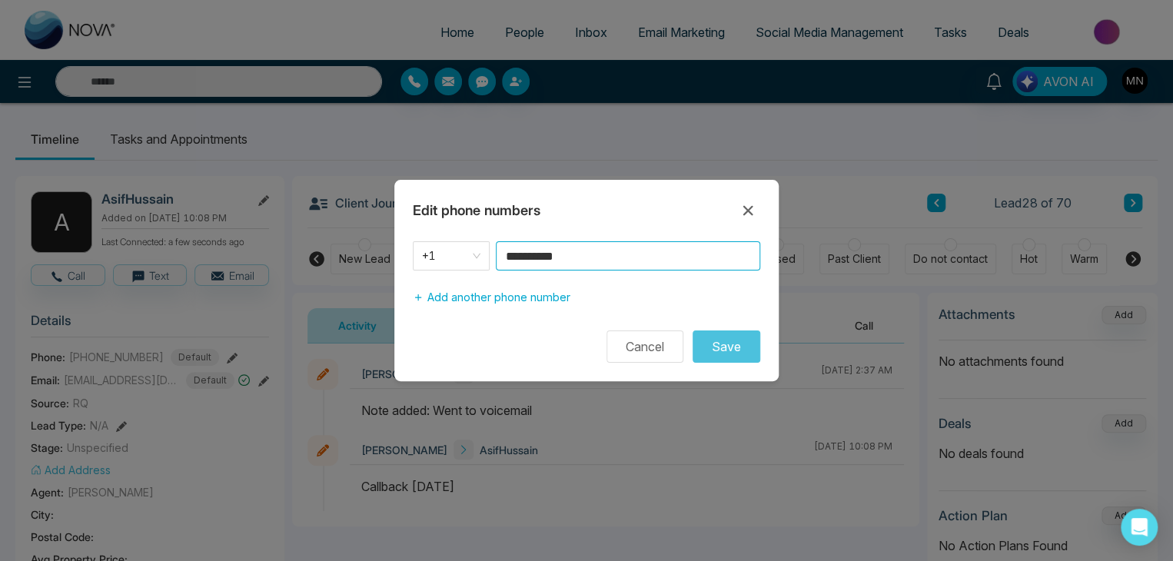
click at [633, 257] on input "**********" at bounding box center [628, 255] width 264 height 29
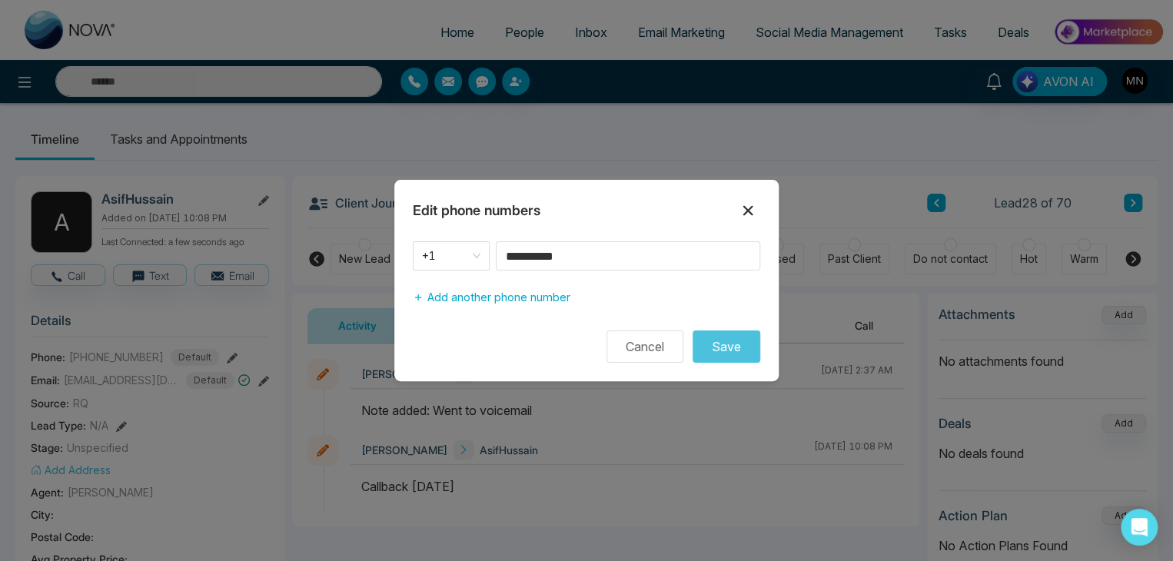
click at [747, 208] on icon at bounding box center [748, 210] width 18 height 18
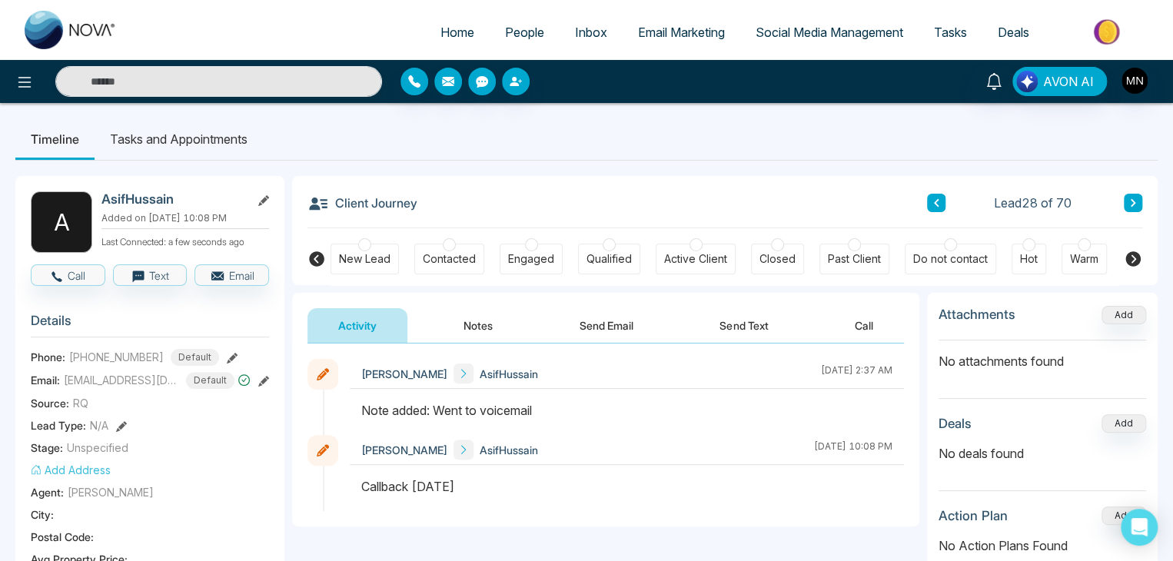
click at [1132, 208] on button at bounding box center [1133, 203] width 18 height 18
click at [22, 95] on button at bounding box center [24, 81] width 31 height 31
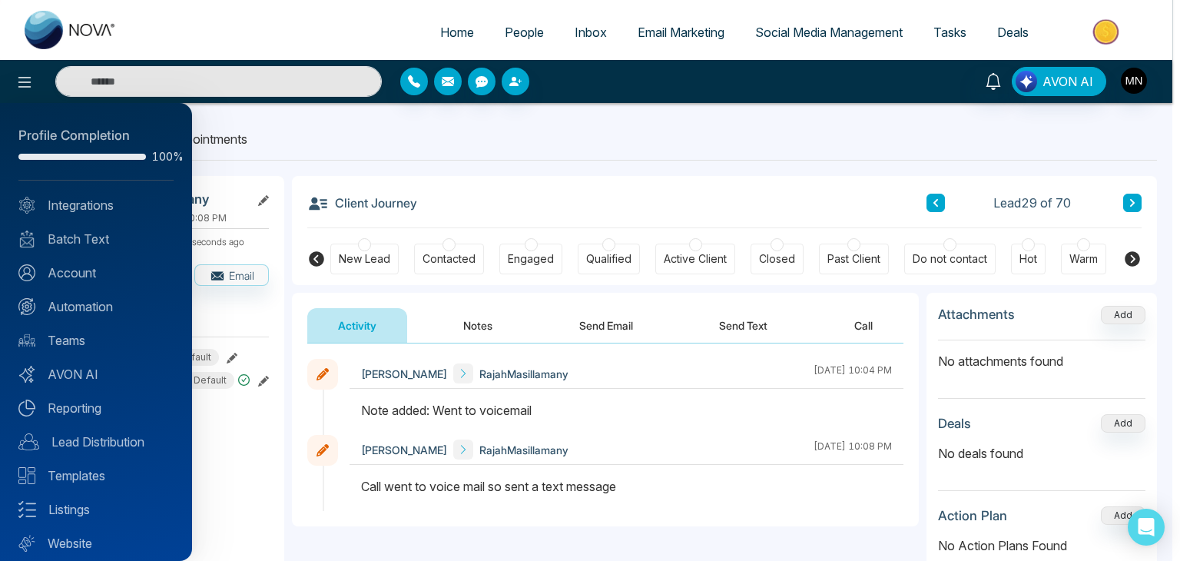
click at [538, 188] on div at bounding box center [590, 280] width 1180 height 561
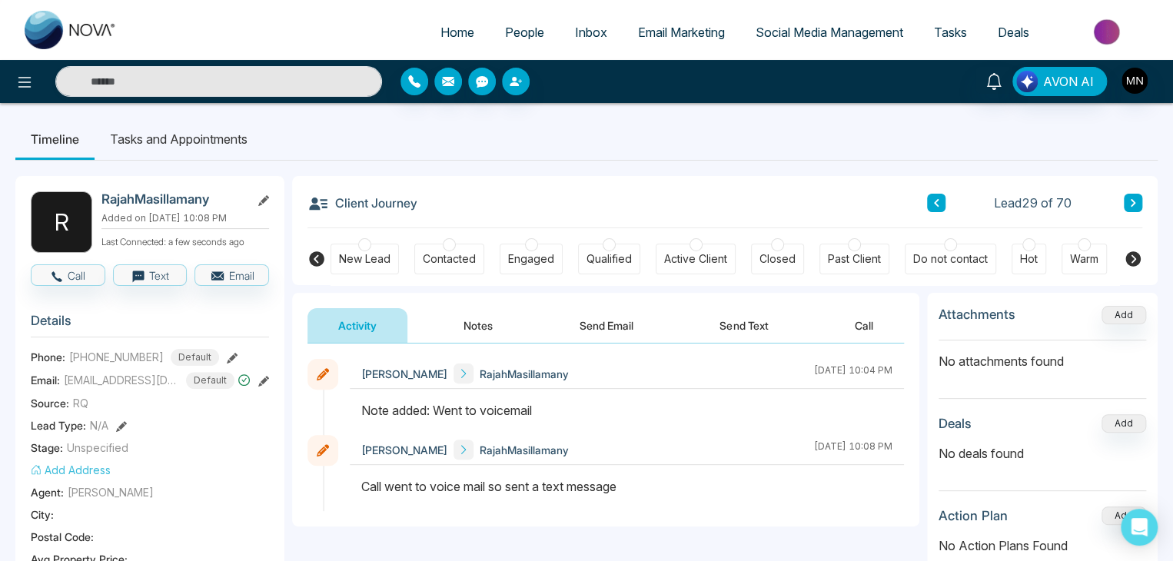
click at [227, 359] on icon at bounding box center [232, 358] width 11 height 11
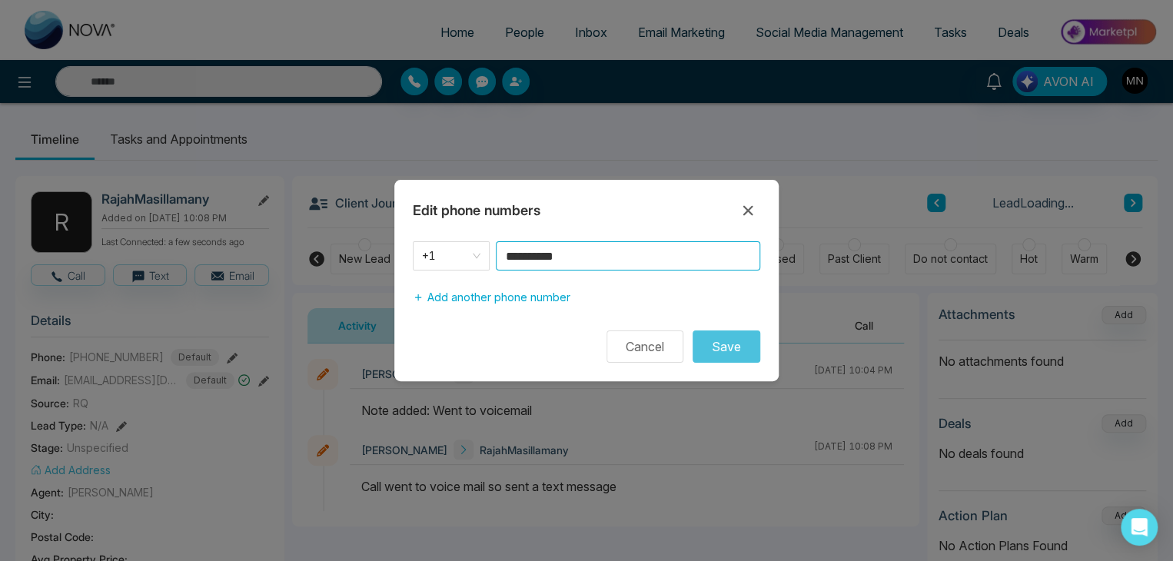
click at [616, 257] on input "**********" at bounding box center [628, 255] width 264 height 29
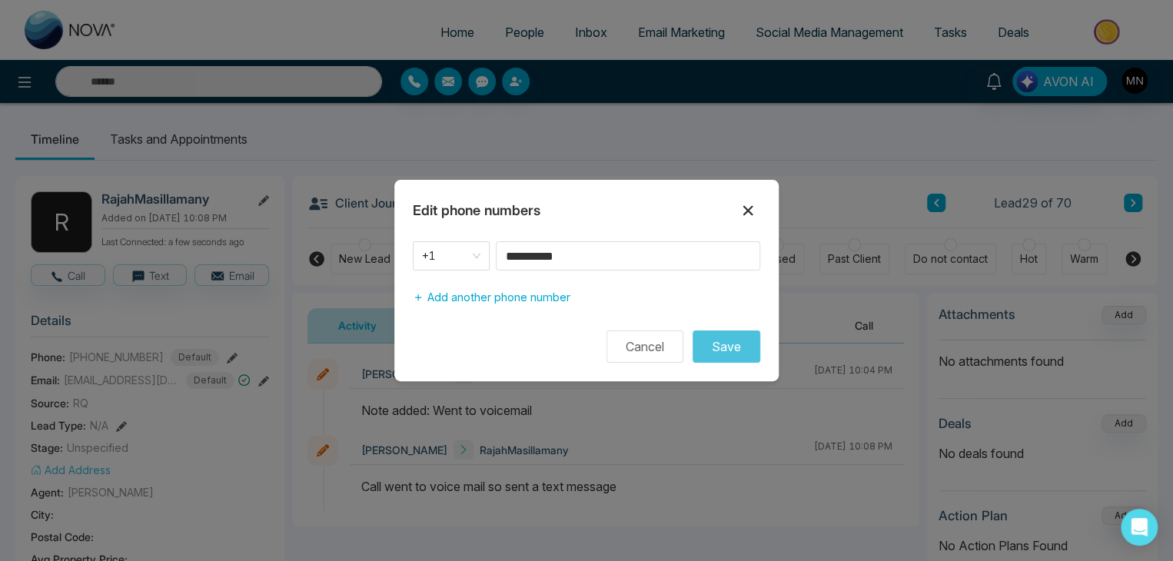
click at [749, 214] on icon at bounding box center [748, 210] width 18 height 18
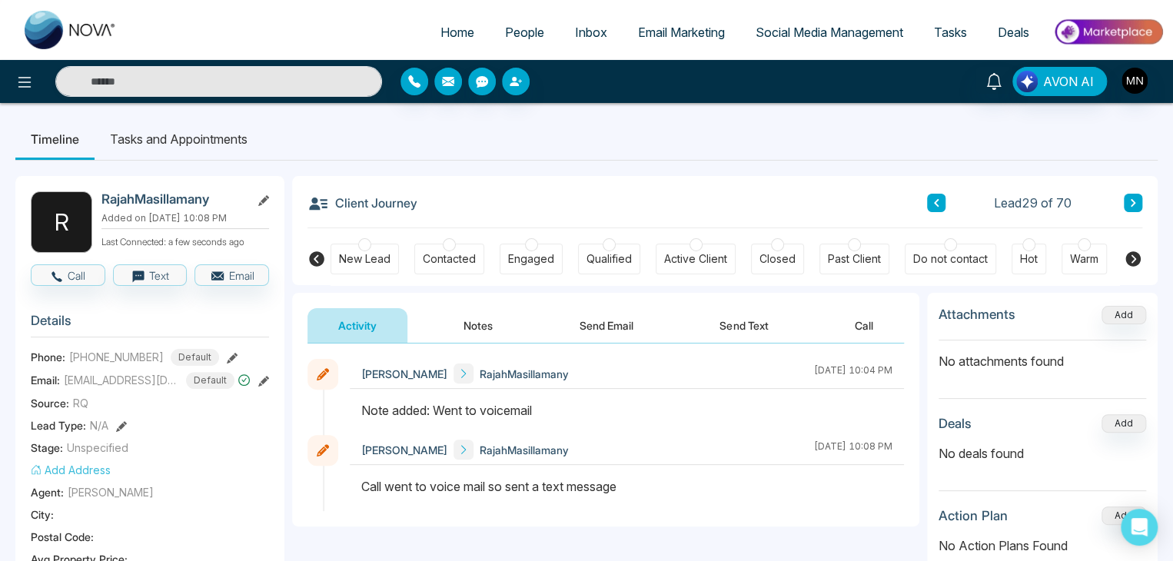
click at [1131, 204] on icon at bounding box center [1133, 202] width 8 height 9
click at [227, 353] on icon at bounding box center [232, 358] width 11 height 11
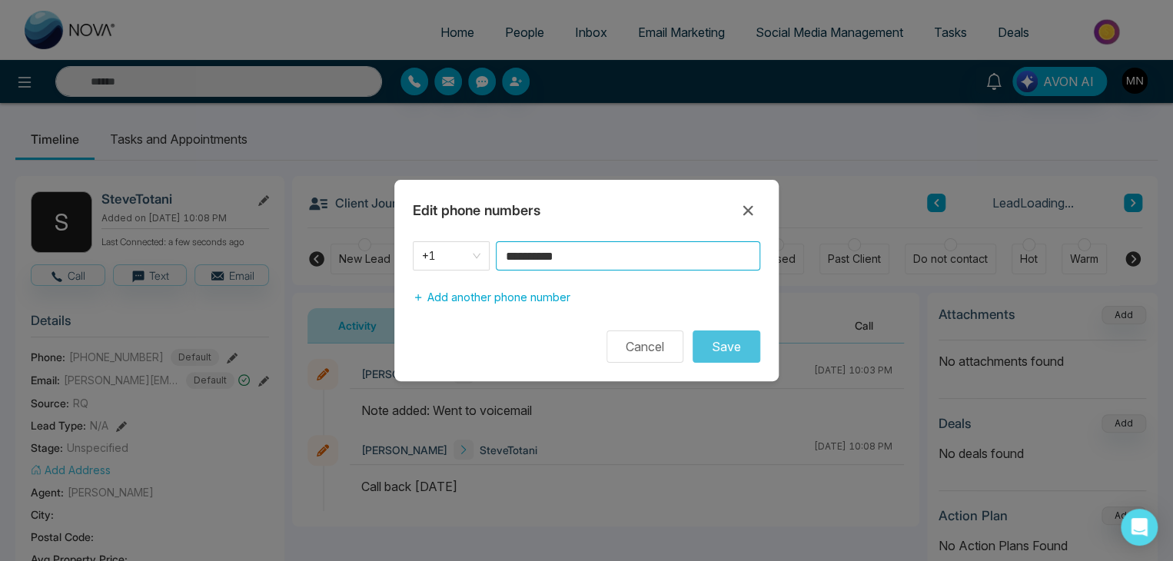
click at [633, 267] on input "**********" at bounding box center [628, 255] width 264 height 29
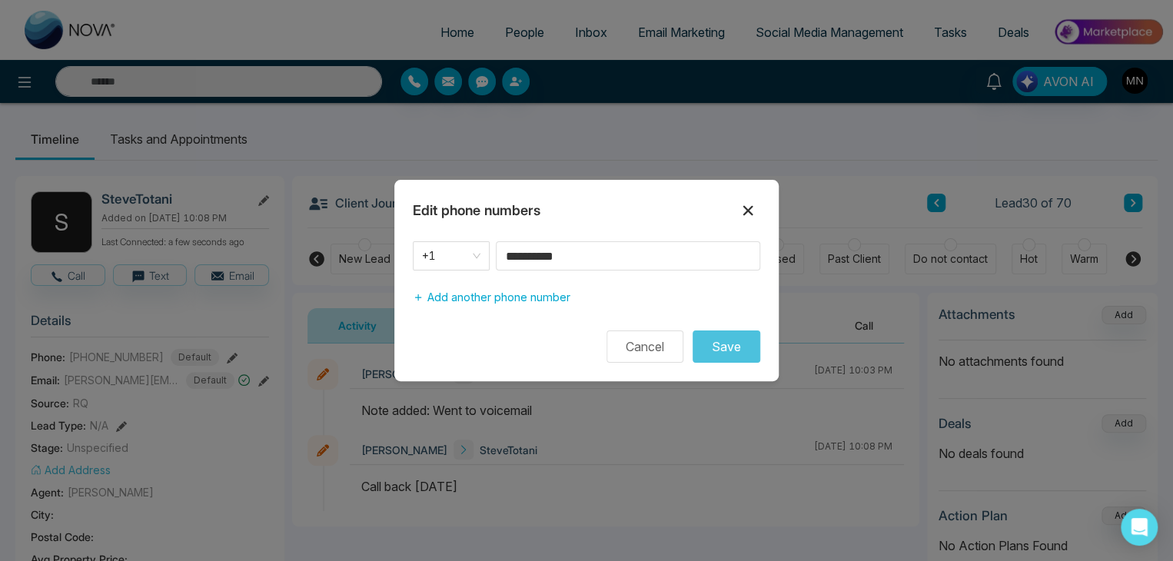
click at [751, 214] on icon at bounding box center [748, 211] width 10 height 10
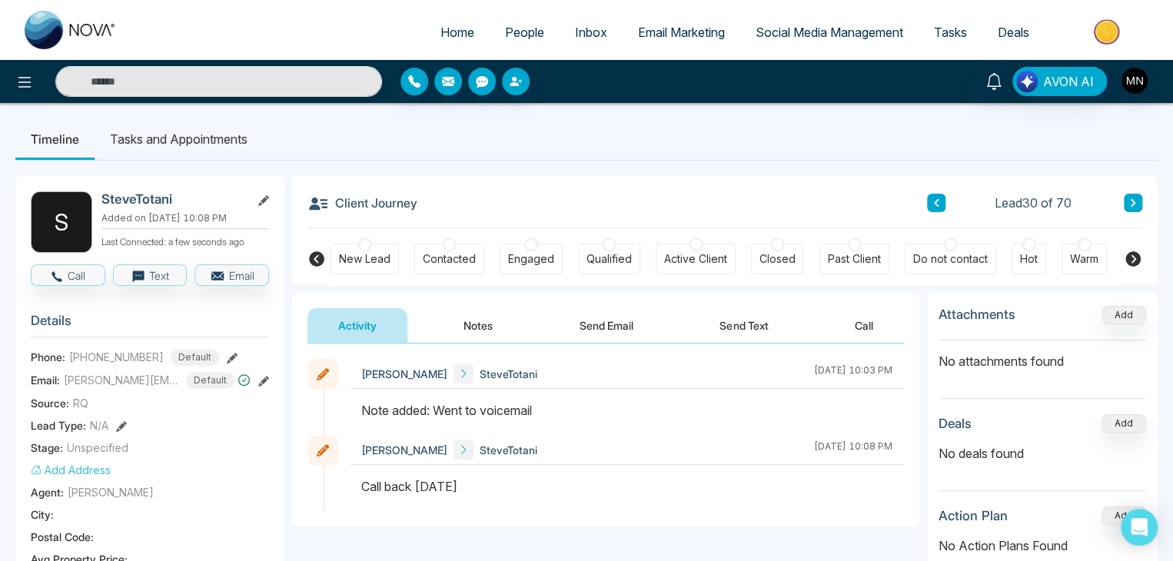
click at [1122, 202] on div "Lead 30 of 70" at bounding box center [1034, 203] width 215 height 18
click at [1129, 202] on icon at bounding box center [1133, 202] width 8 height 9
click at [227, 359] on icon at bounding box center [232, 358] width 11 height 11
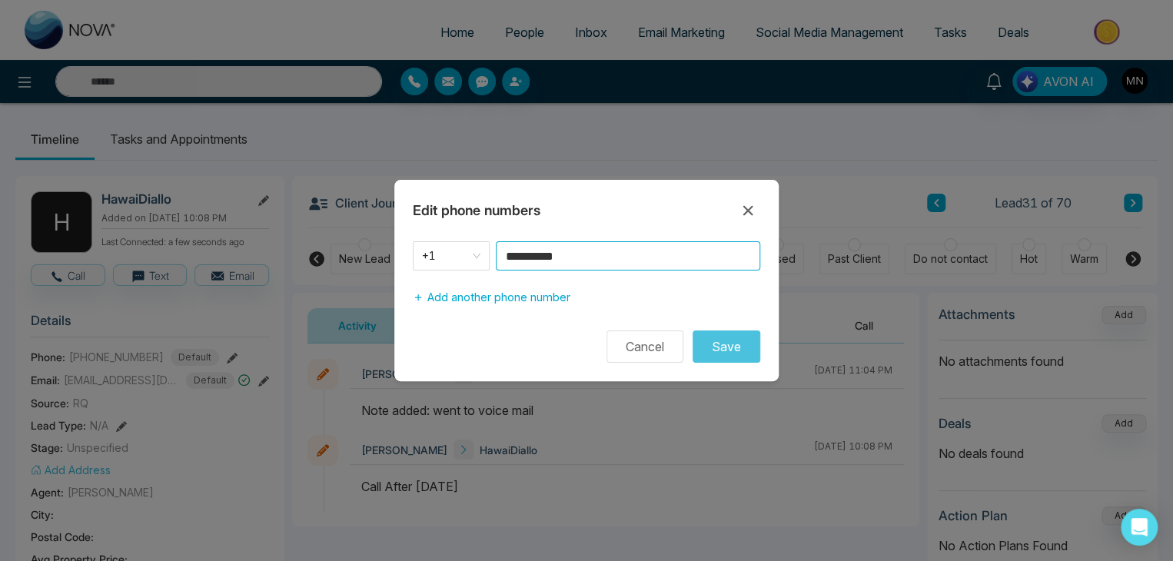
click at [584, 259] on input "**********" at bounding box center [628, 255] width 264 height 29
click at [747, 211] on icon at bounding box center [748, 211] width 10 height 10
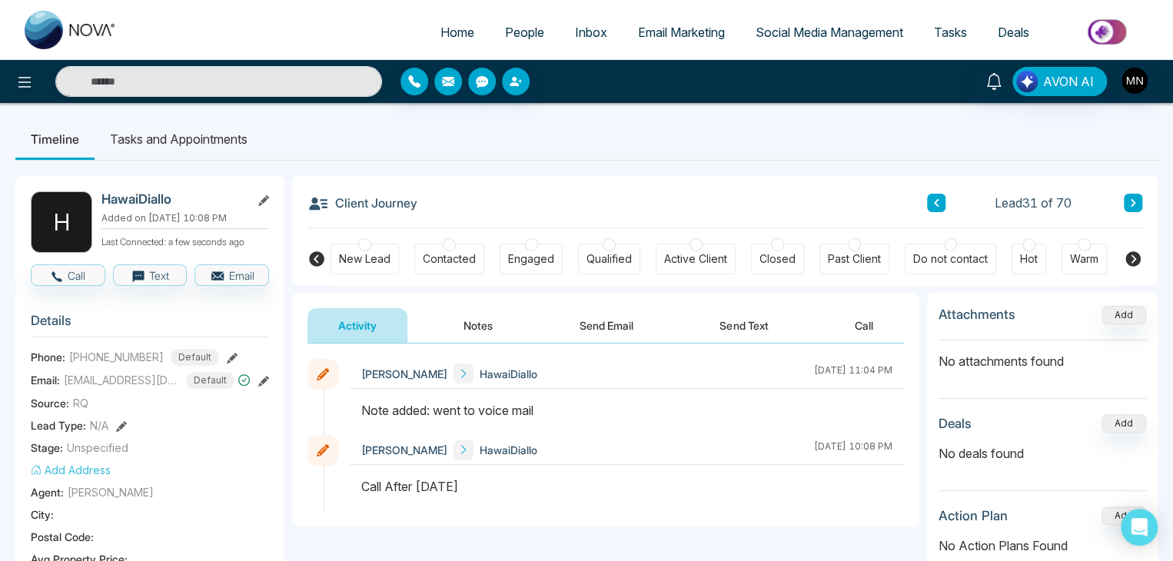
click at [1134, 205] on icon at bounding box center [1133, 202] width 8 height 9
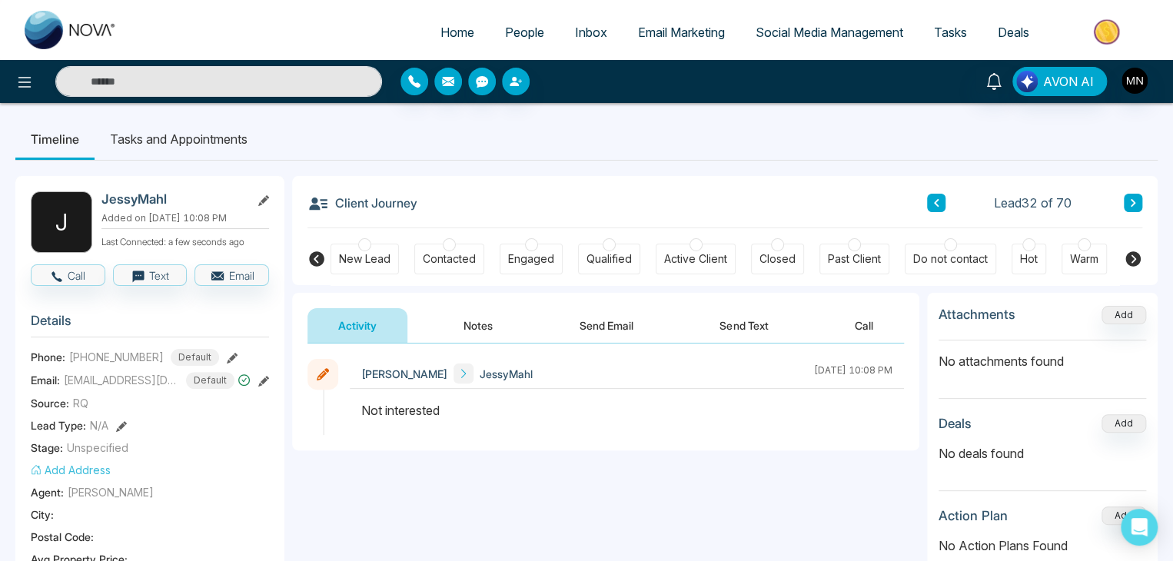
click at [1136, 202] on icon at bounding box center [1133, 202] width 8 height 9
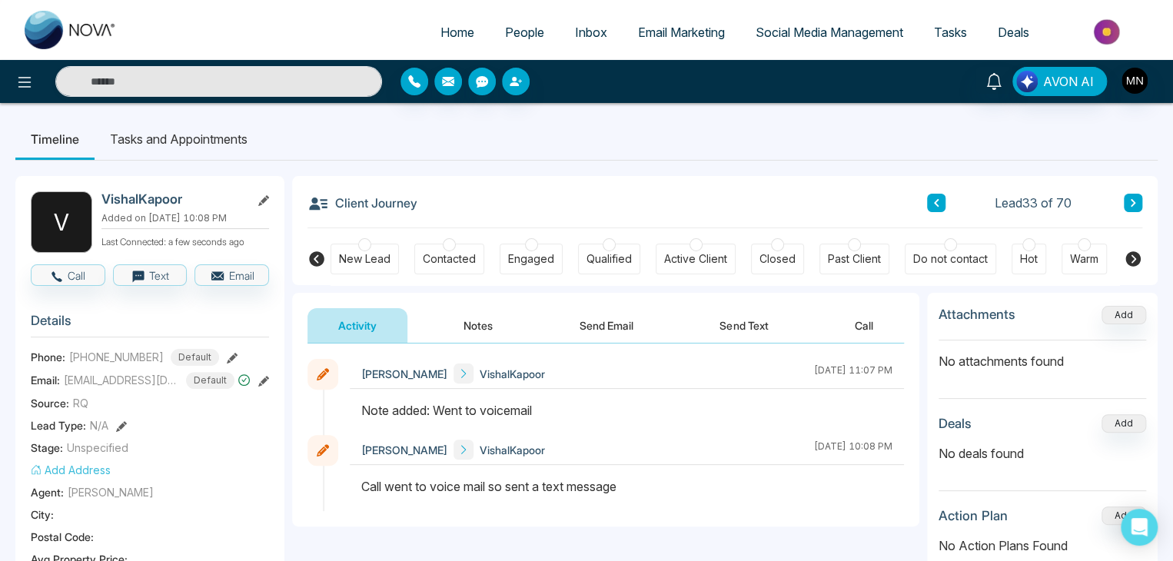
click at [227, 357] on icon at bounding box center [232, 358] width 11 height 11
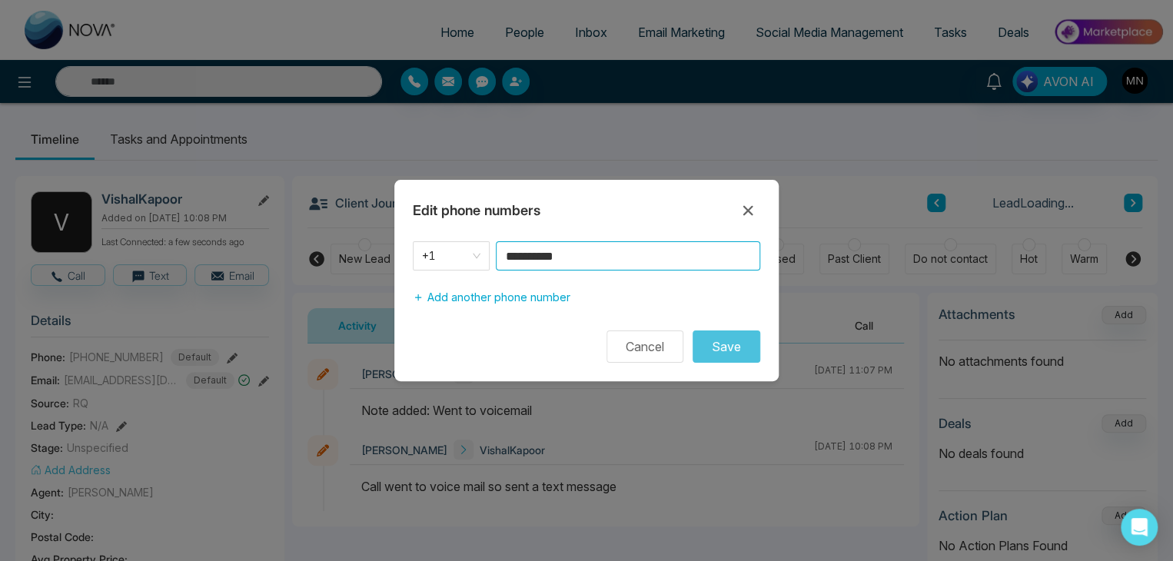
click at [613, 259] on input "**********" at bounding box center [628, 255] width 264 height 29
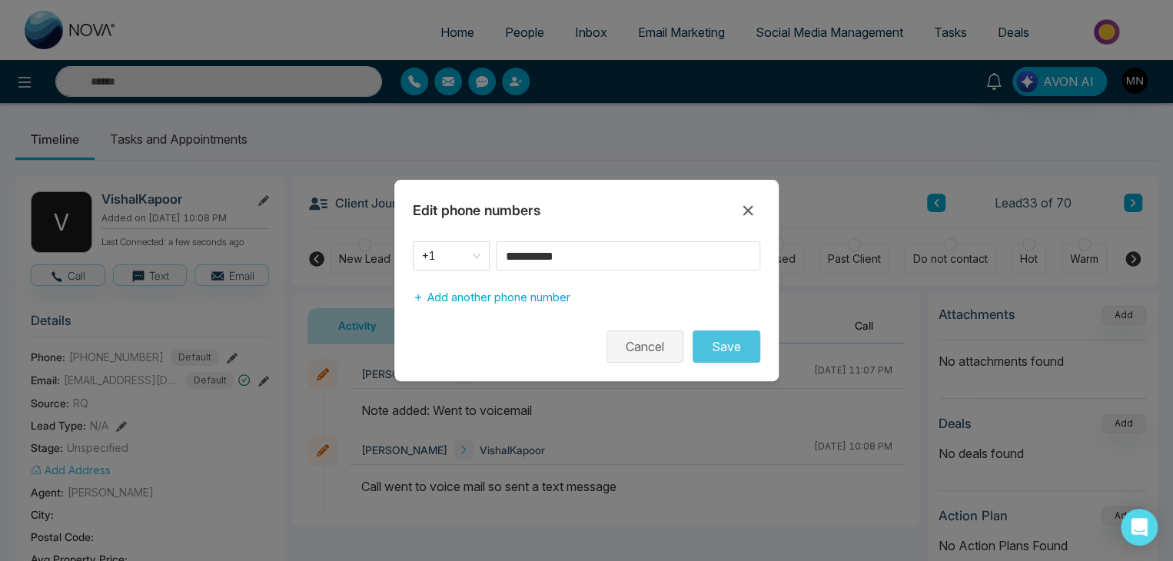
click at [643, 335] on button "Cancel" at bounding box center [644, 346] width 77 height 32
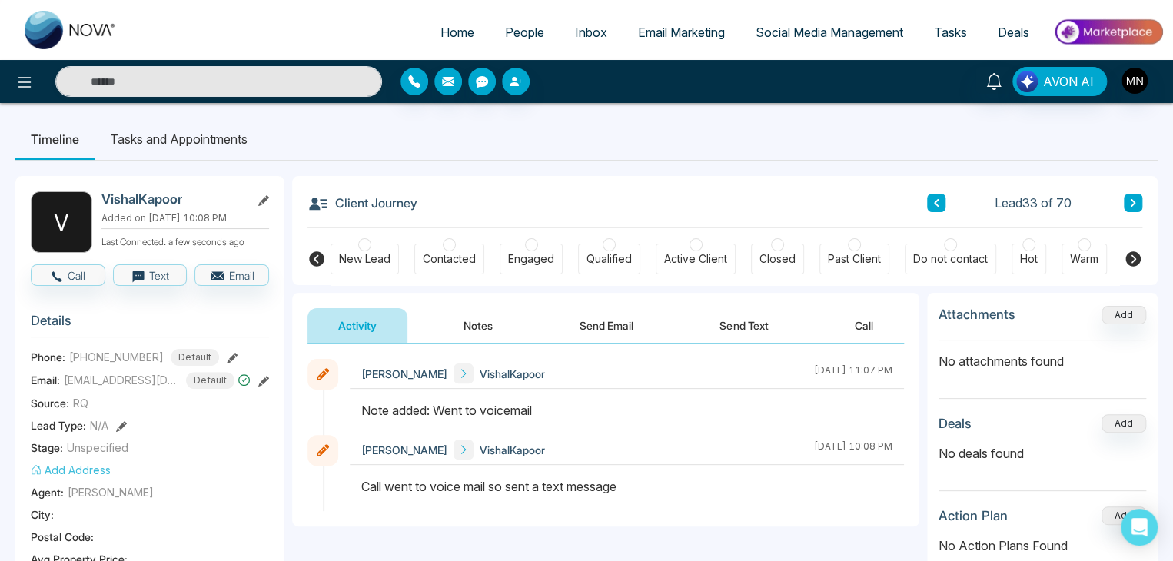
click at [1133, 208] on button at bounding box center [1133, 203] width 18 height 18
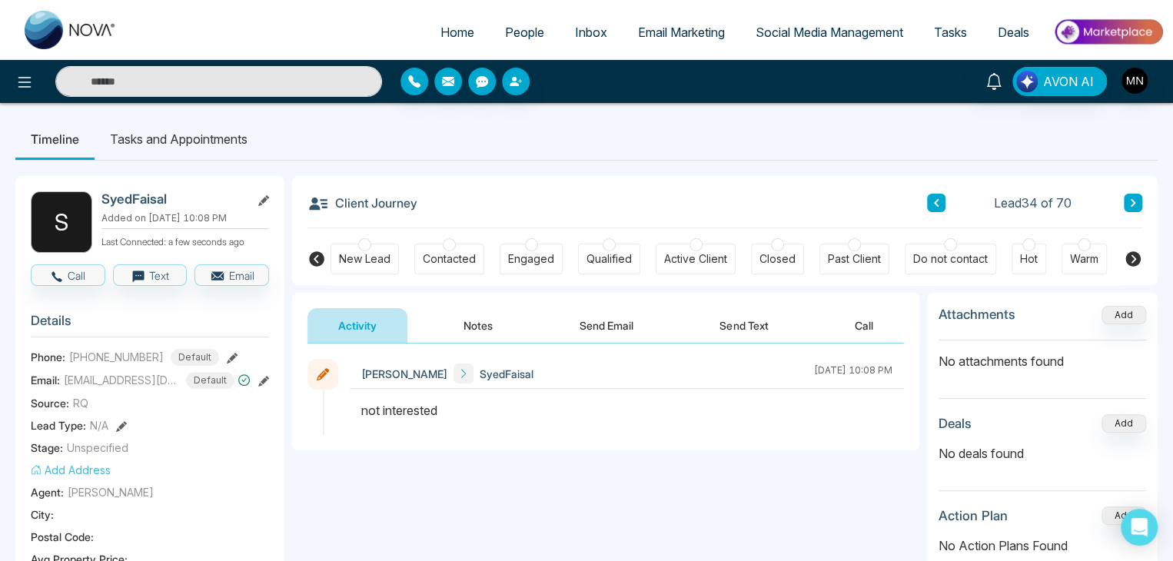
click at [1134, 203] on icon at bounding box center [1133, 202] width 8 height 9
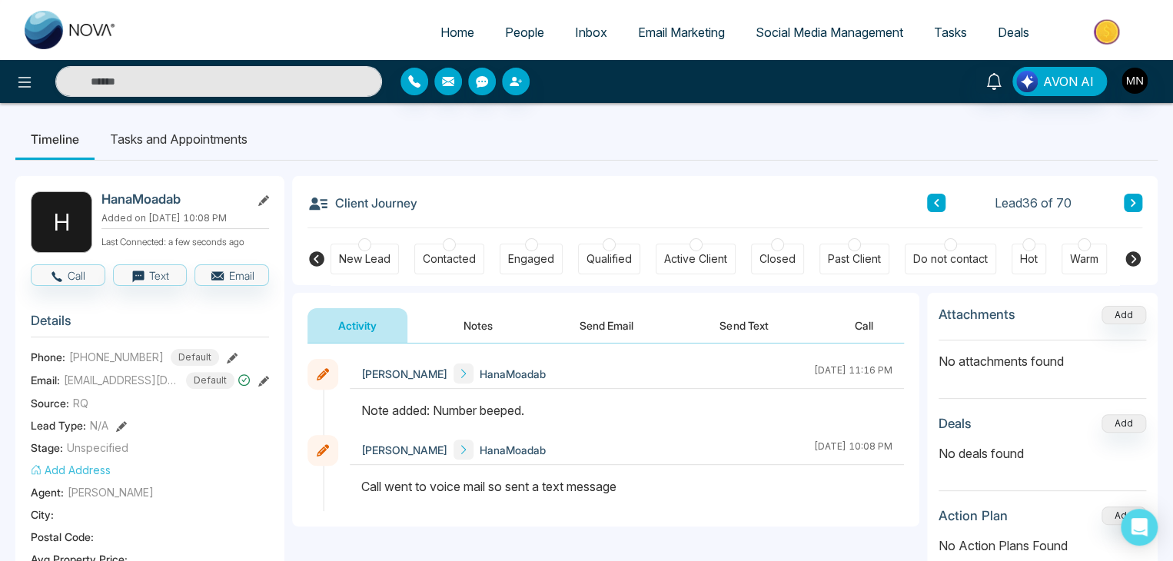
click at [227, 354] on icon at bounding box center [232, 358] width 11 height 11
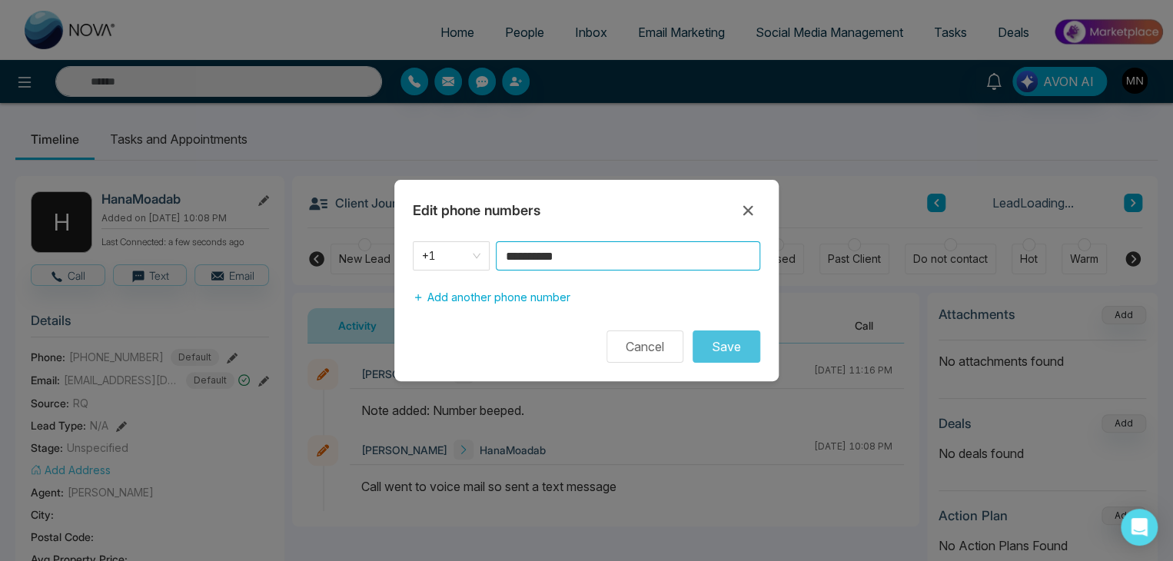
click at [682, 259] on input "**********" at bounding box center [628, 255] width 264 height 29
click at [627, 344] on button "Cancel" at bounding box center [644, 346] width 77 height 32
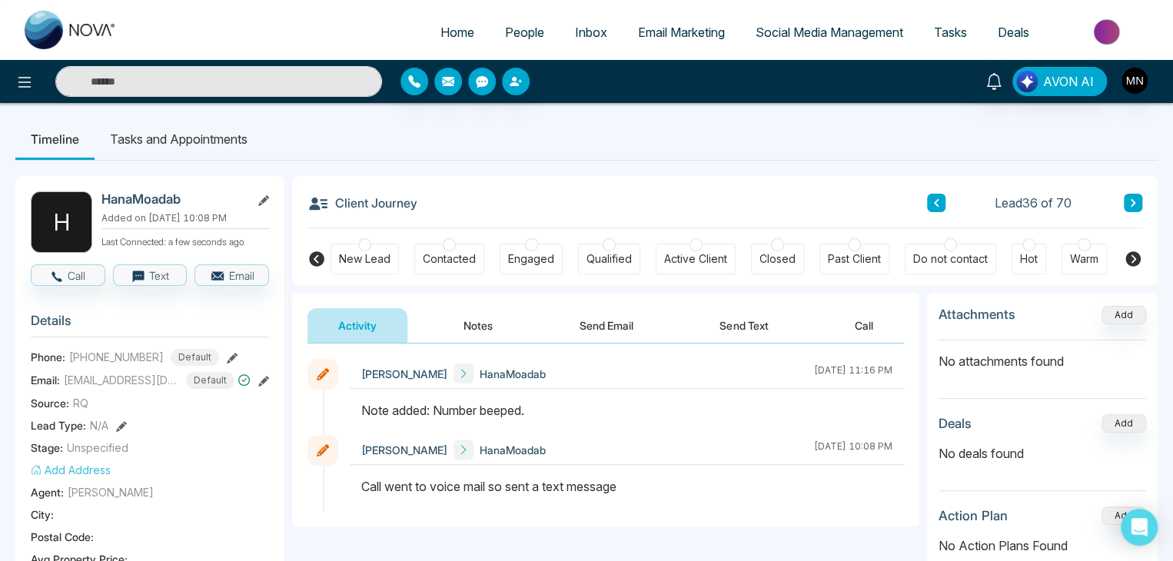
click at [474, 322] on button "Notes" at bounding box center [478, 325] width 91 height 35
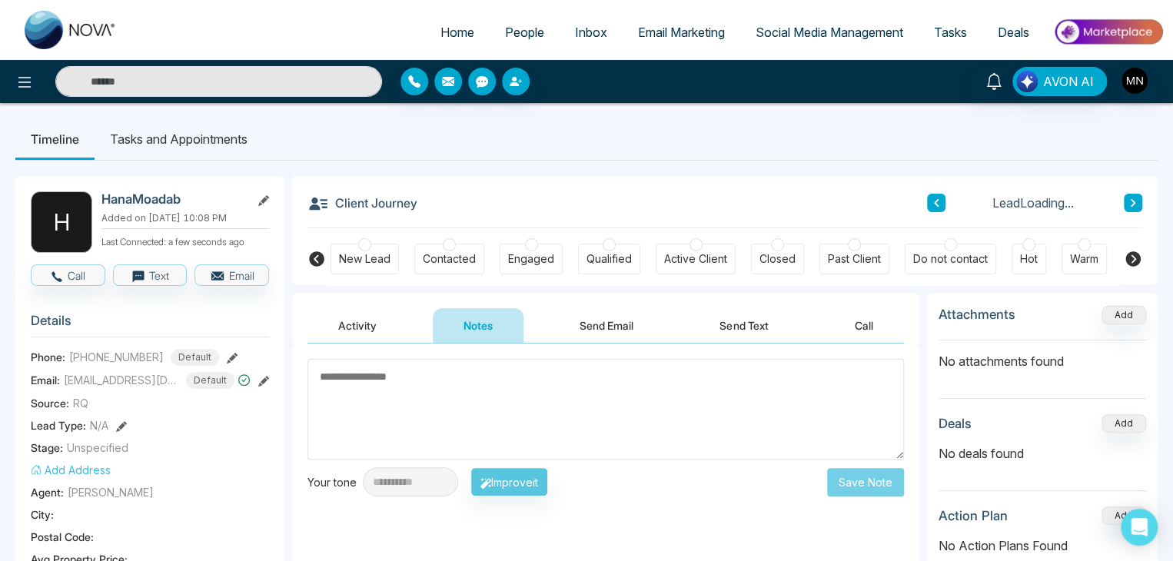
click at [547, 419] on textarea at bounding box center [605, 409] width 596 height 101
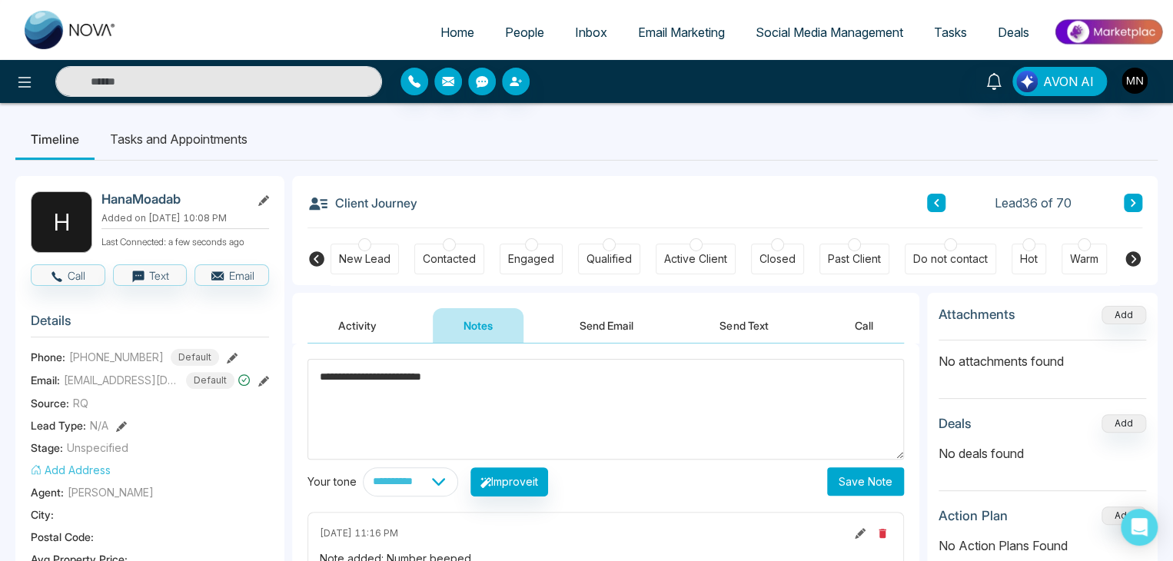
type textarea "**********"
click at [868, 483] on button "Save Note" at bounding box center [865, 481] width 77 height 28
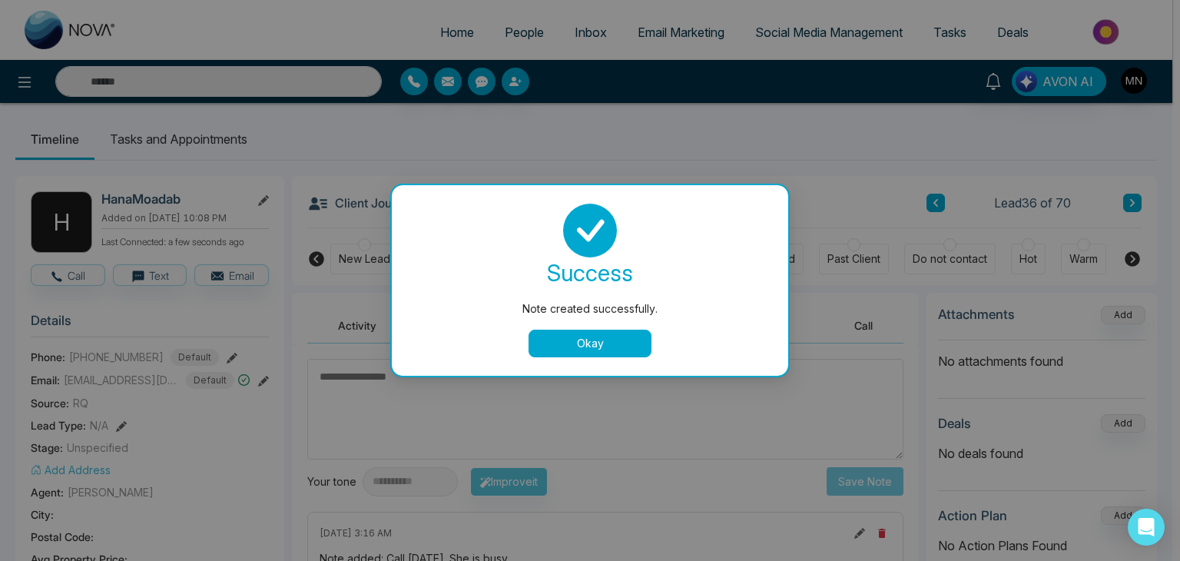
click at [567, 337] on button "Okay" at bounding box center [590, 344] width 123 height 28
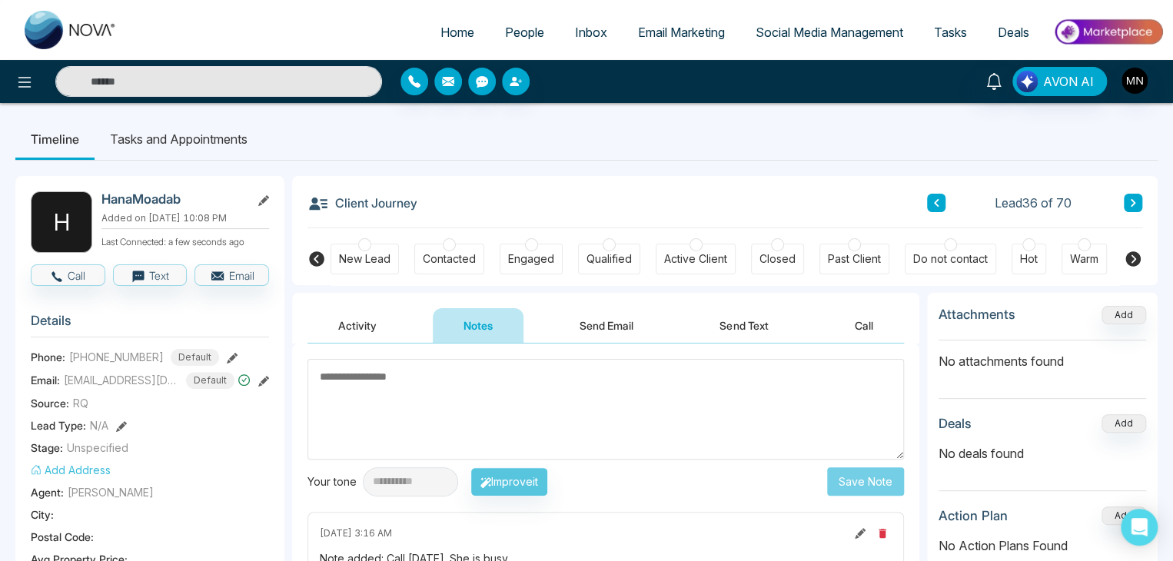
click at [1128, 208] on button at bounding box center [1133, 203] width 18 height 18
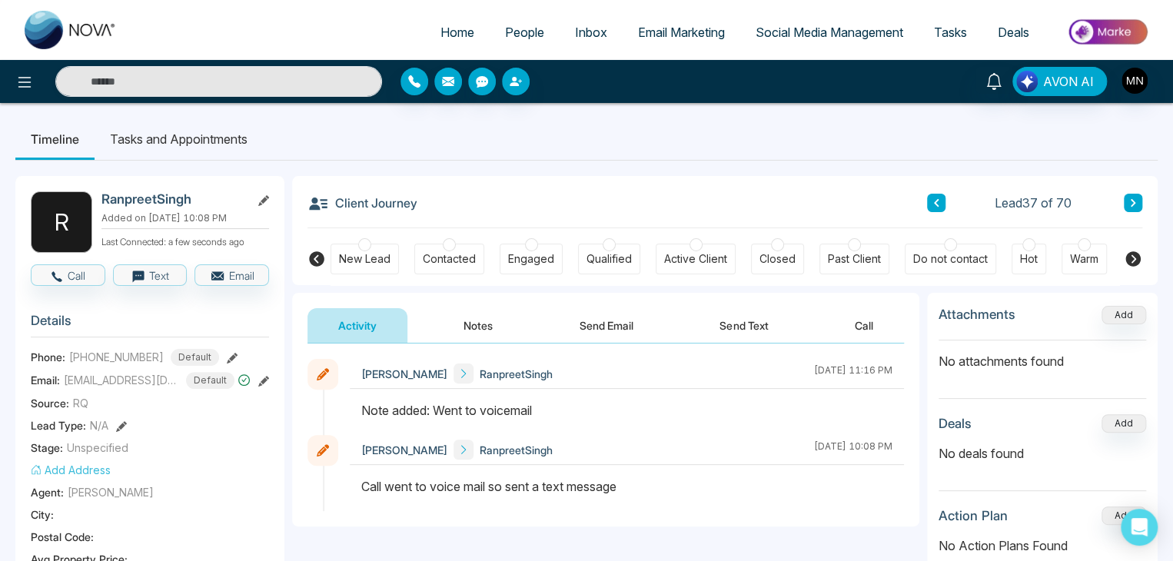
click at [227, 357] on icon at bounding box center [232, 358] width 11 height 11
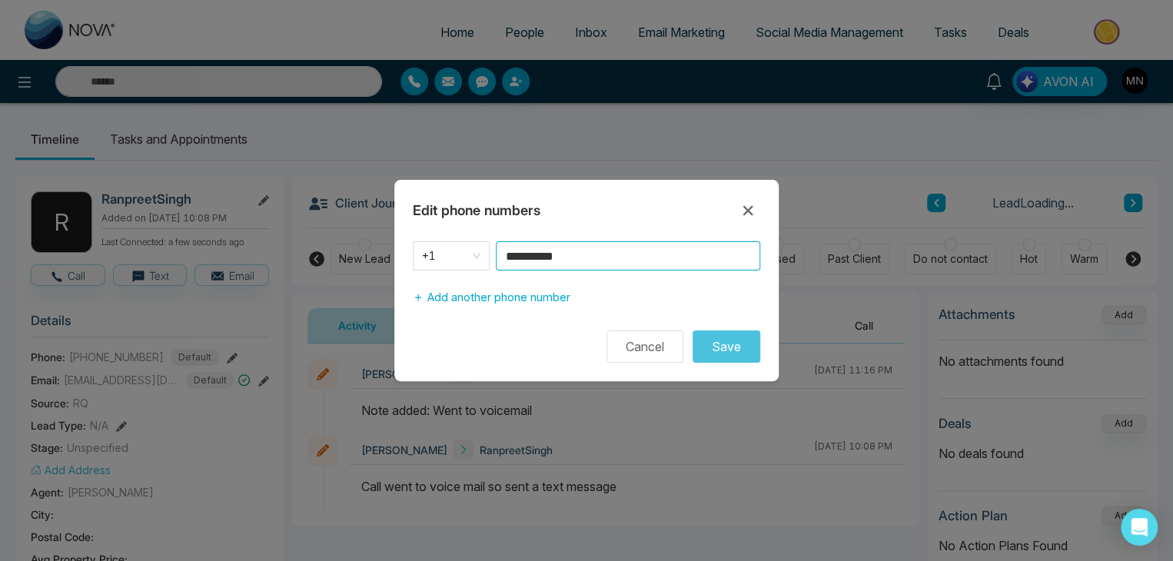
click at [592, 262] on input "**********" at bounding box center [628, 255] width 264 height 29
click at [612, 342] on button "Cancel" at bounding box center [644, 346] width 77 height 32
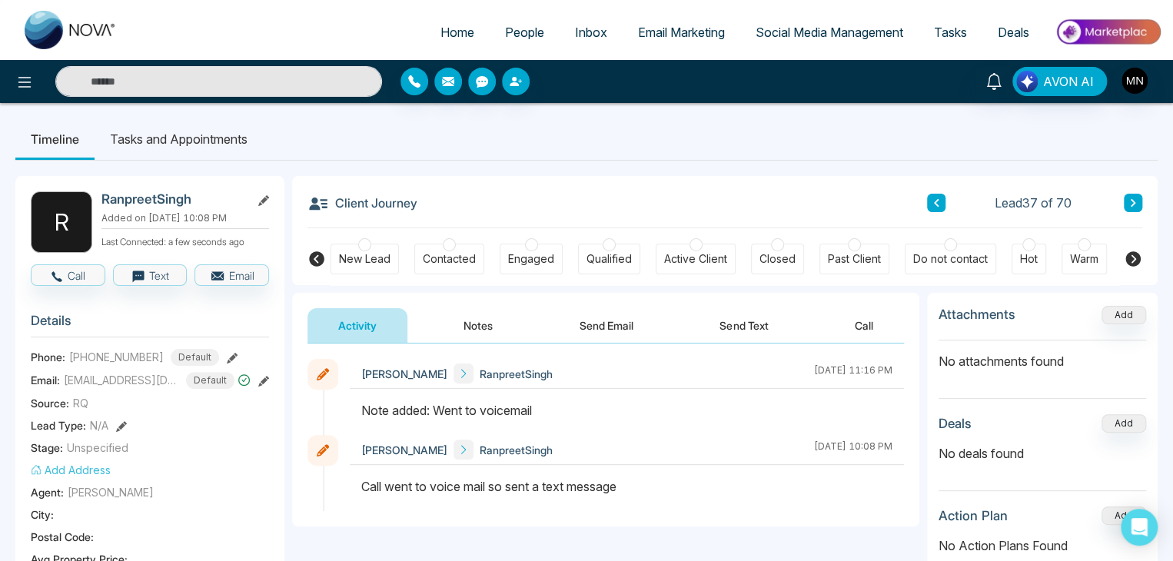
click at [1135, 194] on button at bounding box center [1133, 203] width 18 height 18
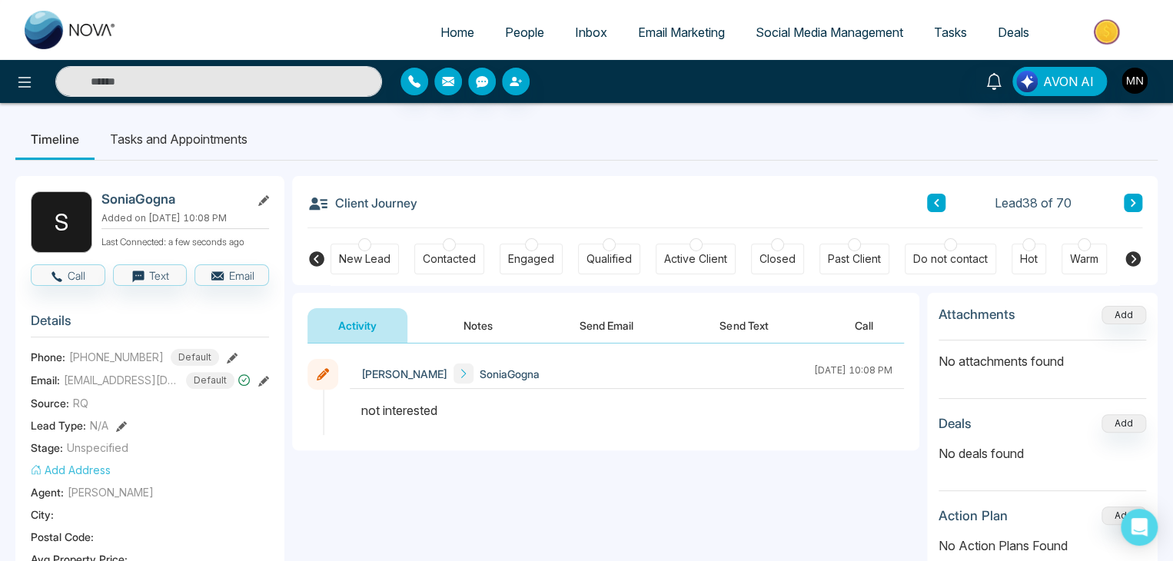
click at [1125, 201] on button at bounding box center [1133, 203] width 18 height 18
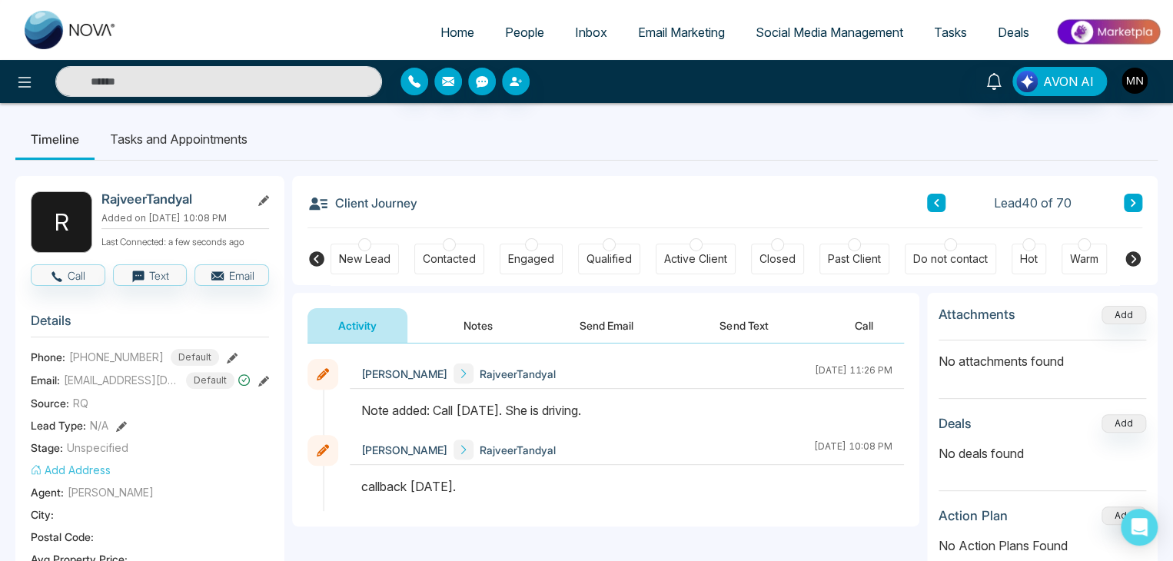
click at [227, 354] on icon at bounding box center [232, 358] width 11 height 11
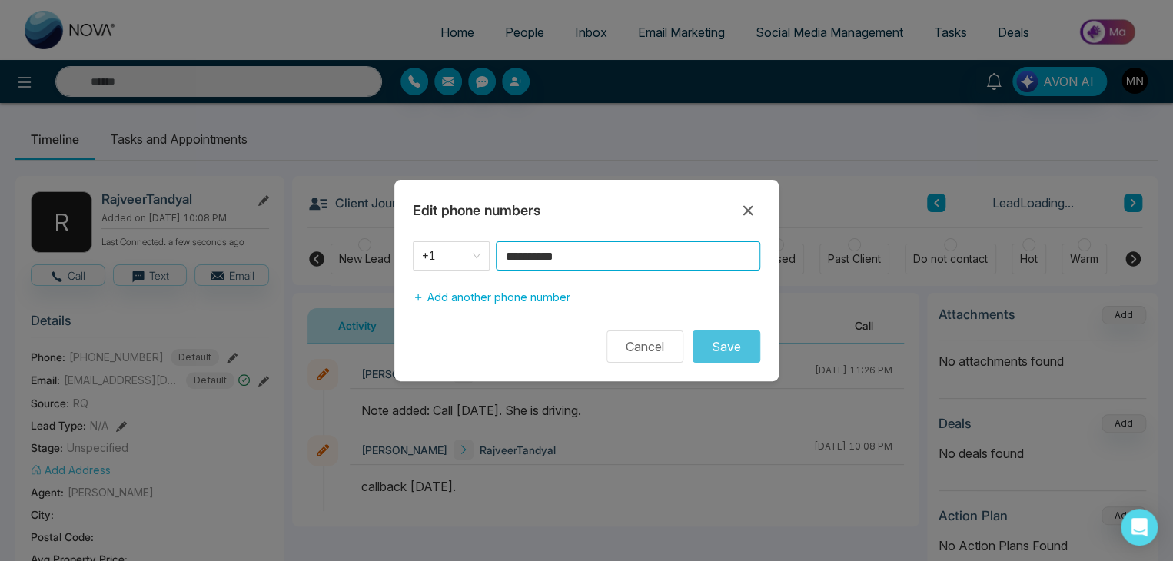
click at [613, 245] on input "**********" at bounding box center [628, 255] width 264 height 29
click at [746, 214] on icon at bounding box center [748, 210] width 18 height 18
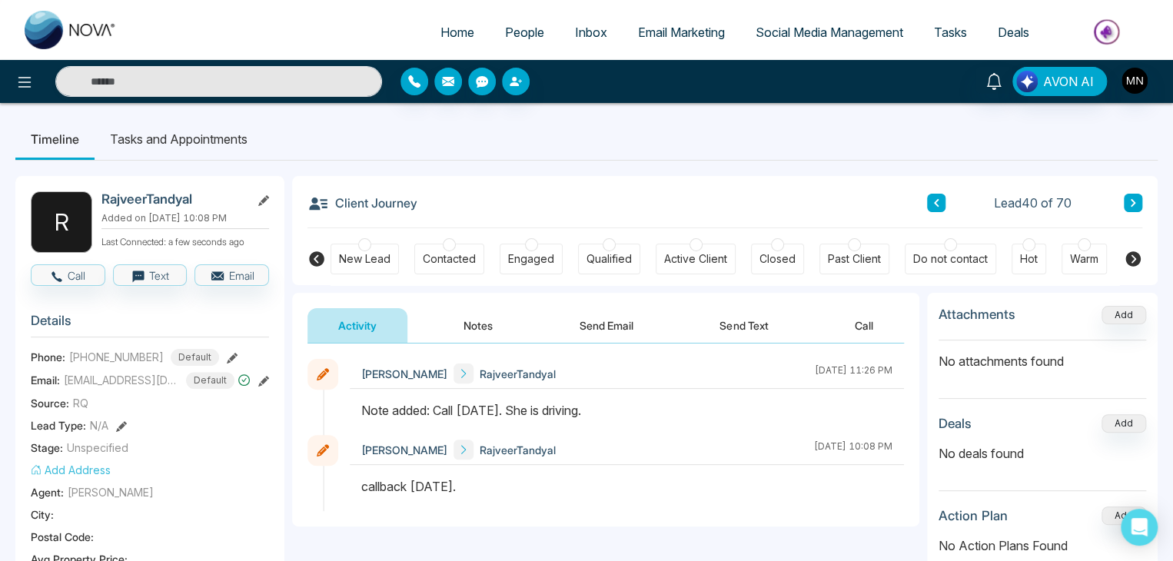
click at [935, 150] on ul "Timeline Tasks and Appointments" at bounding box center [586, 139] width 1142 height 42
click at [1129, 199] on icon at bounding box center [1133, 202] width 8 height 9
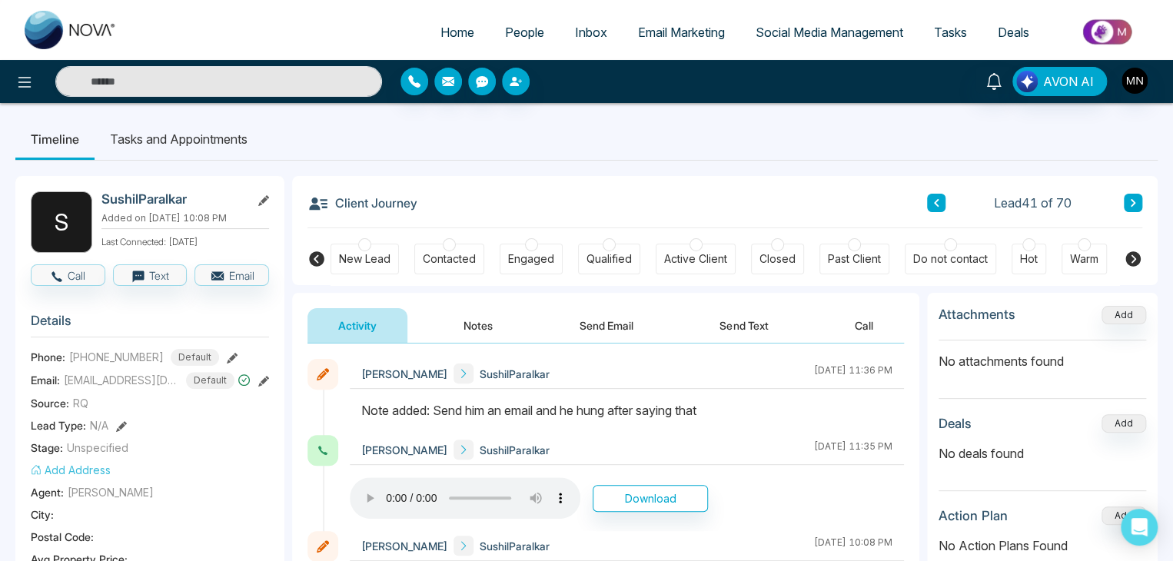
click at [1133, 203] on icon at bounding box center [1133, 203] width 5 height 8
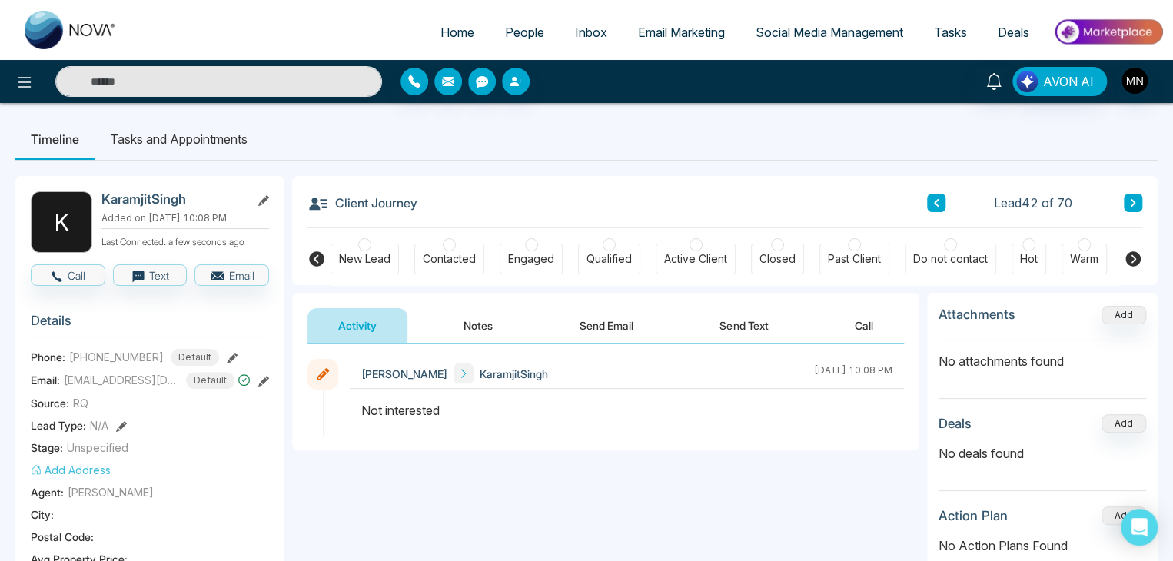
click at [1133, 203] on icon at bounding box center [1133, 203] width 5 height 8
click at [1130, 195] on button at bounding box center [1133, 203] width 18 height 18
click at [939, 200] on icon at bounding box center [936, 202] width 8 height 9
click at [227, 355] on icon at bounding box center [232, 358] width 11 height 11
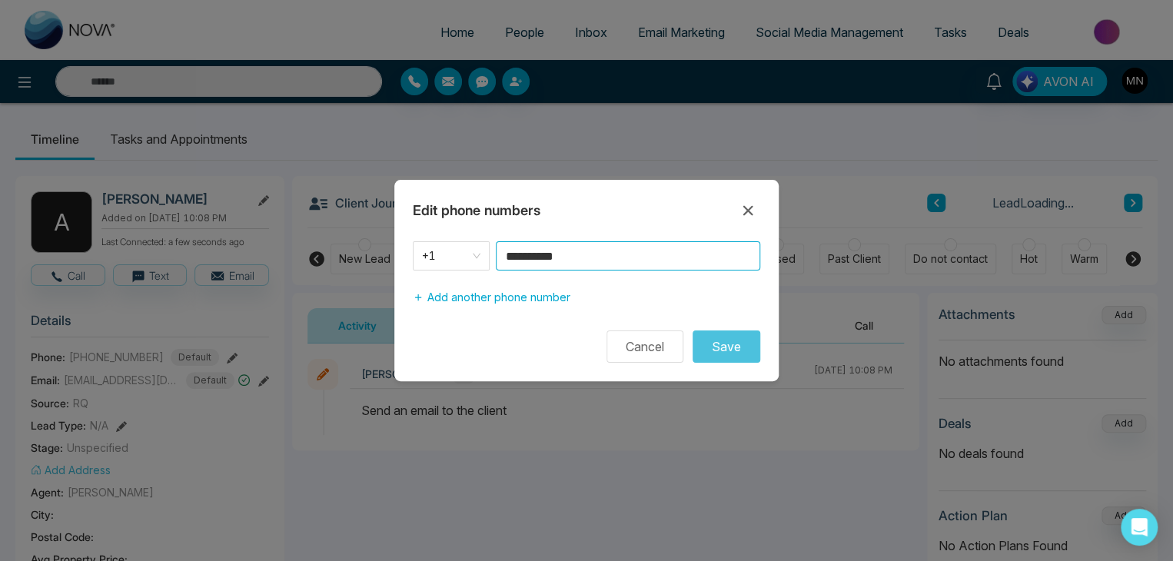
click at [620, 264] on input "**********" at bounding box center [628, 255] width 264 height 29
click at [632, 330] on button "Cancel" at bounding box center [644, 346] width 77 height 32
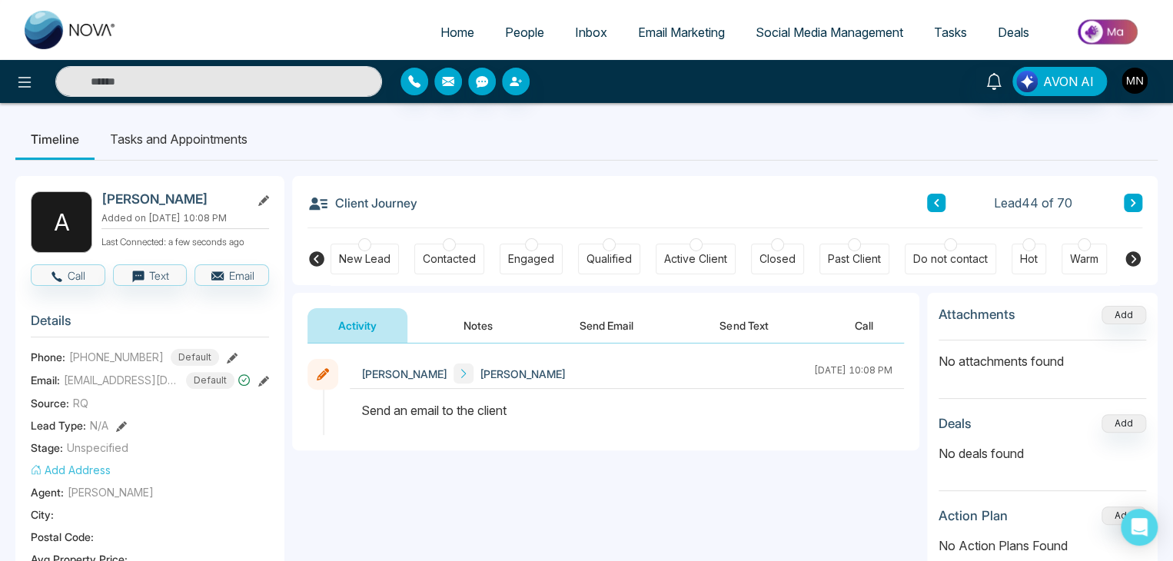
click at [493, 320] on button "Notes" at bounding box center [478, 325] width 91 height 35
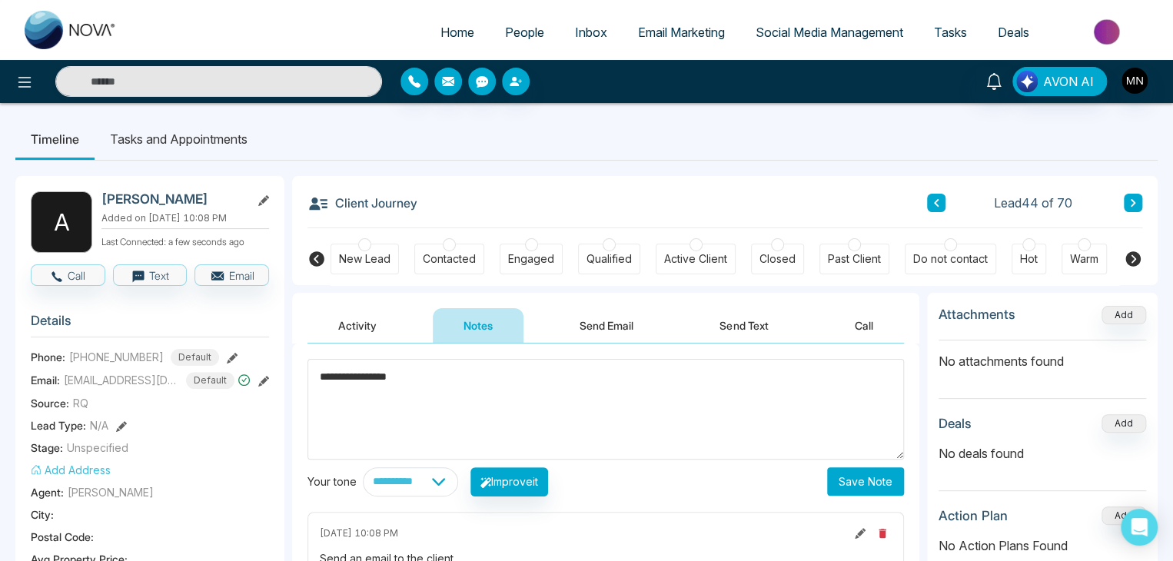
type textarea "**********"
click at [873, 477] on button "Save Note" at bounding box center [865, 481] width 77 height 28
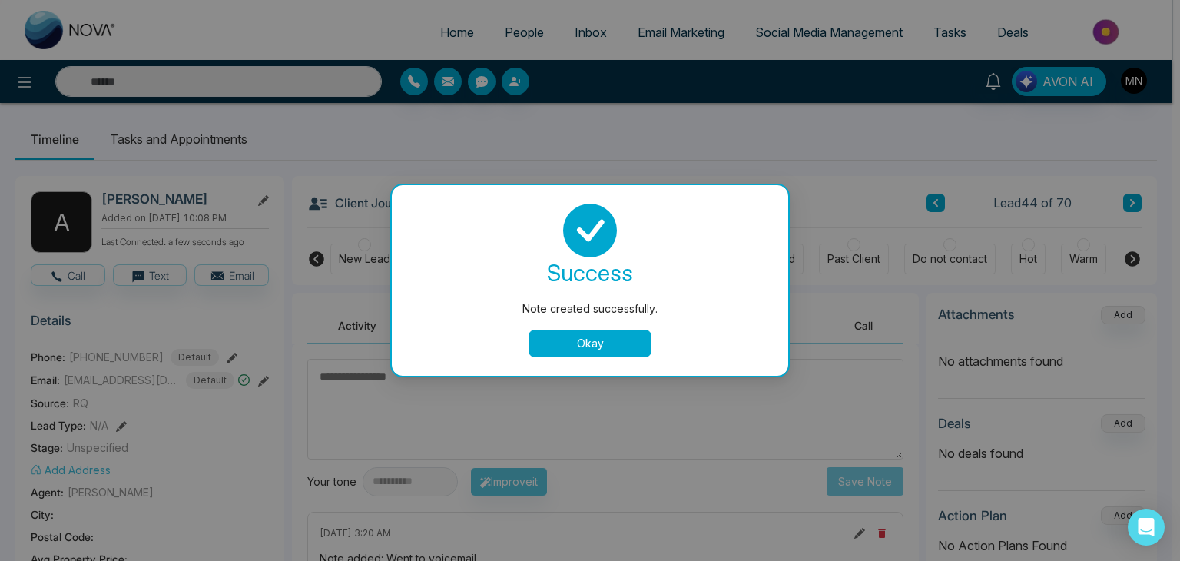
click at [617, 347] on button "Okay" at bounding box center [590, 344] width 123 height 28
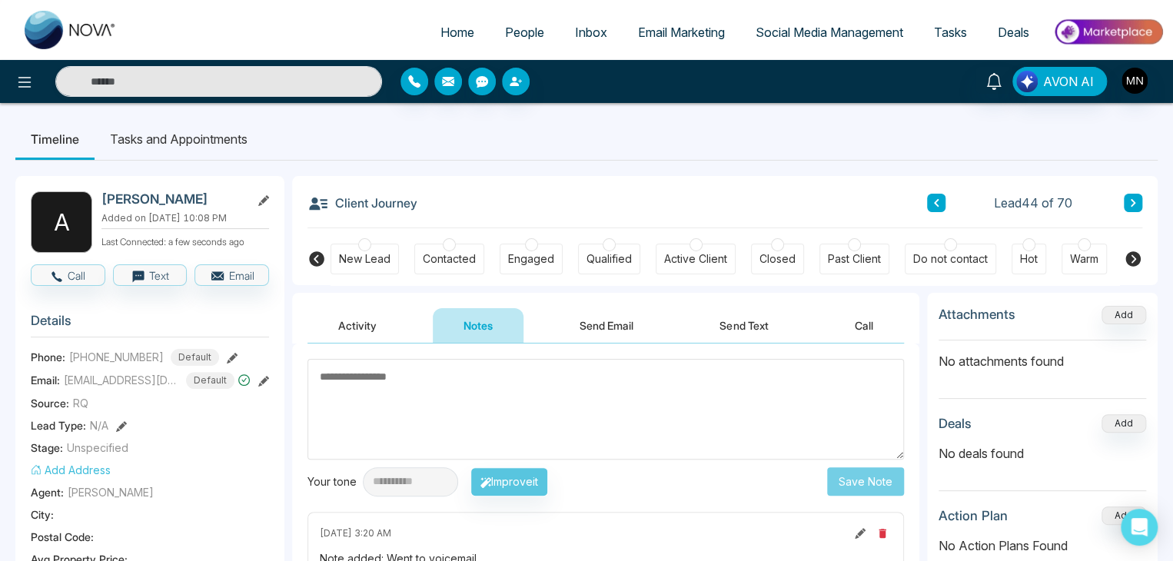
click at [1132, 201] on icon at bounding box center [1133, 203] width 5 height 8
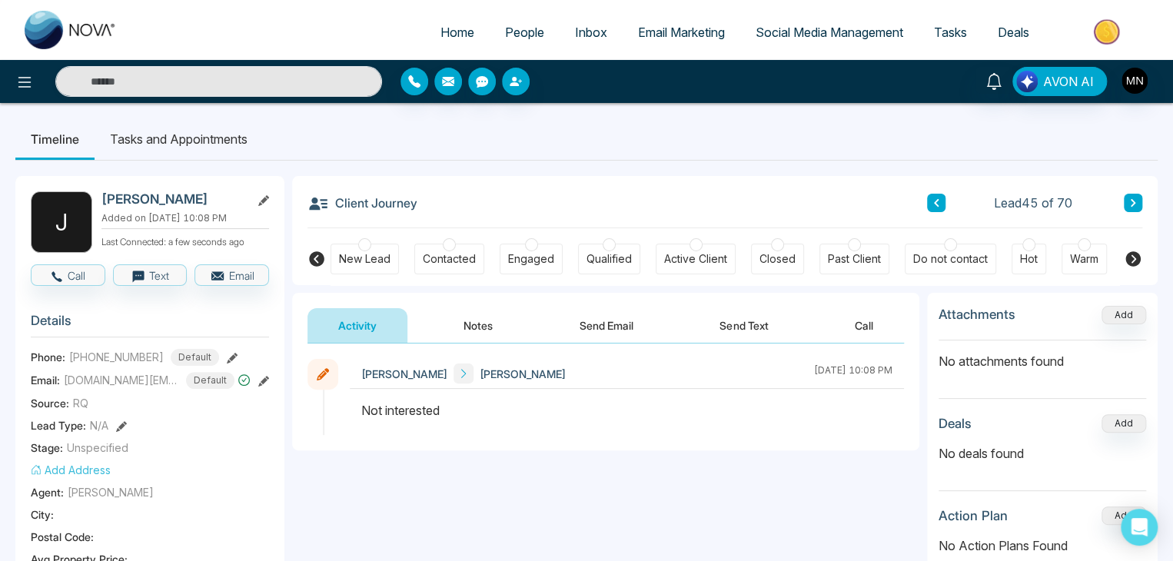
click at [1131, 203] on icon at bounding box center [1133, 202] width 8 height 9
click at [1132, 201] on icon at bounding box center [1133, 202] width 8 height 9
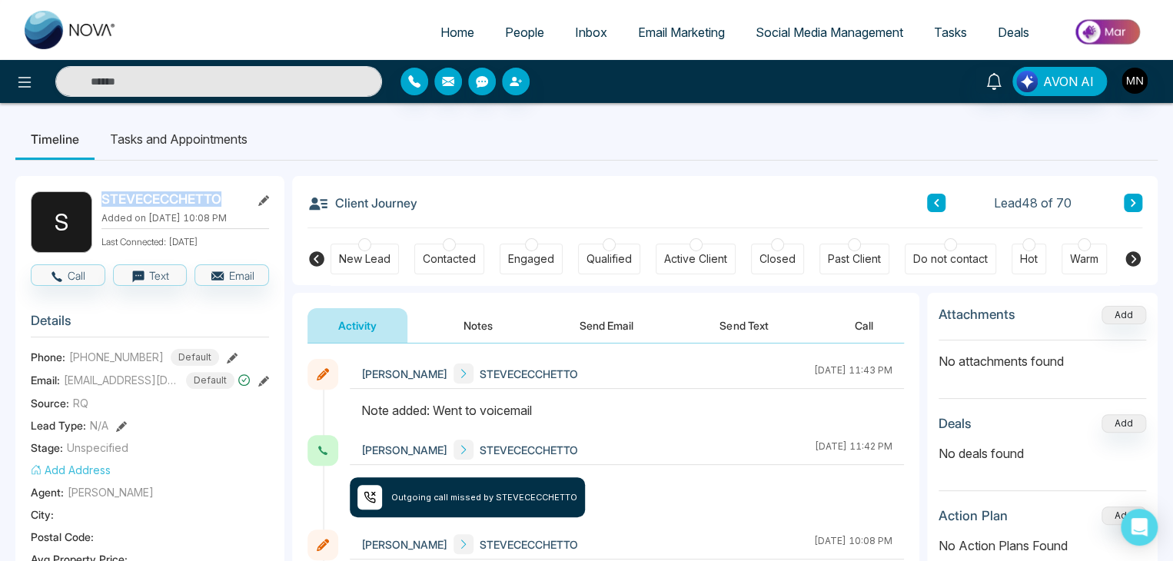
drag, startPoint x: 237, startPoint y: 205, endPoint x: 101, endPoint y: 201, distance: 136.1
click at [101, 201] on div "S STEVECECCHETTO Added on [DATE] 10:08 PM Last Connected: [DATE]" at bounding box center [150, 221] width 238 height 61
copy h2 "STEVECECCHETTO"
click at [1131, 203] on icon at bounding box center [1133, 202] width 8 height 9
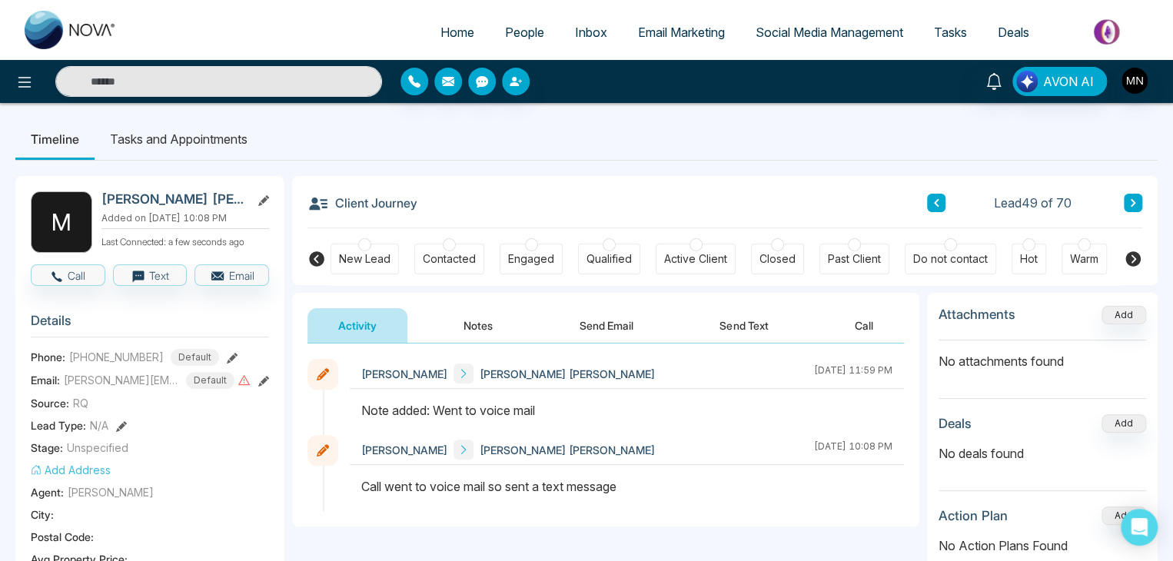
click at [944, 199] on button at bounding box center [936, 203] width 18 height 18
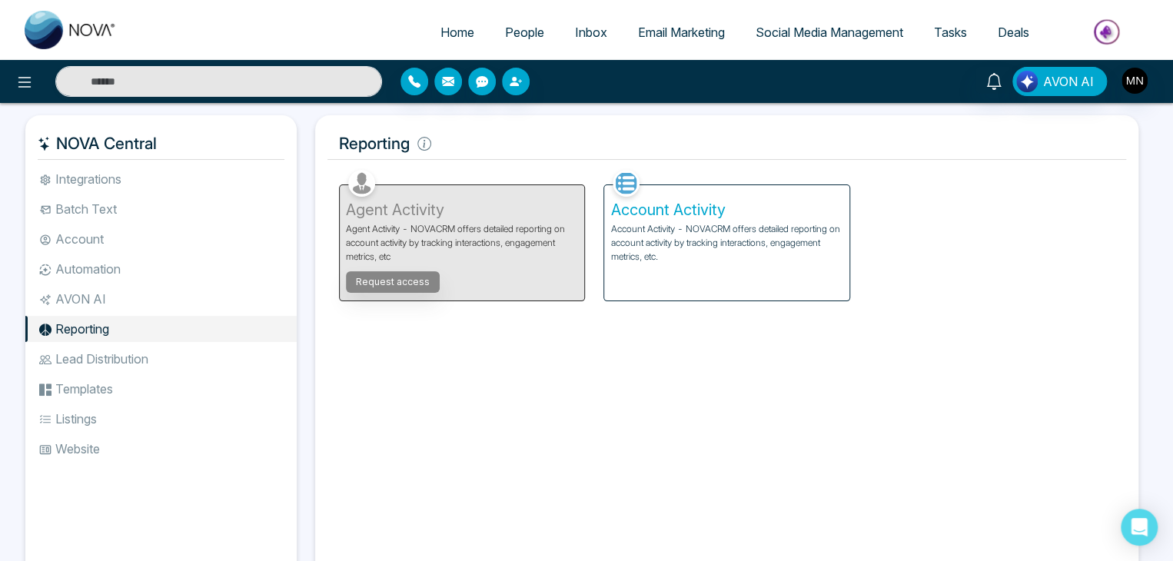
click at [715, 256] on p "Account Activity - NOVACRM offers detailed reporting on account activity by tra…" at bounding box center [726, 243] width 232 height 42
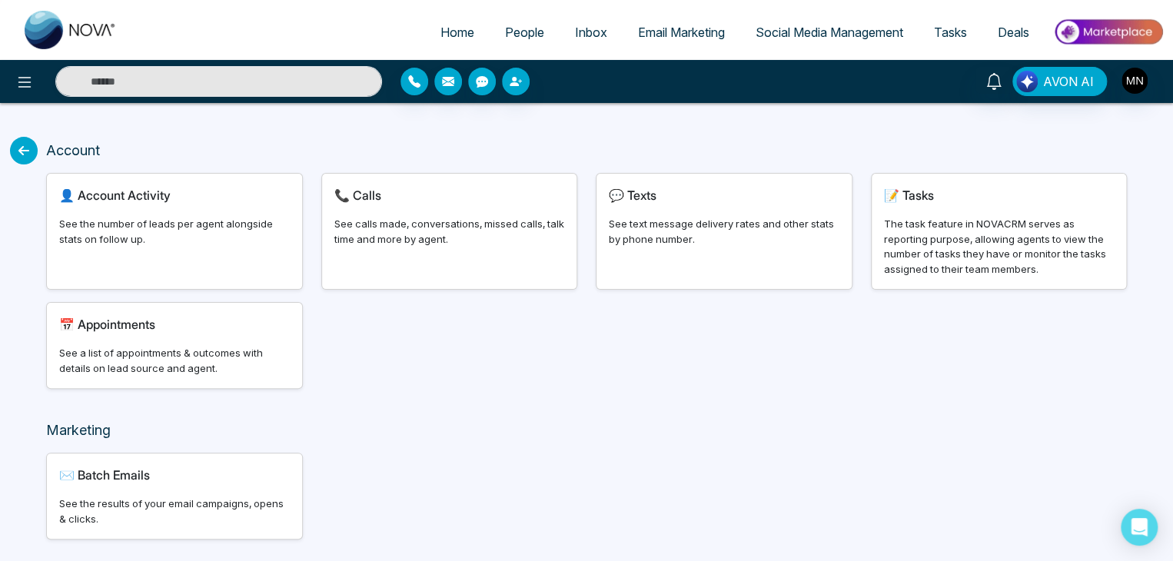
click at [513, 257] on div "📞 Calls See calls made, conversations, missed calls, talk time and more by agen…" at bounding box center [449, 231] width 255 height 115
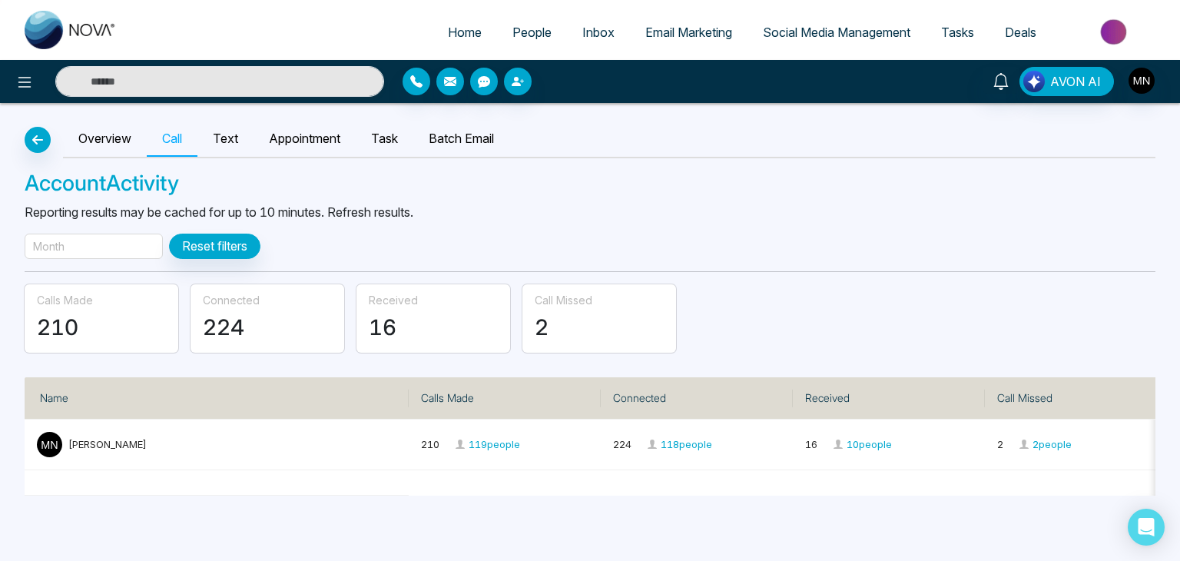
click at [76, 241] on div "Month" at bounding box center [94, 246] width 138 height 25
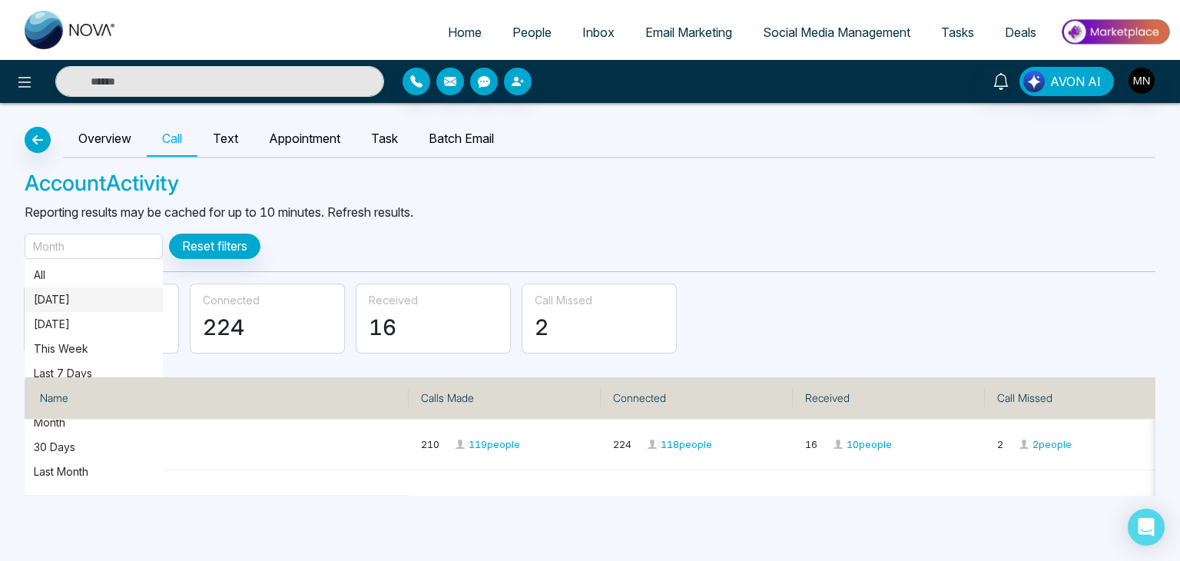
click at [56, 299] on p "Today" at bounding box center [94, 299] width 120 height 17
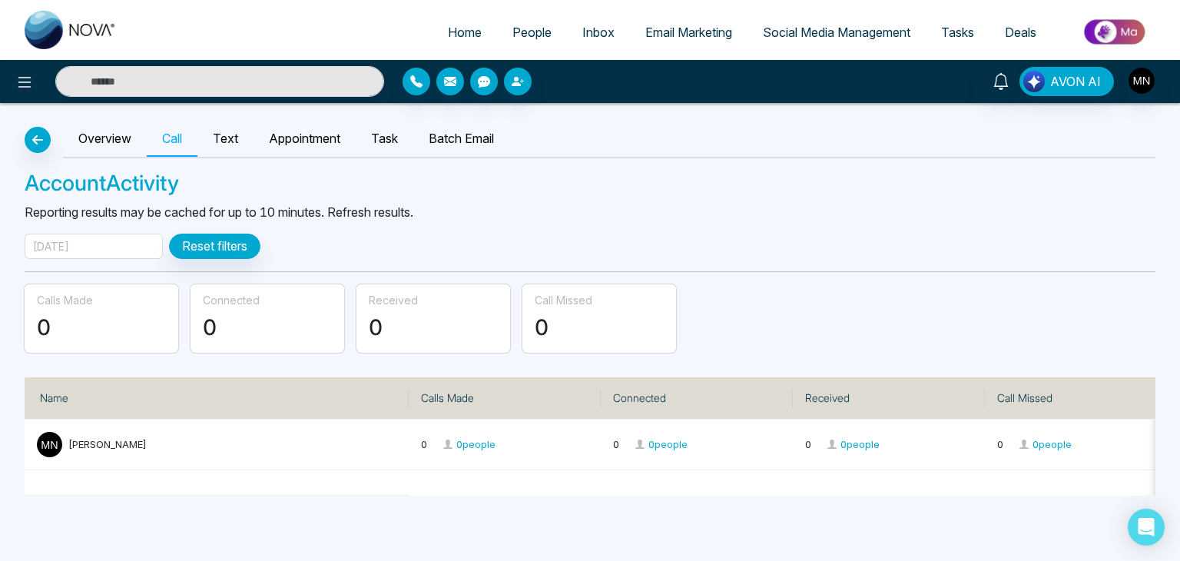
click at [107, 237] on div "Today" at bounding box center [94, 246] width 138 height 25
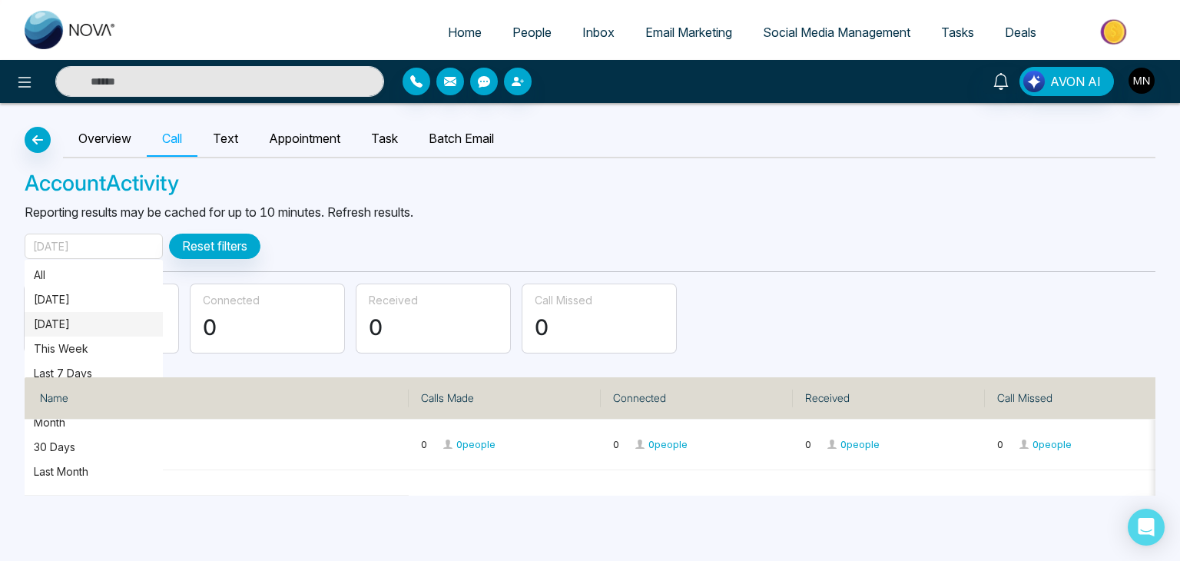
click at [73, 317] on p "Yesterday" at bounding box center [94, 324] width 120 height 17
